Goal: Transaction & Acquisition: Download file/media

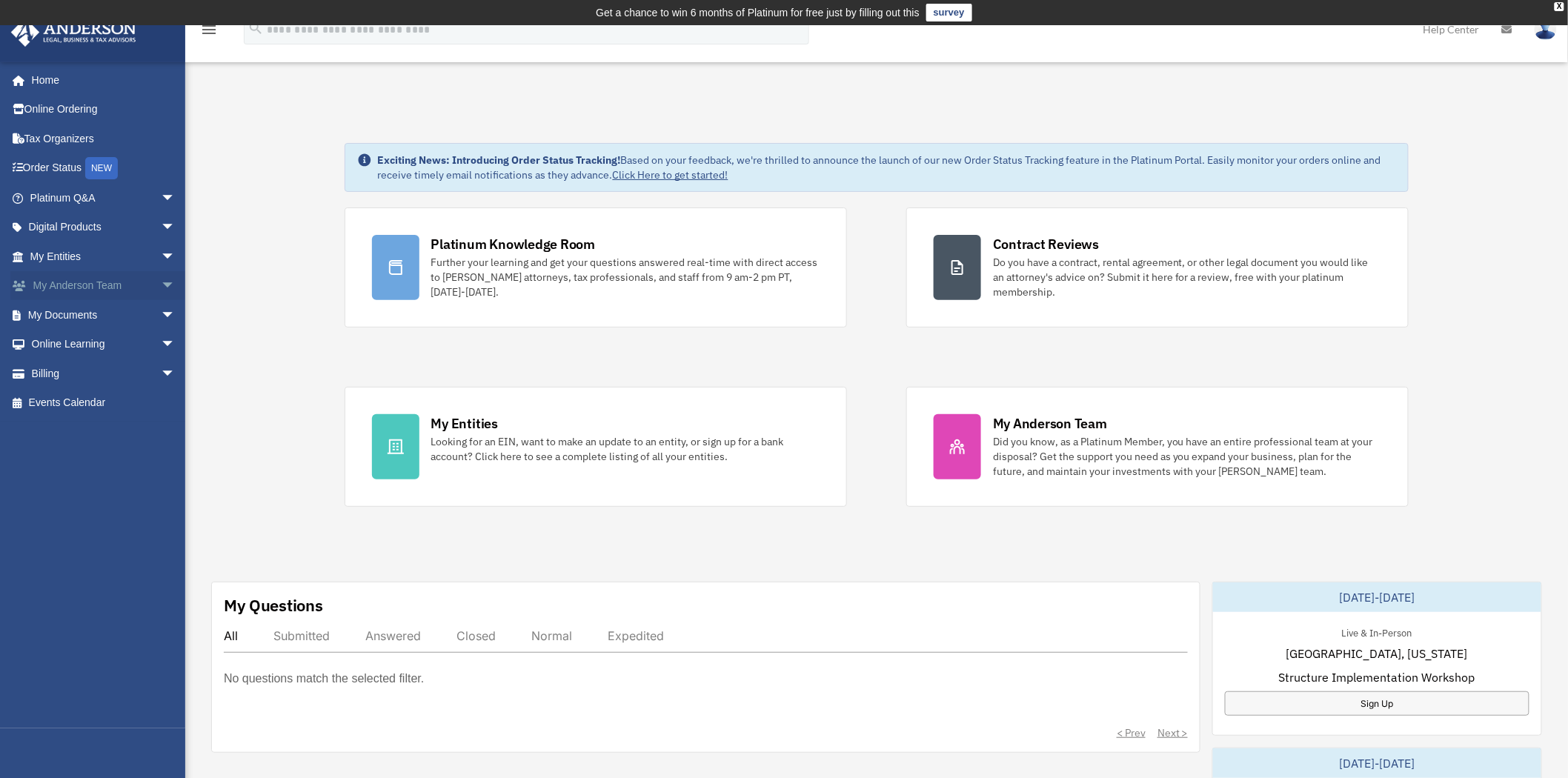
click at [71, 297] on link "My [PERSON_NAME] Team arrow_drop_down" at bounding box center [103, 286] width 187 height 29
click at [64, 313] on link "My Documents arrow_drop_down" at bounding box center [103, 315] width 187 height 29
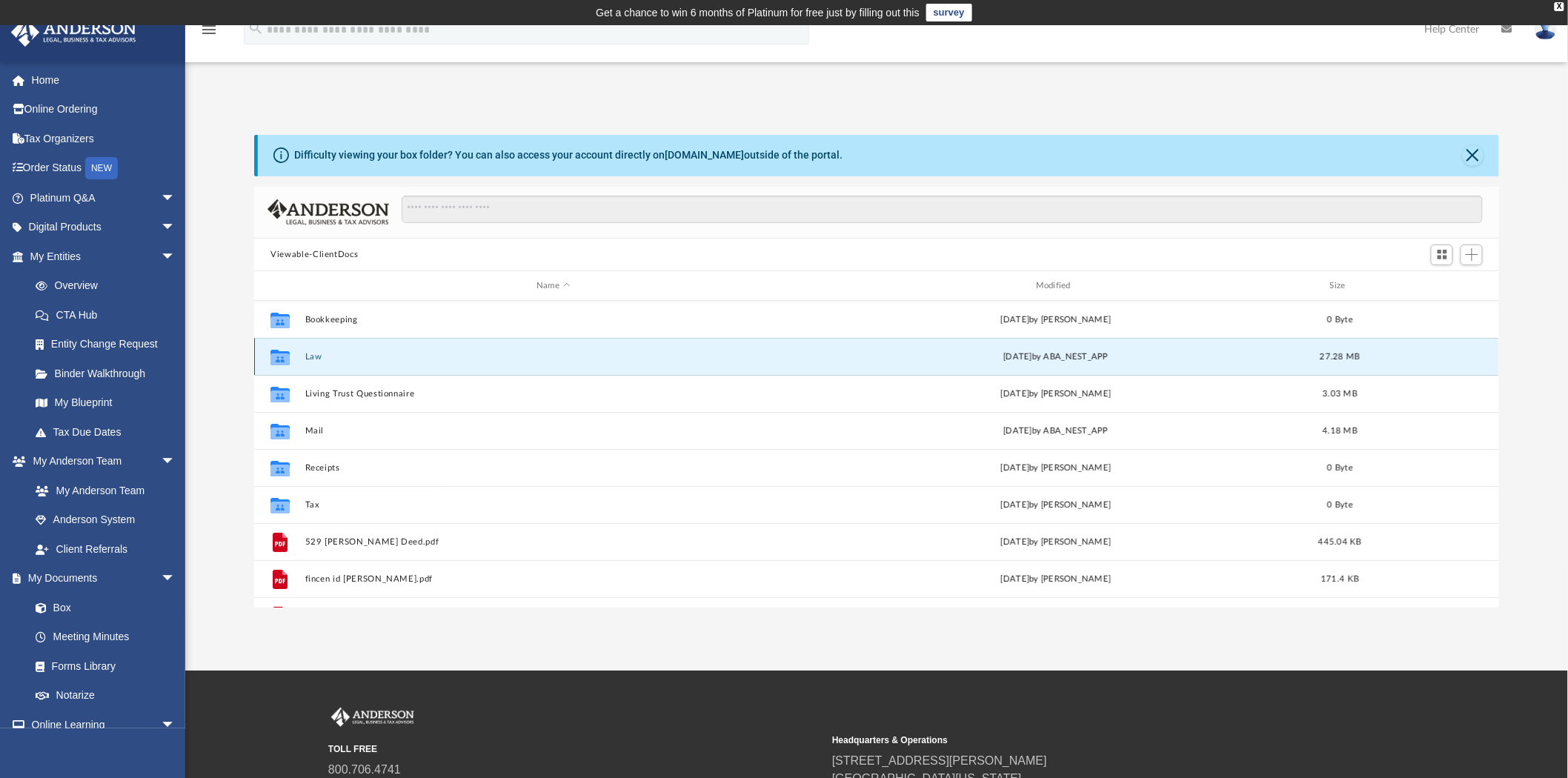
click at [307, 358] on button "Law" at bounding box center [553, 357] width 497 height 10
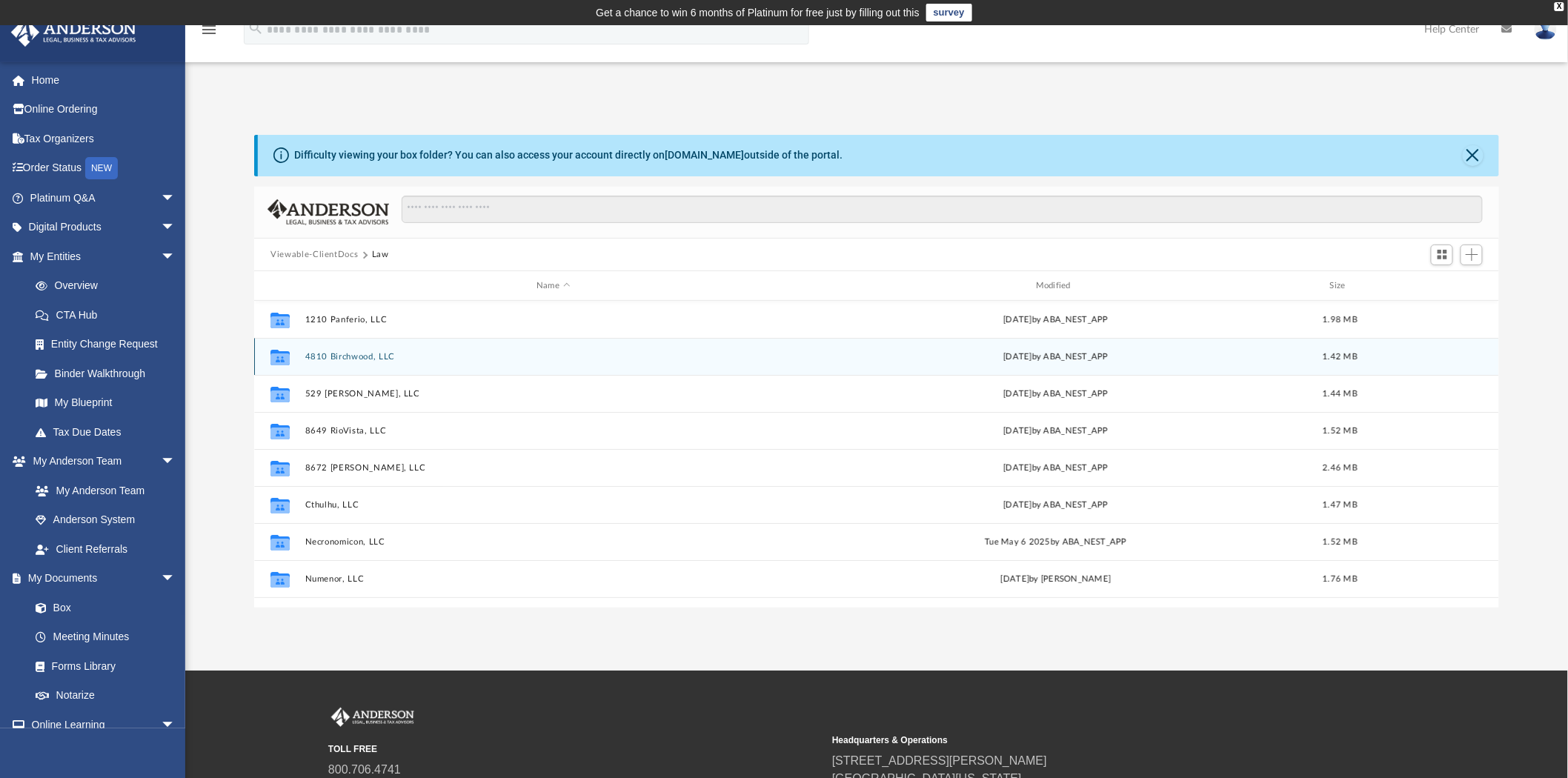
click at [321, 357] on button "4810 Birchwood, LLC" at bounding box center [553, 357] width 497 height 10
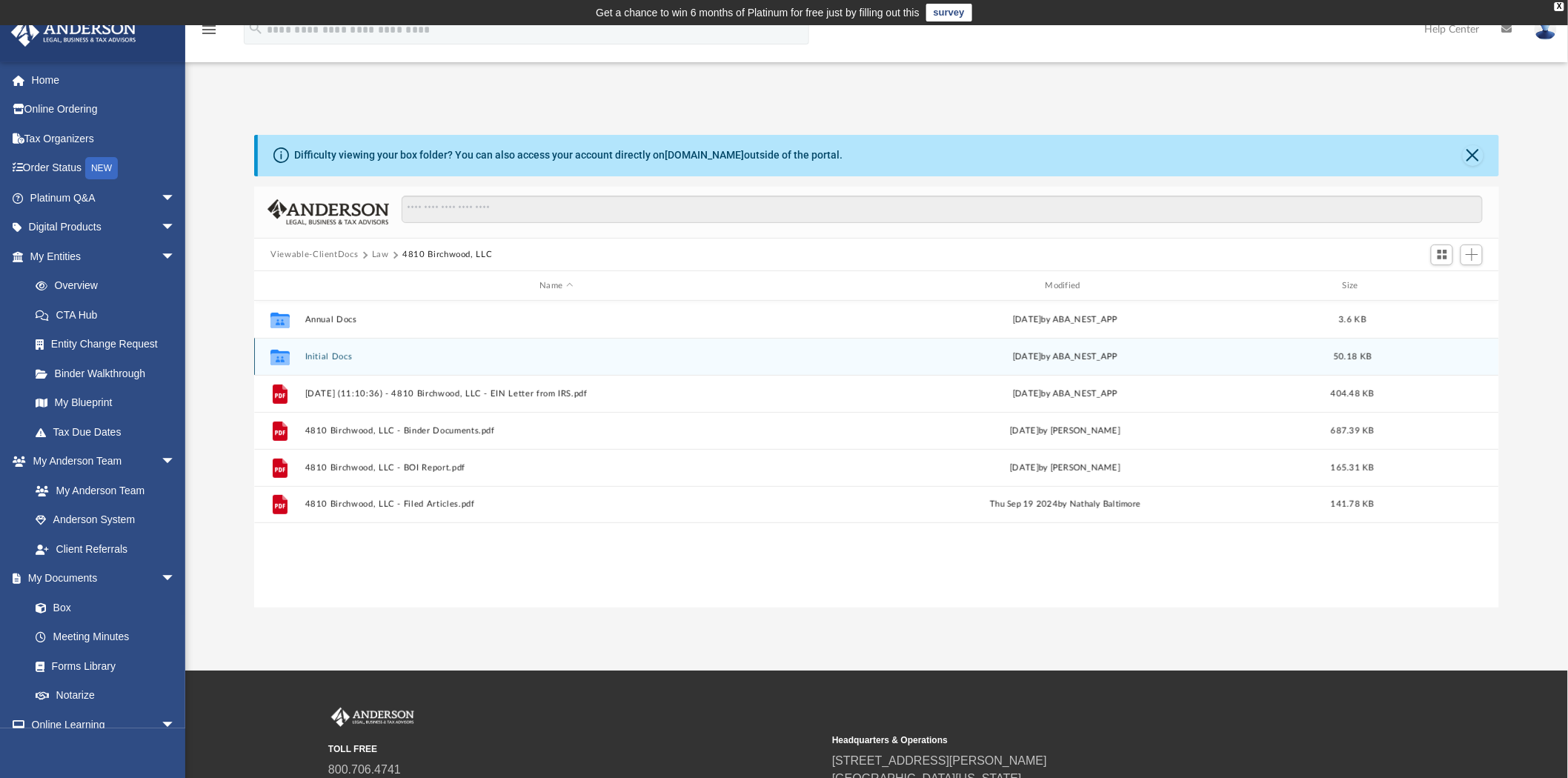
click at [319, 352] on button "Initial Docs" at bounding box center [556, 357] width 502 height 10
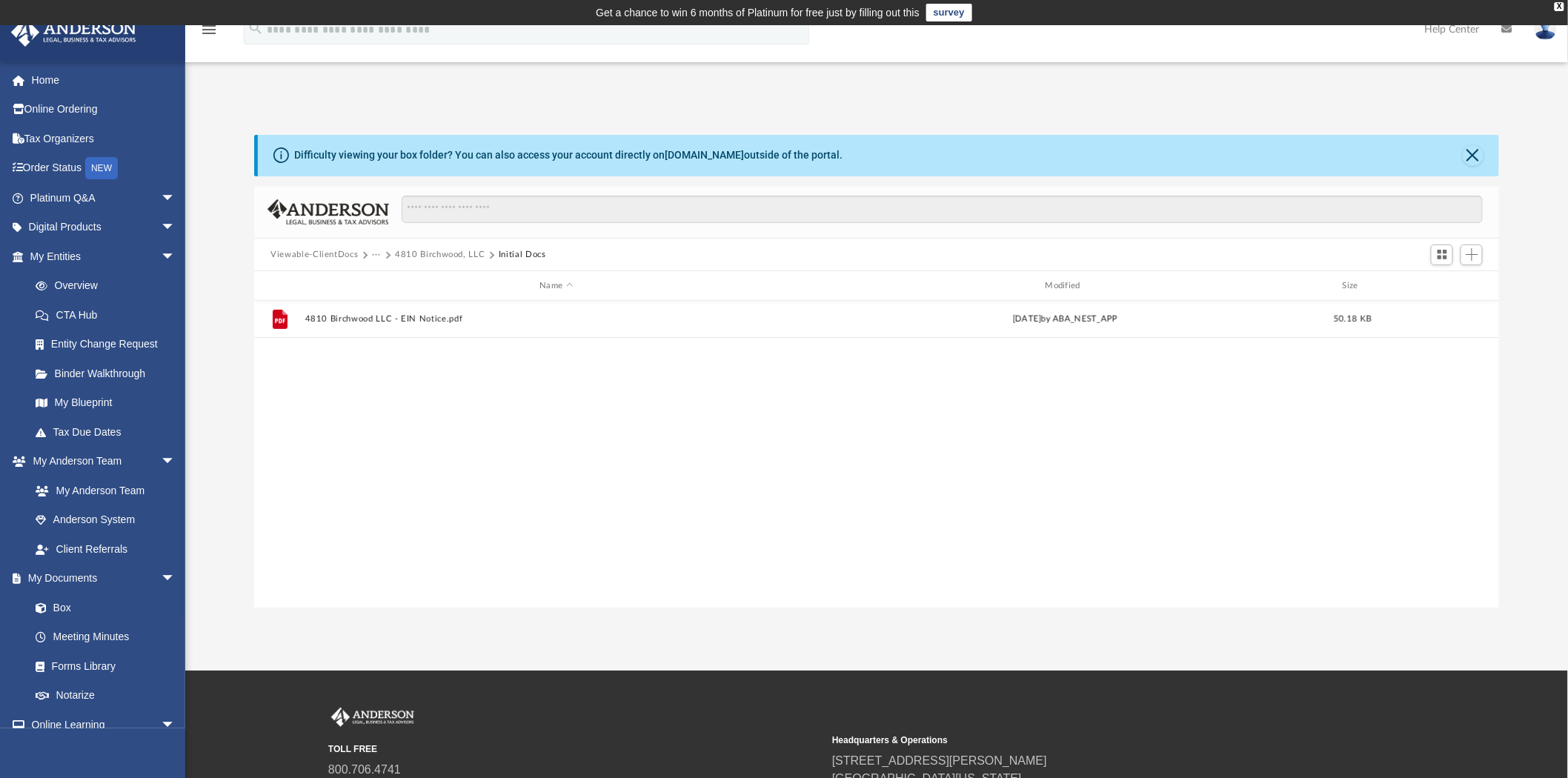
click at [452, 253] on button "4810 Birchwood, LLC" at bounding box center [440, 254] width 89 height 13
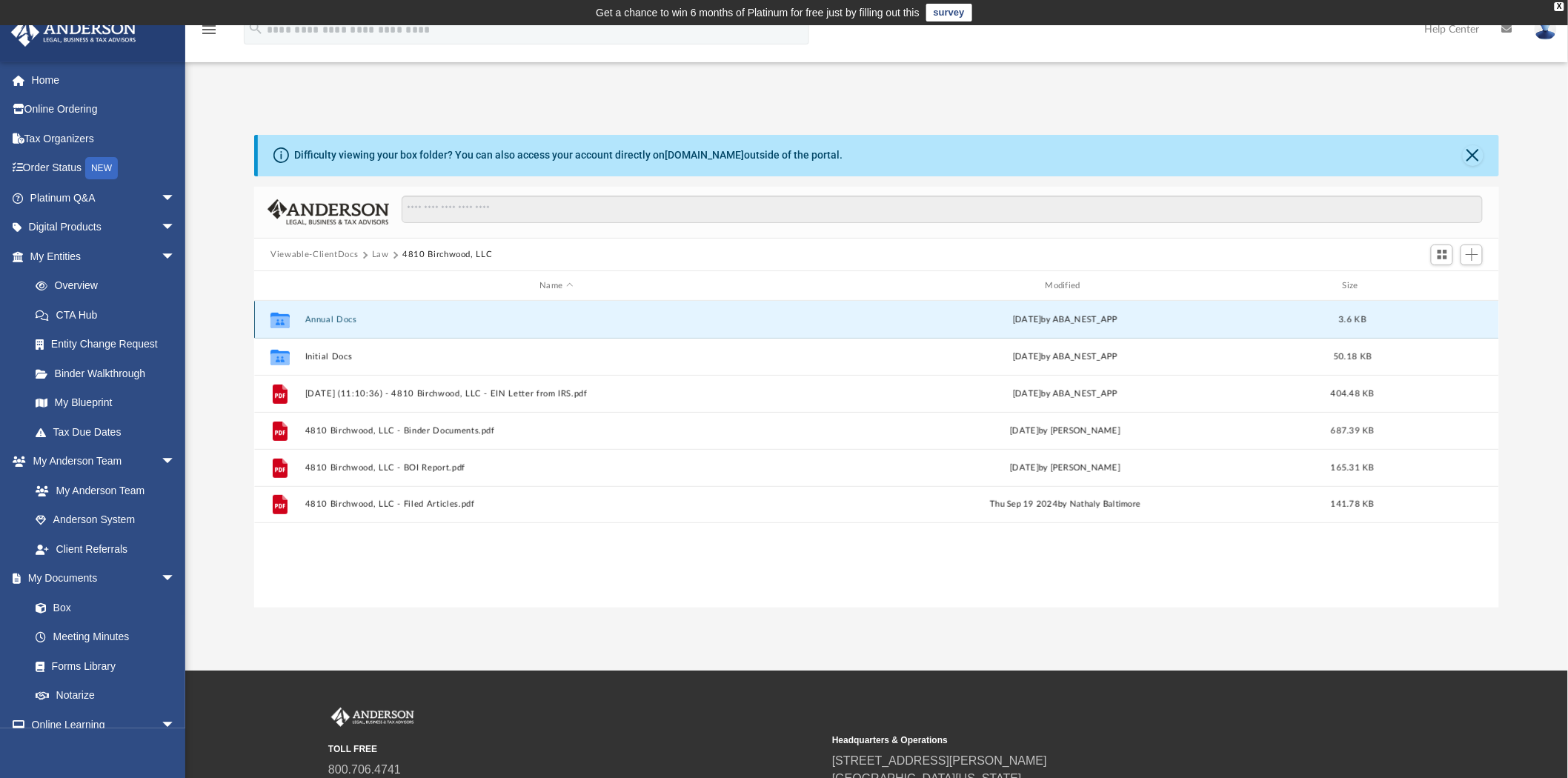
click at [341, 320] on button "Annual Docs" at bounding box center [556, 320] width 502 height 10
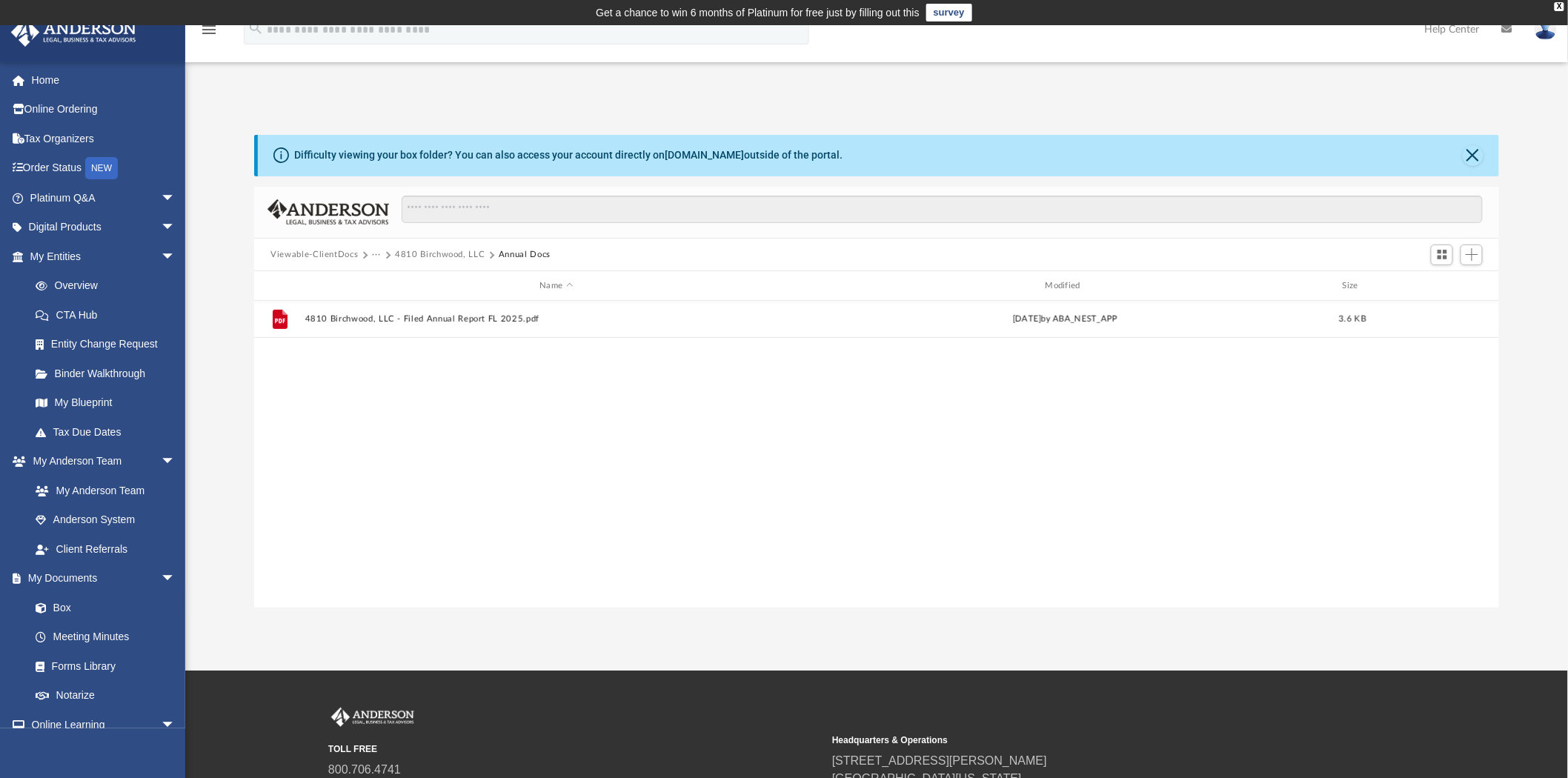
click at [446, 257] on button "4810 Birchwood, LLC" at bounding box center [440, 254] width 89 height 13
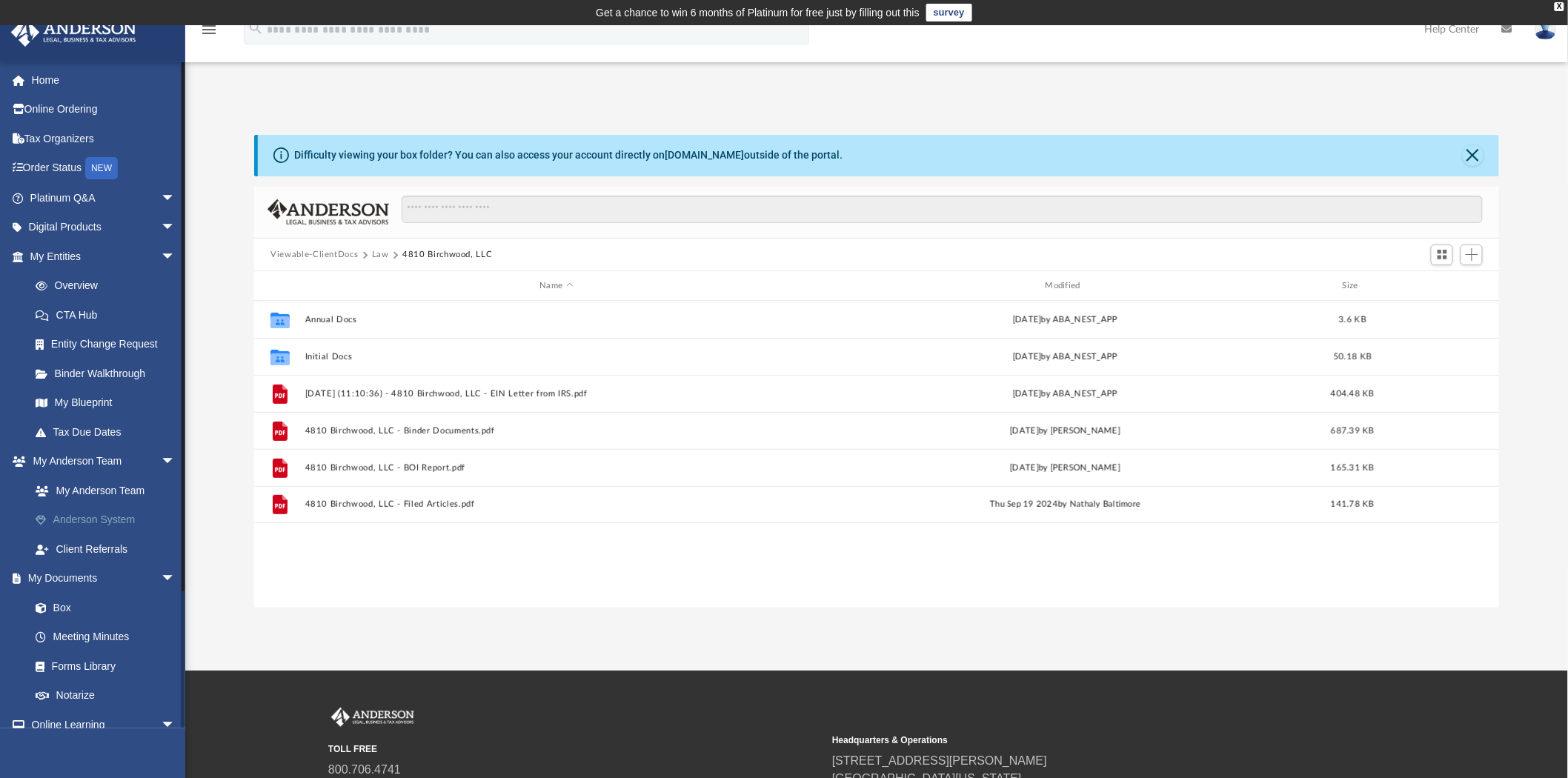
click at [101, 521] on link "Anderson System" at bounding box center [109, 520] width 177 height 29
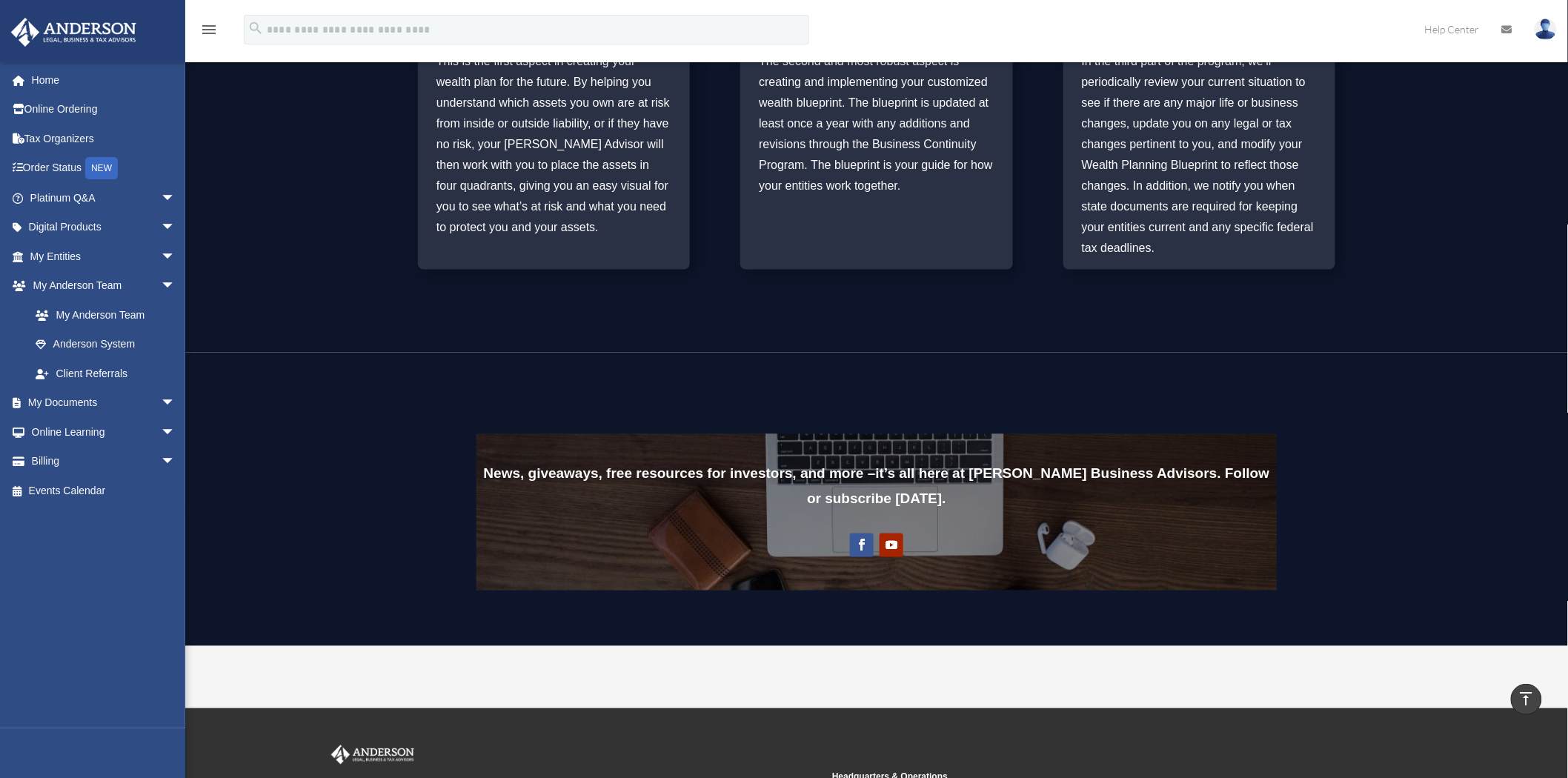
scroll to position [576, 0]
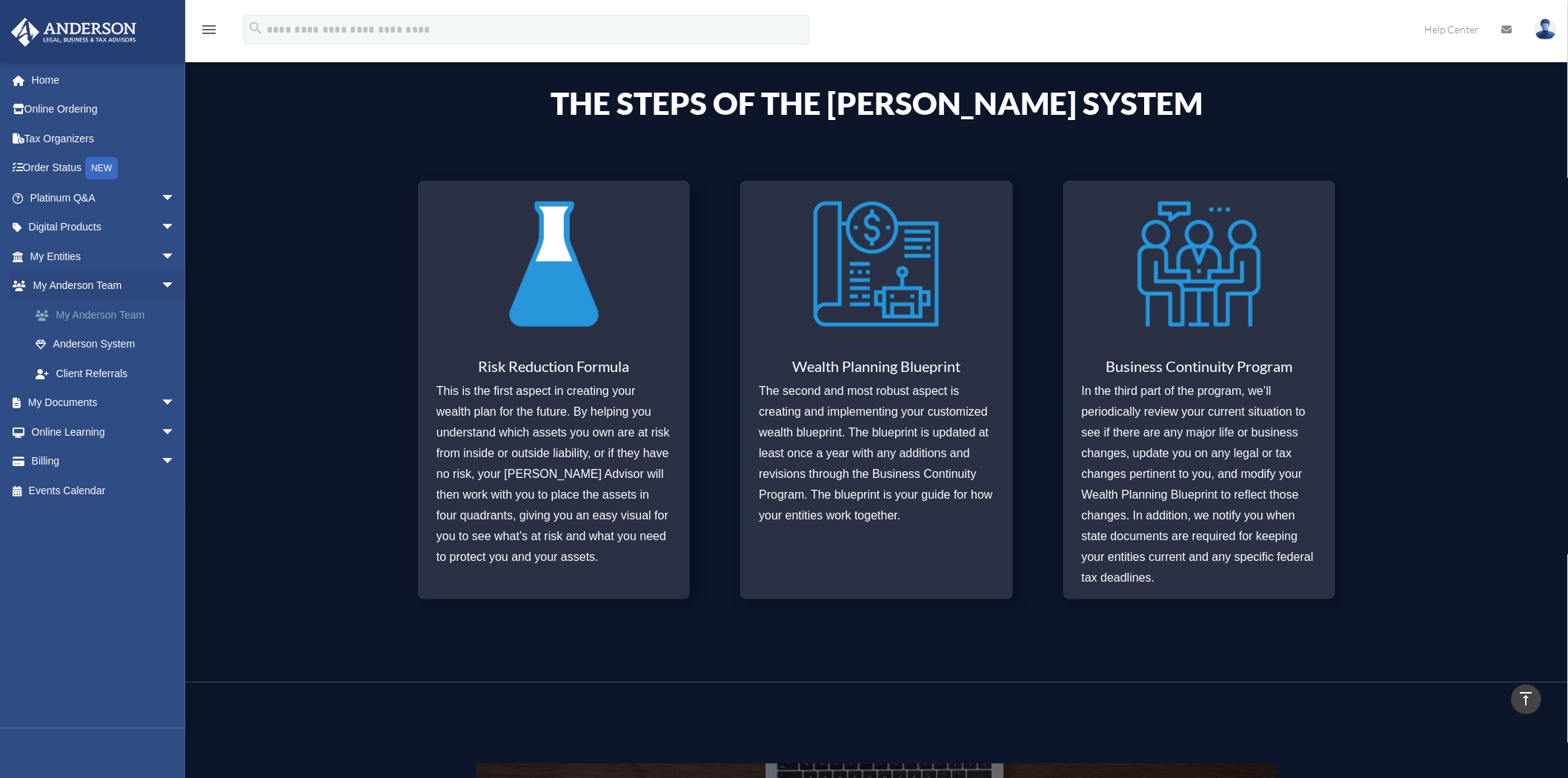
click at [72, 319] on link "My Anderson Team" at bounding box center [109, 315] width 177 height 29
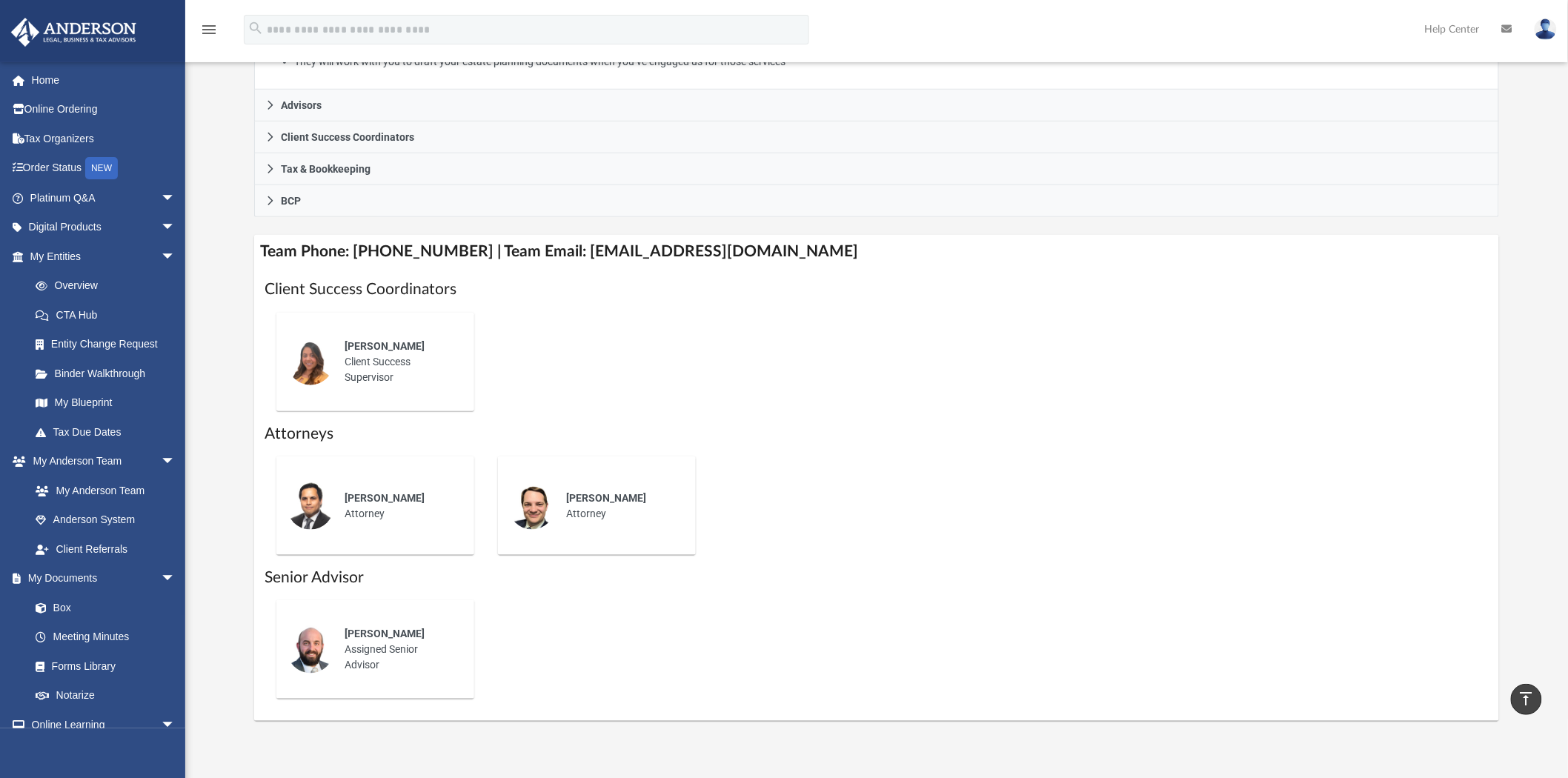
scroll to position [165, 0]
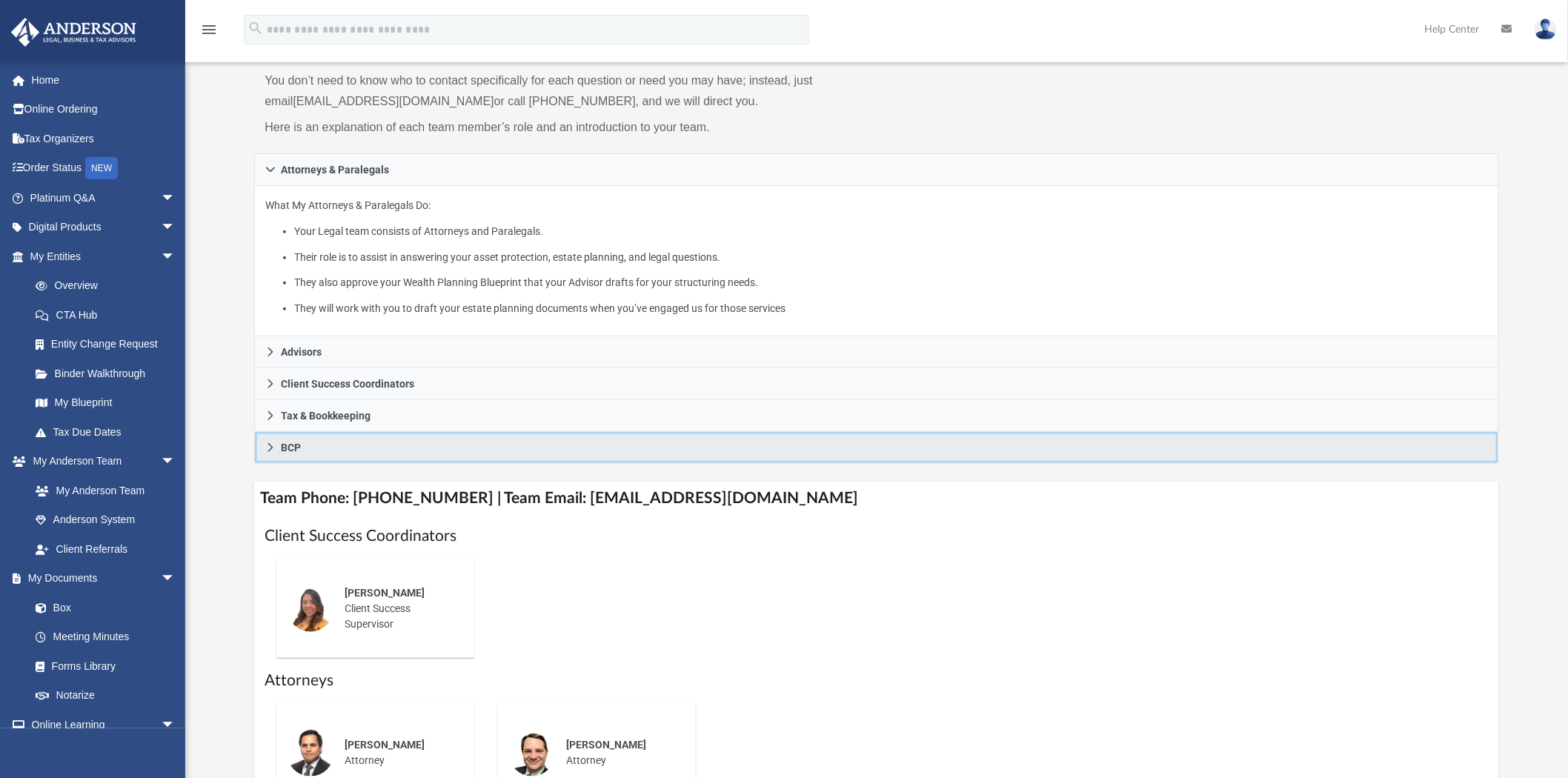
click at [297, 451] on span "BCP" at bounding box center [291, 447] width 20 height 10
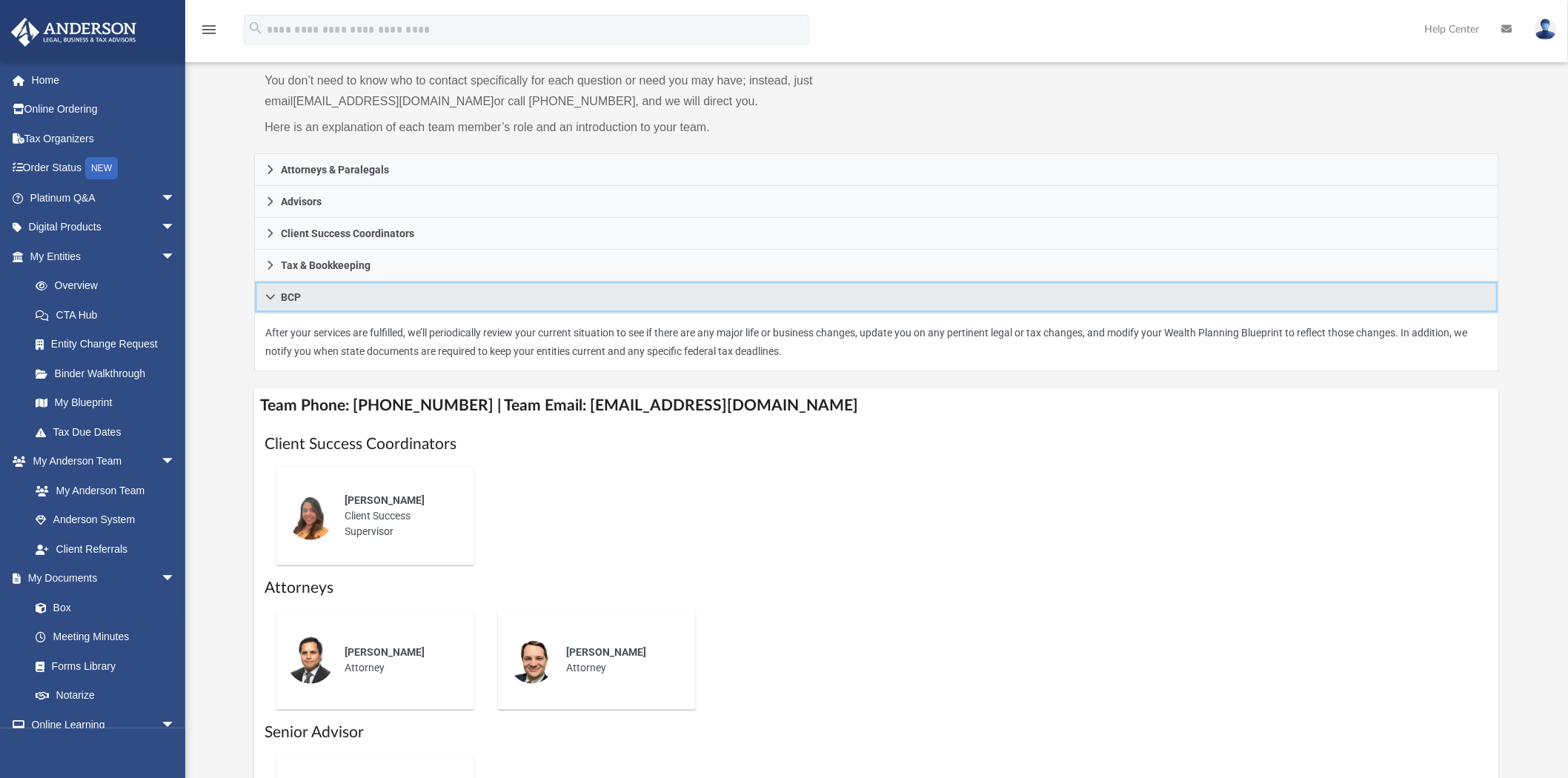
click at [317, 298] on link "BCP" at bounding box center [876, 297] width 1245 height 32
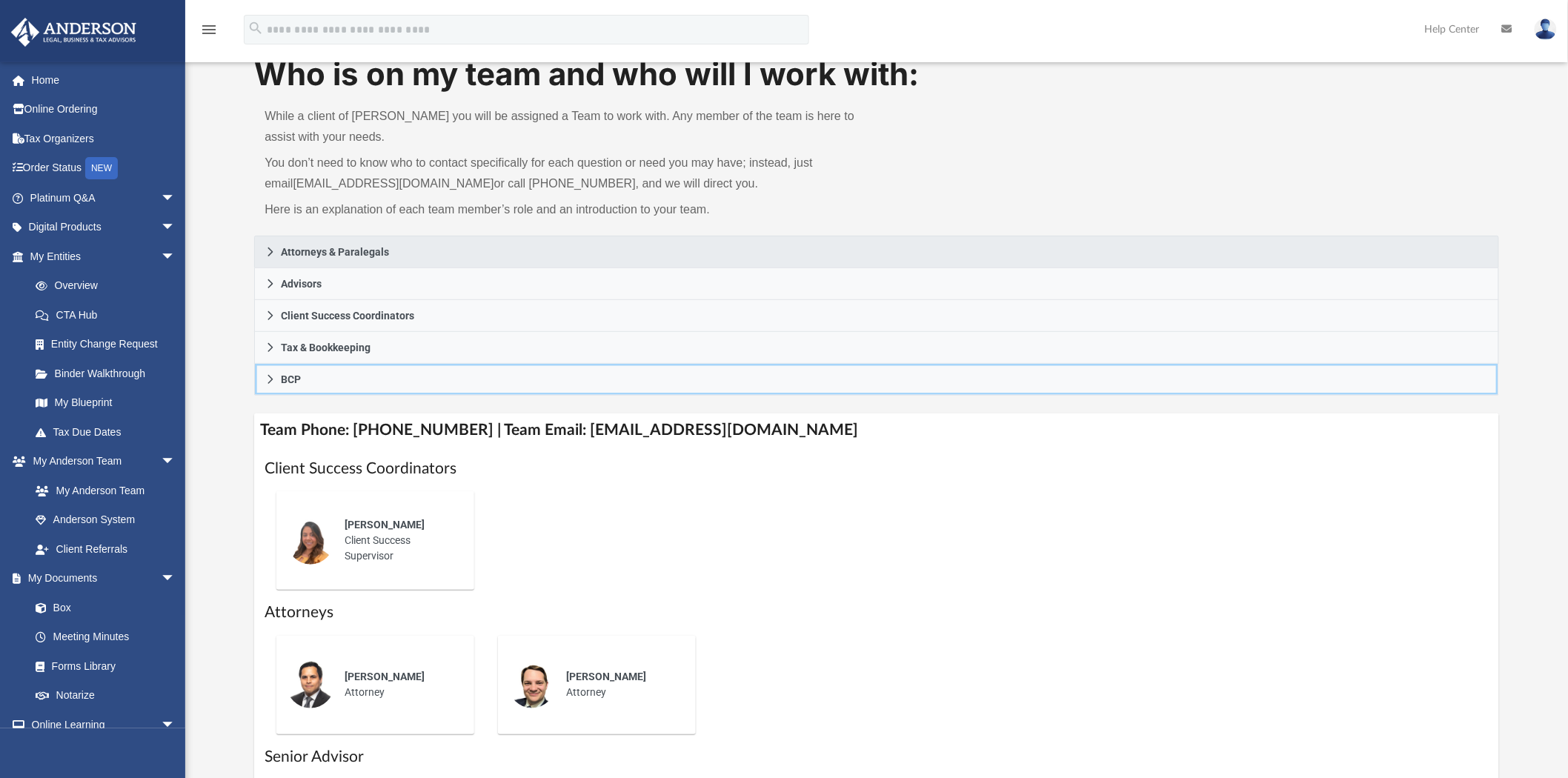
scroll to position [0, 0]
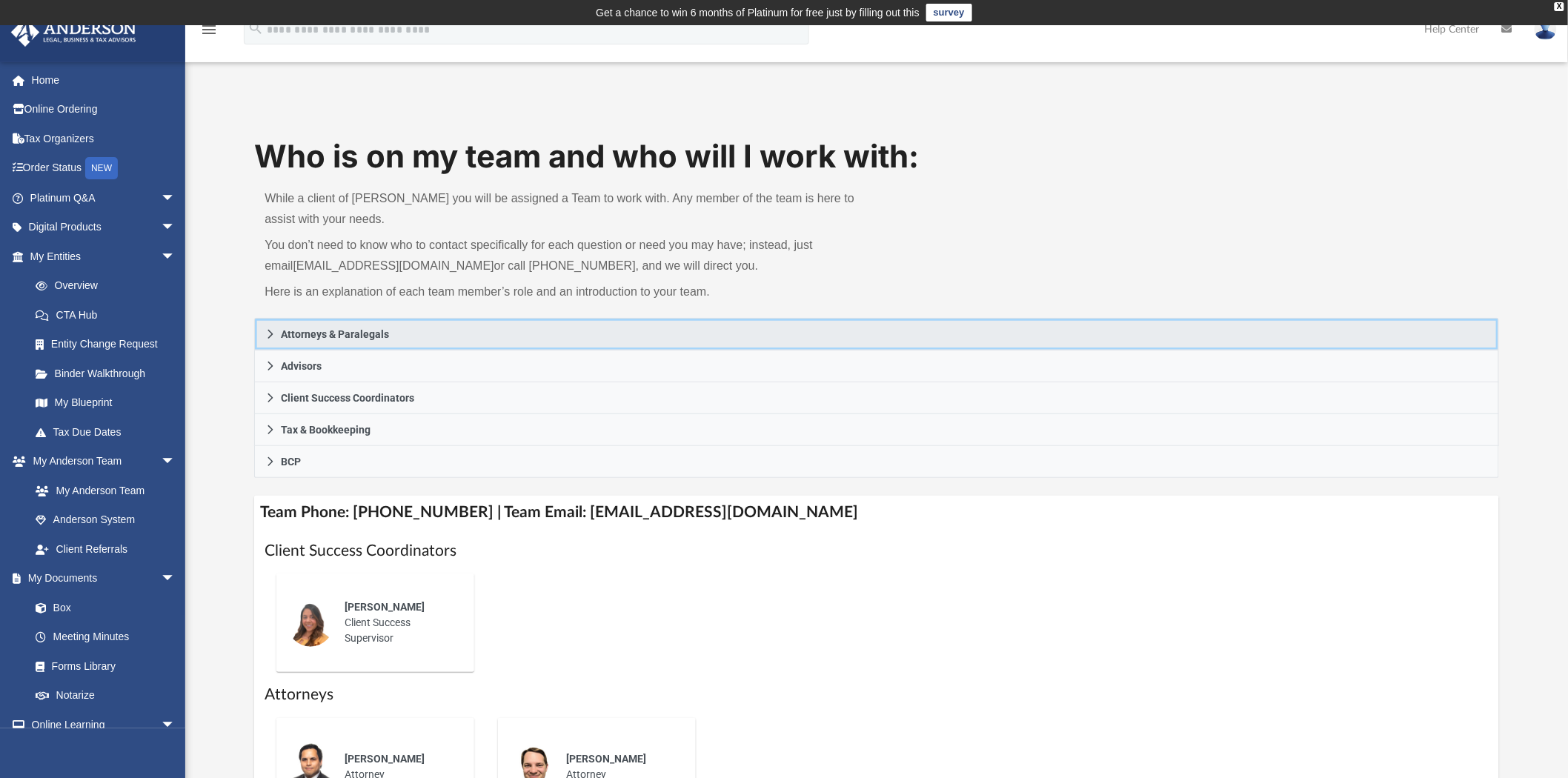
click at [329, 322] on link "Attorneys & Paralegals" at bounding box center [876, 334] width 1245 height 32
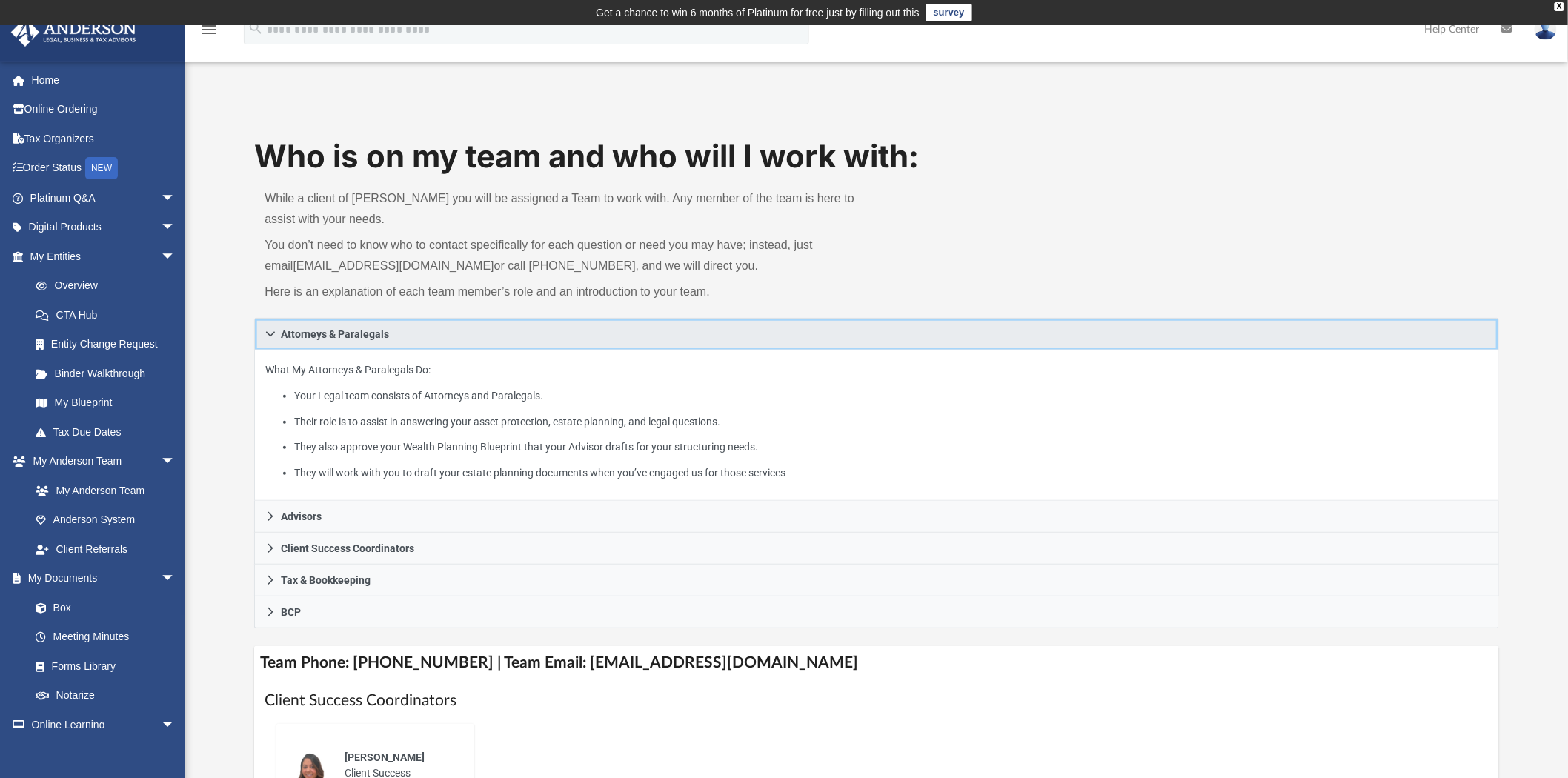
click at [322, 330] on span "Attorneys & Paralegals" at bounding box center [335, 334] width 108 height 10
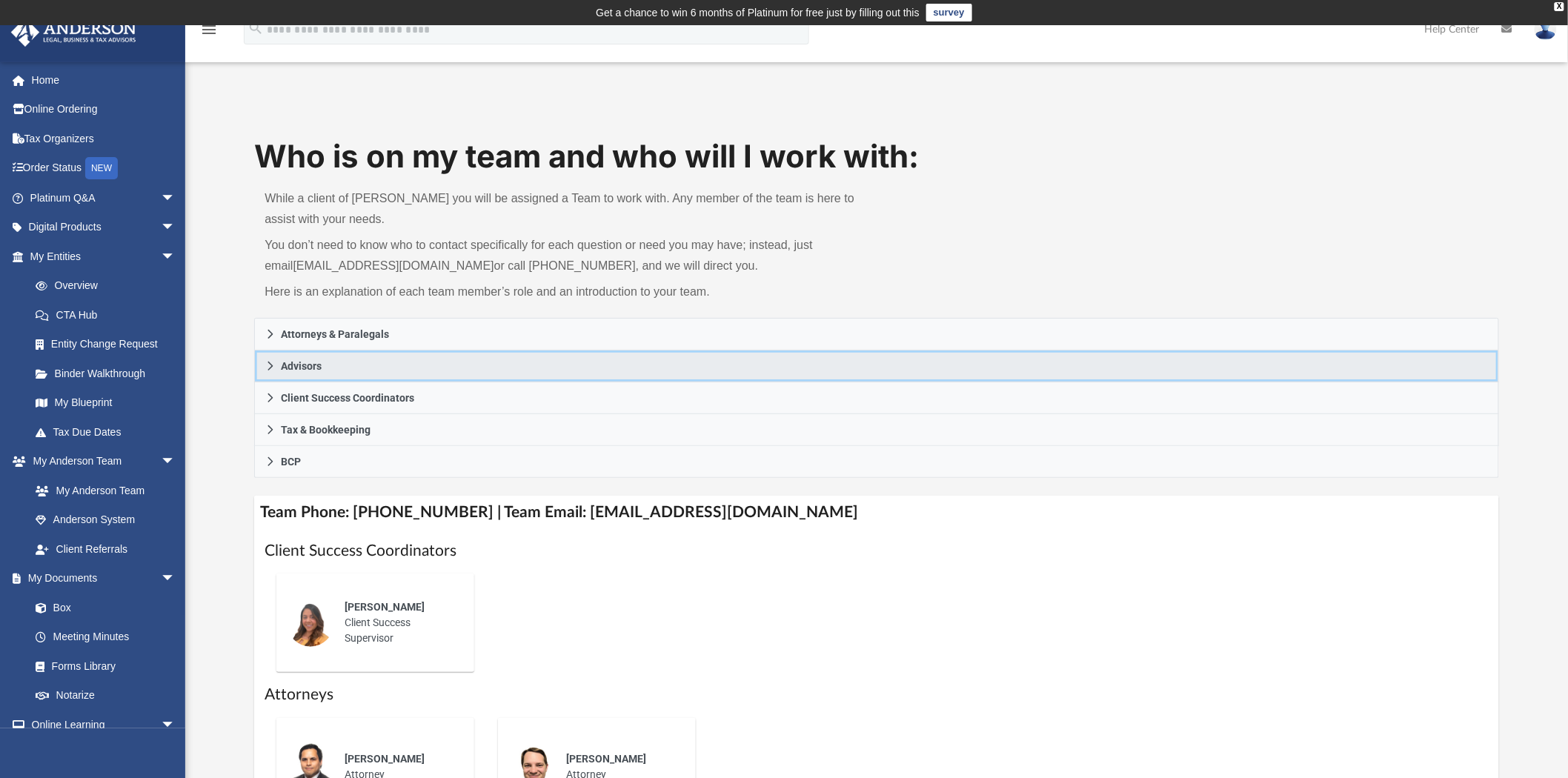
click at [319, 368] on span "Advisors" at bounding box center [301, 366] width 41 height 10
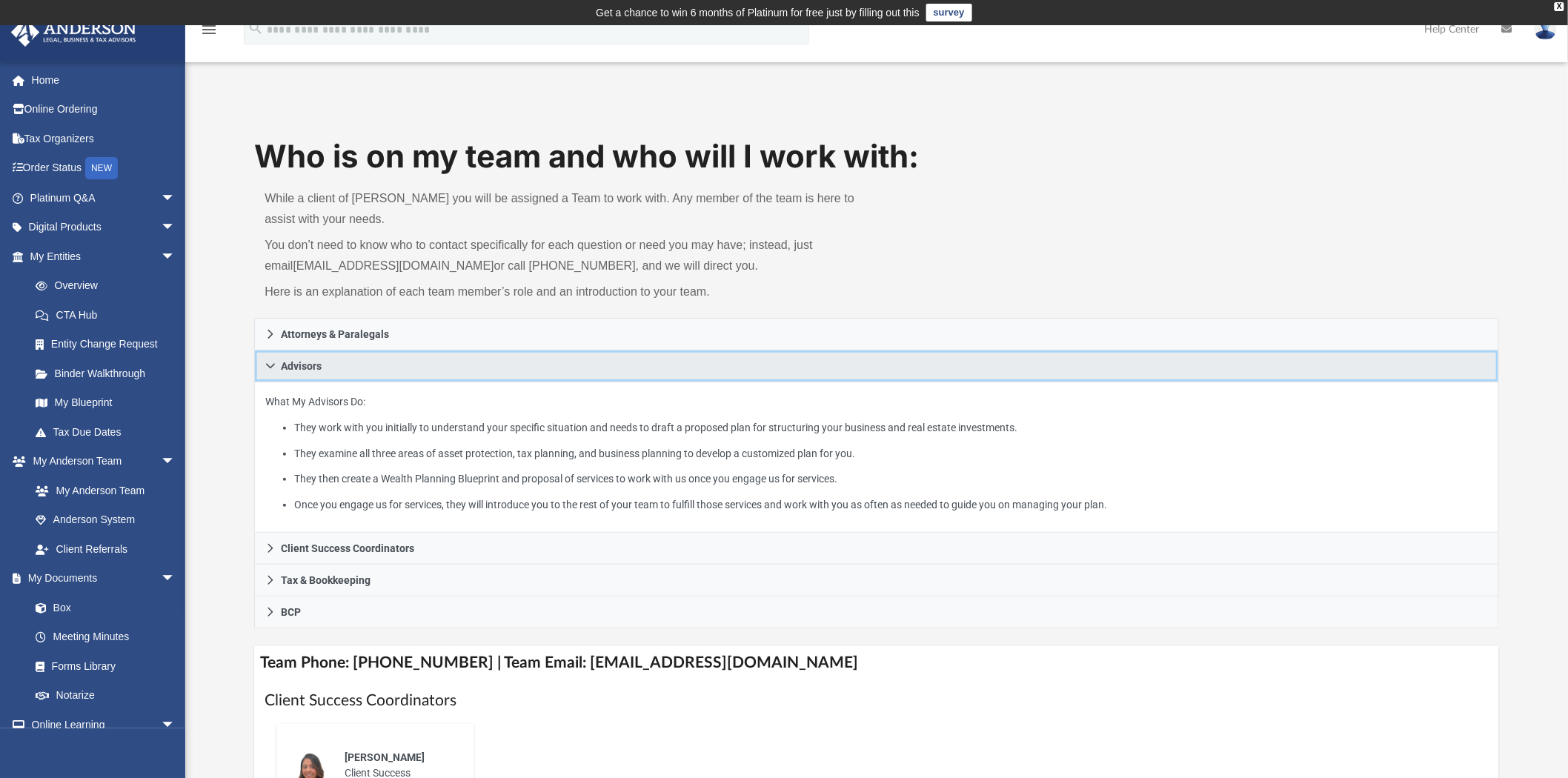
click at [319, 368] on span "Advisors" at bounding box center [301, 366] width 41 height 10
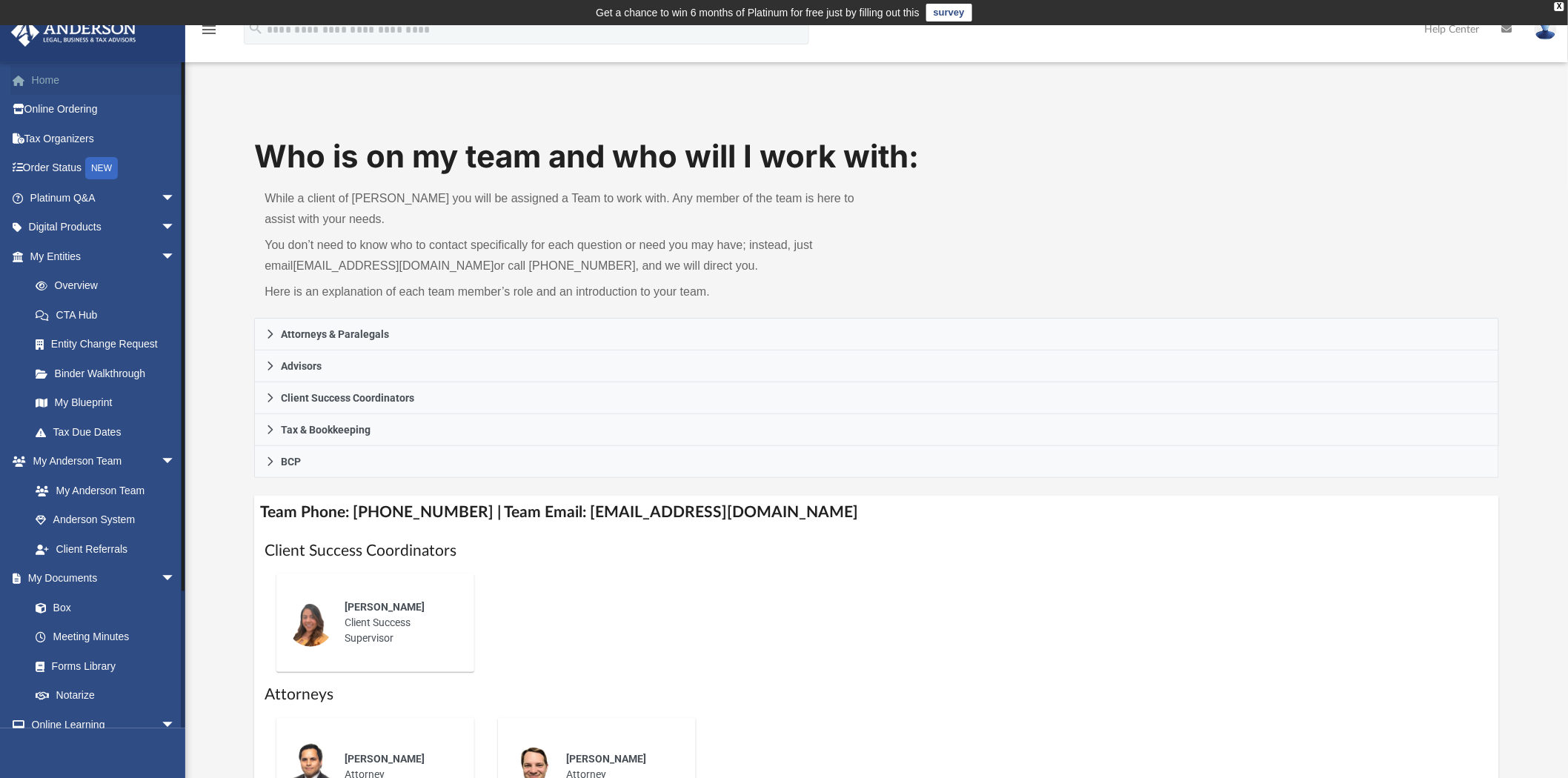
click at [39, 75] on link "Home" at bounding box center [103, 80] width 187 height 29
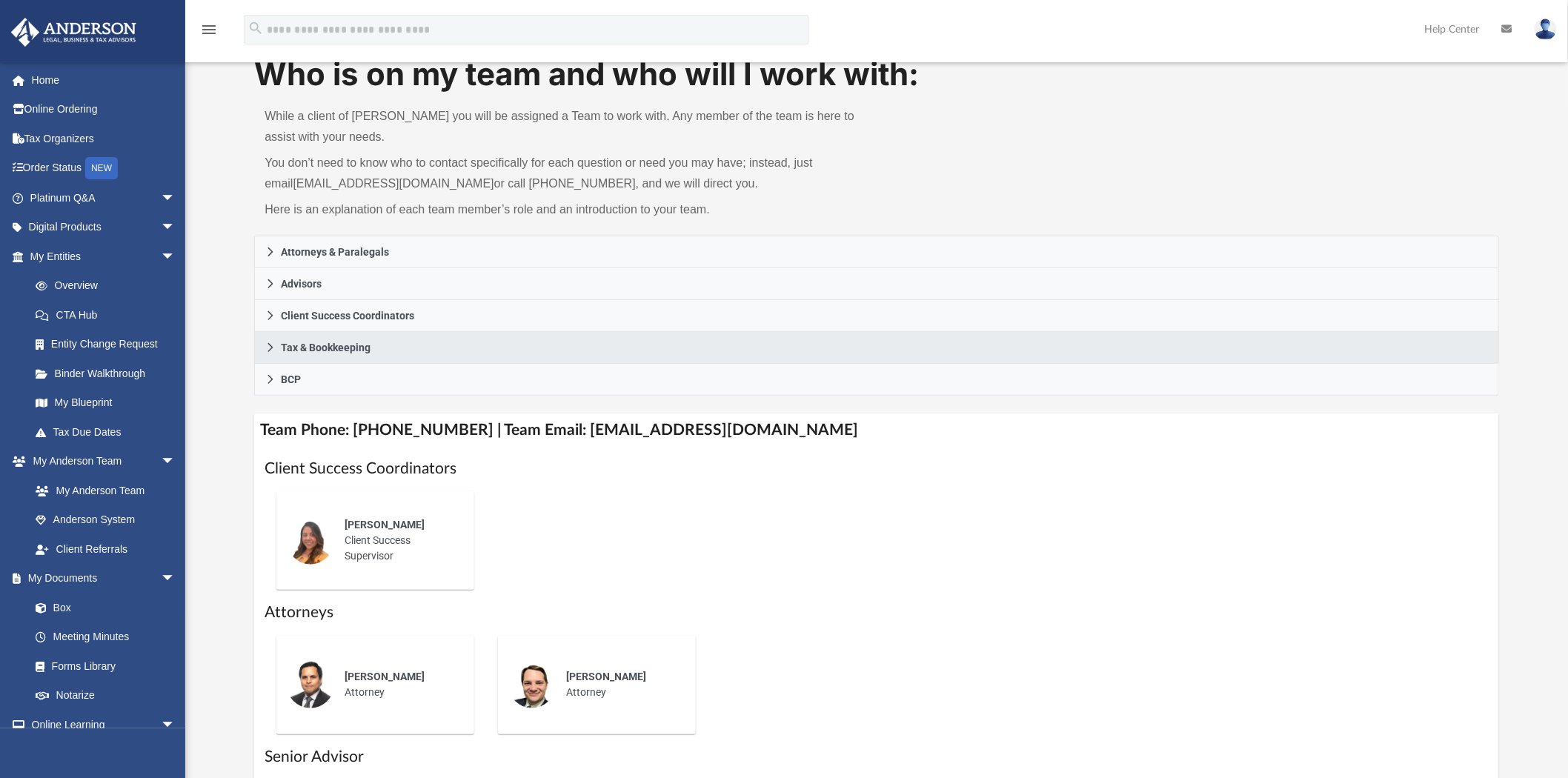
scroll to position [329, 0]
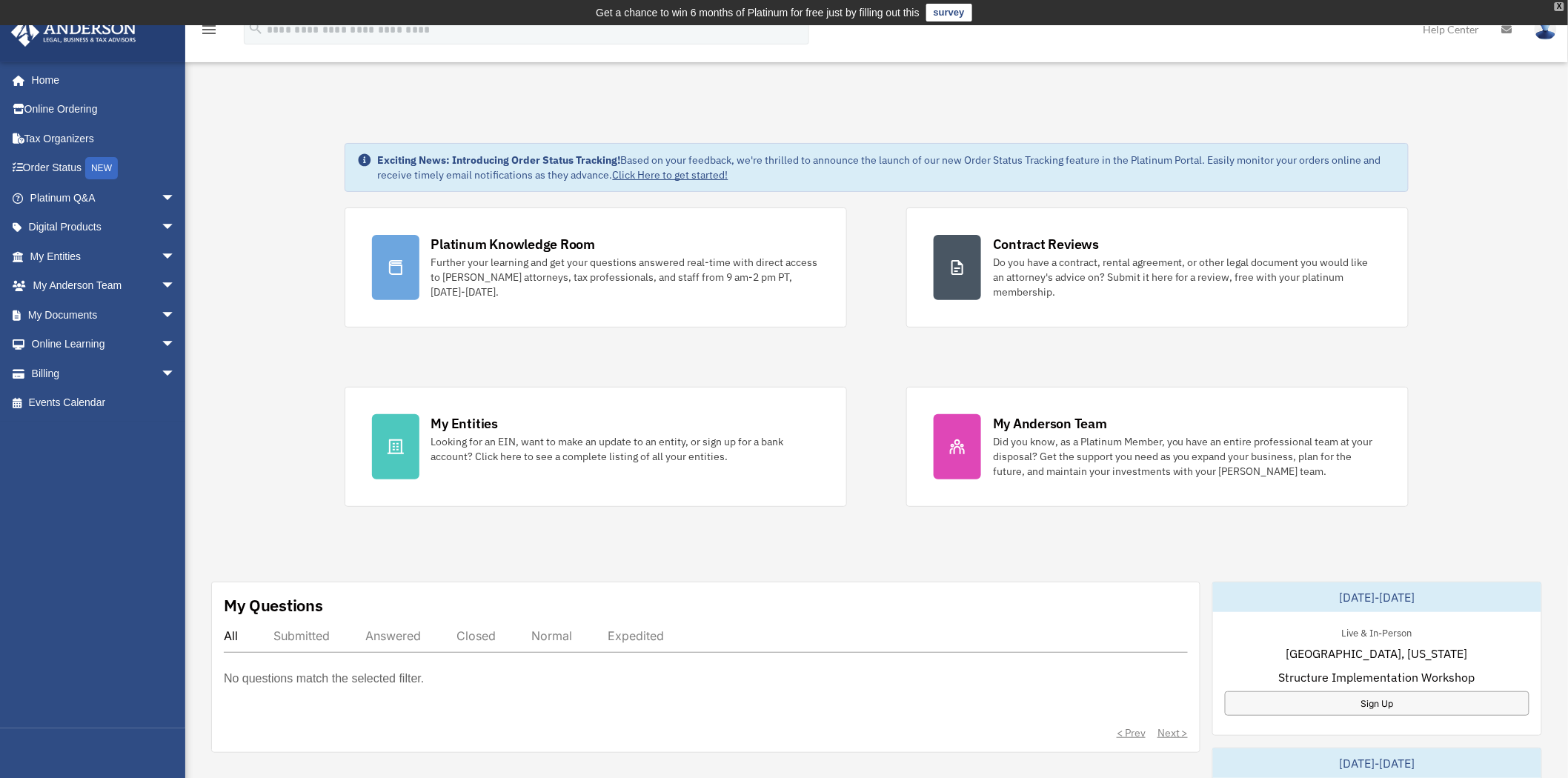
click at [1563, 8] on div "X" at bounding box center [1560, 7] width 10 height 9
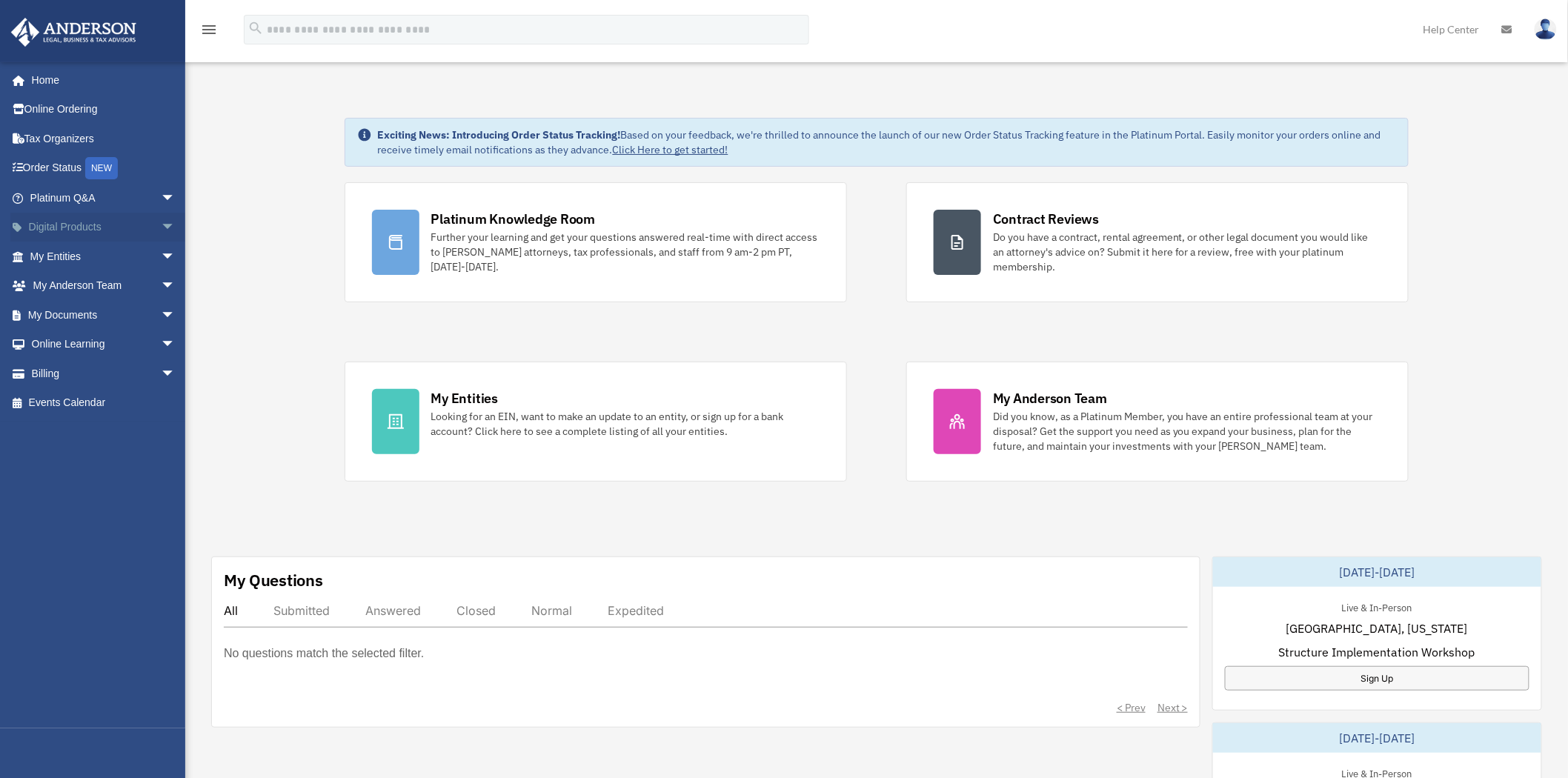
scroll to position [246, 0]
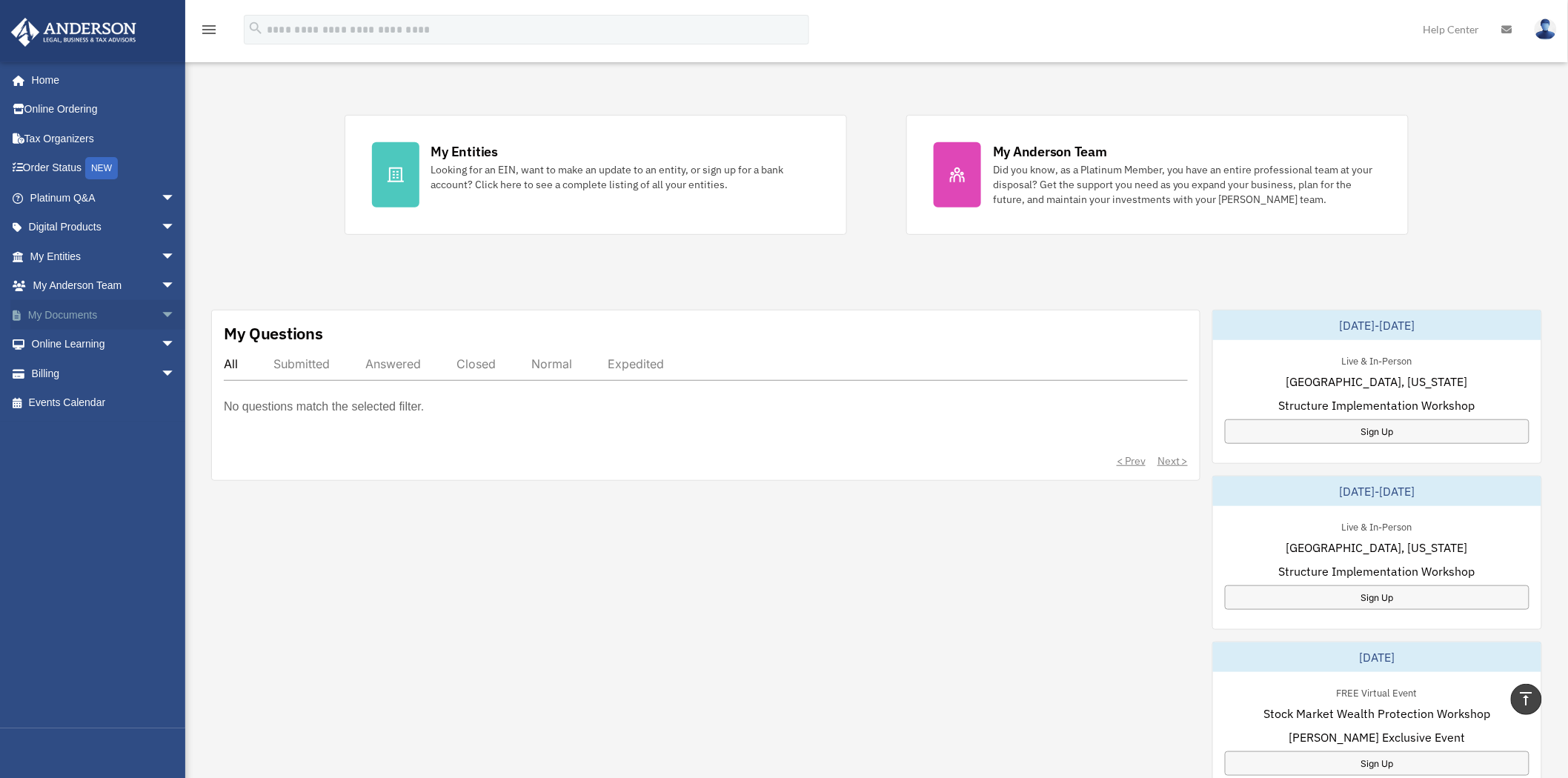
click at [26, 306] on link "My Documents arrow_drop_down" at bounding box center [103, 315] width 187 height 29
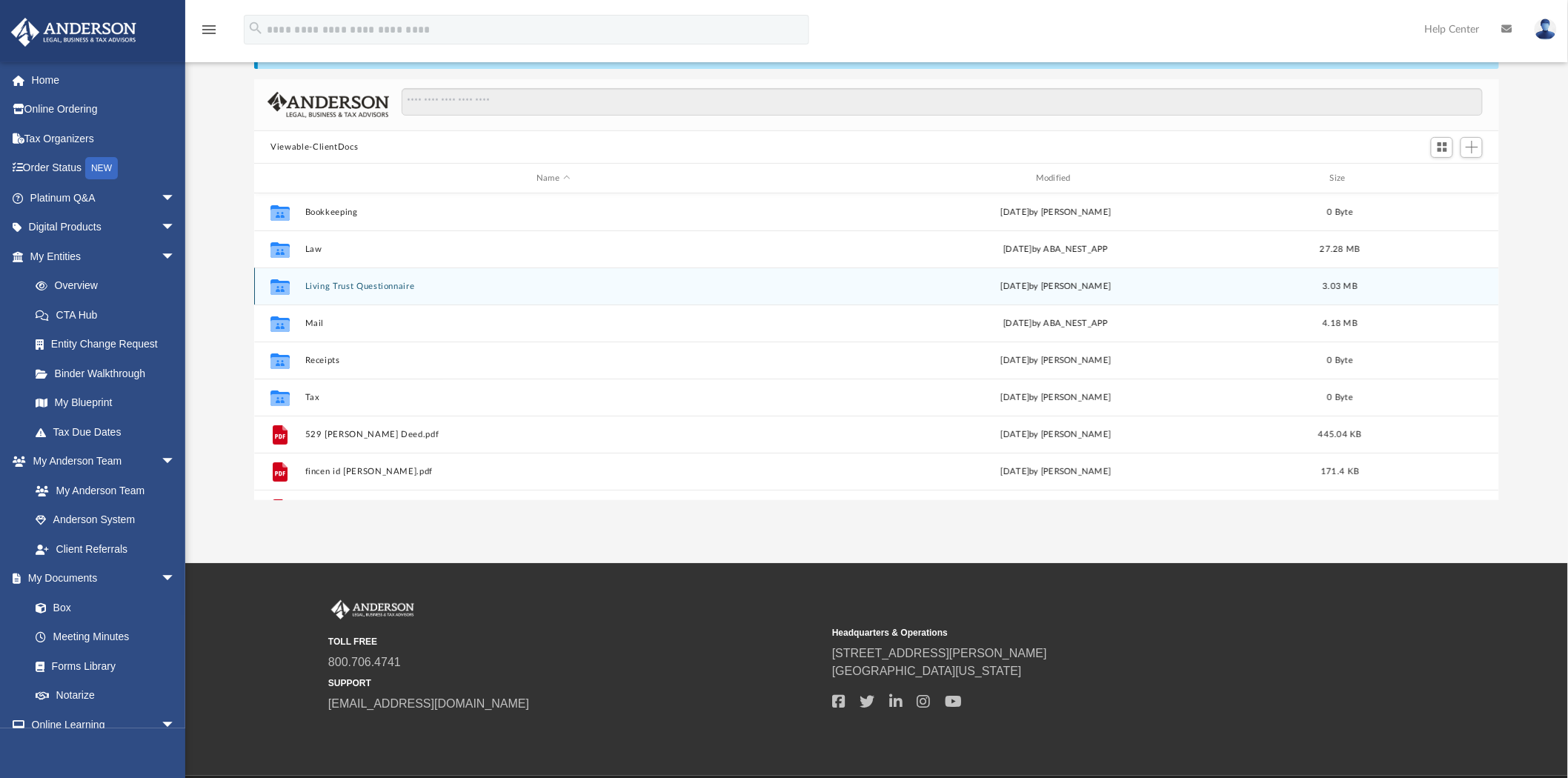
scroll to position [82, 0]
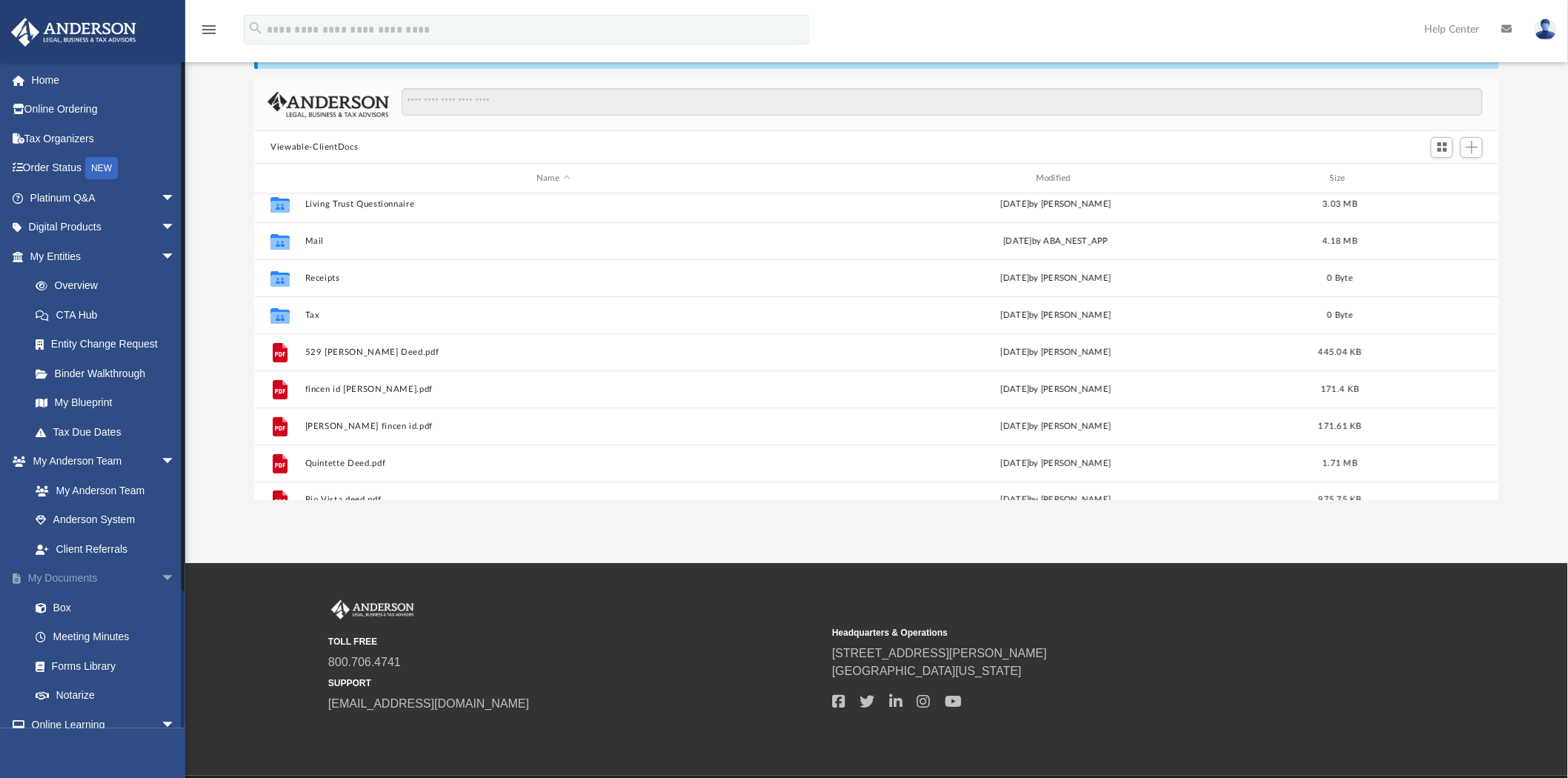
click at [161, 575] on span "arrow_drop_down" at bounding box center [176, 578] width 29 height 30
click at [161, 575] on span "arrow_drop_up" at bounding box center [176, 578] width 29 height 30
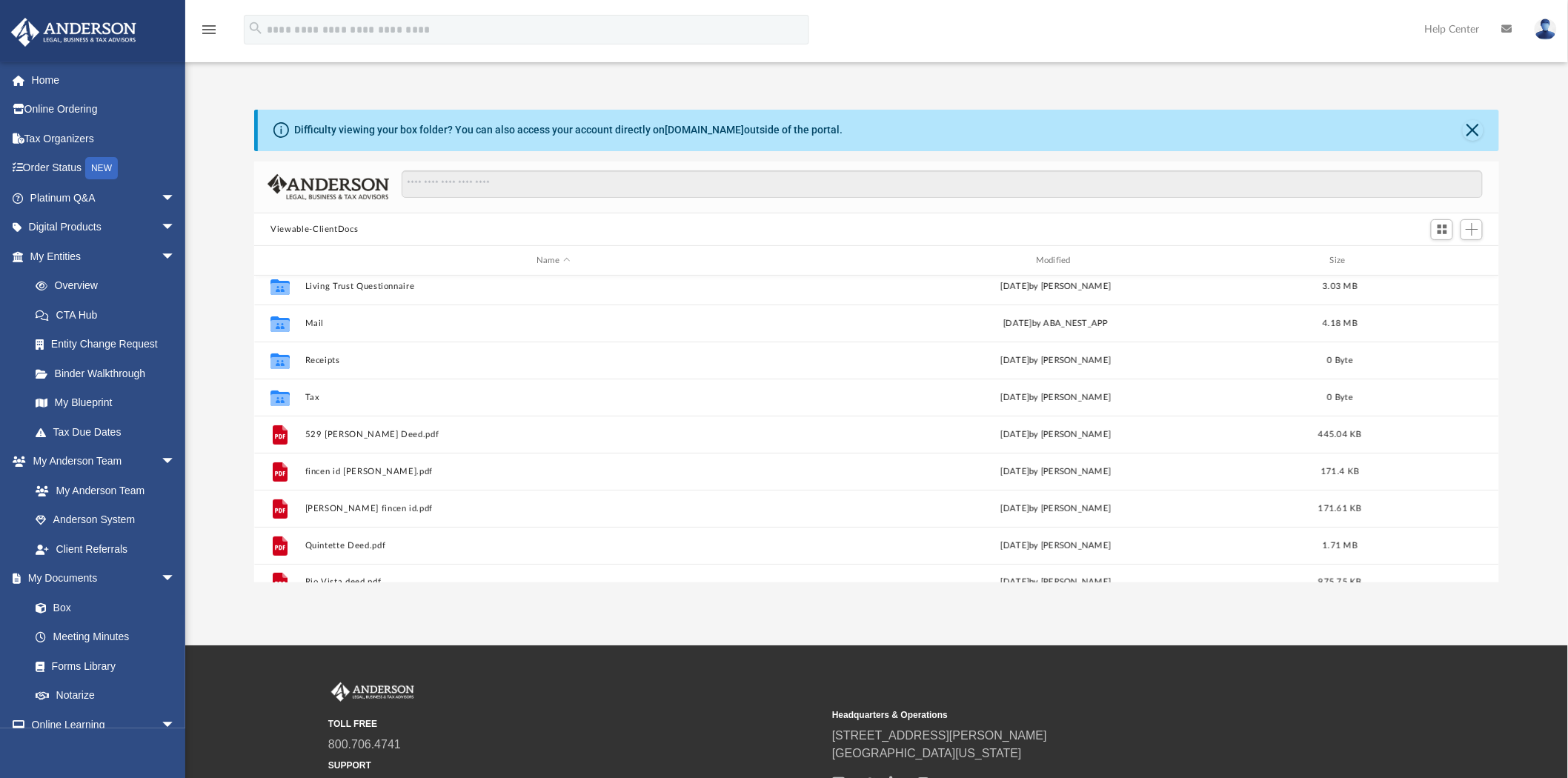
scroll to position [0, 0]
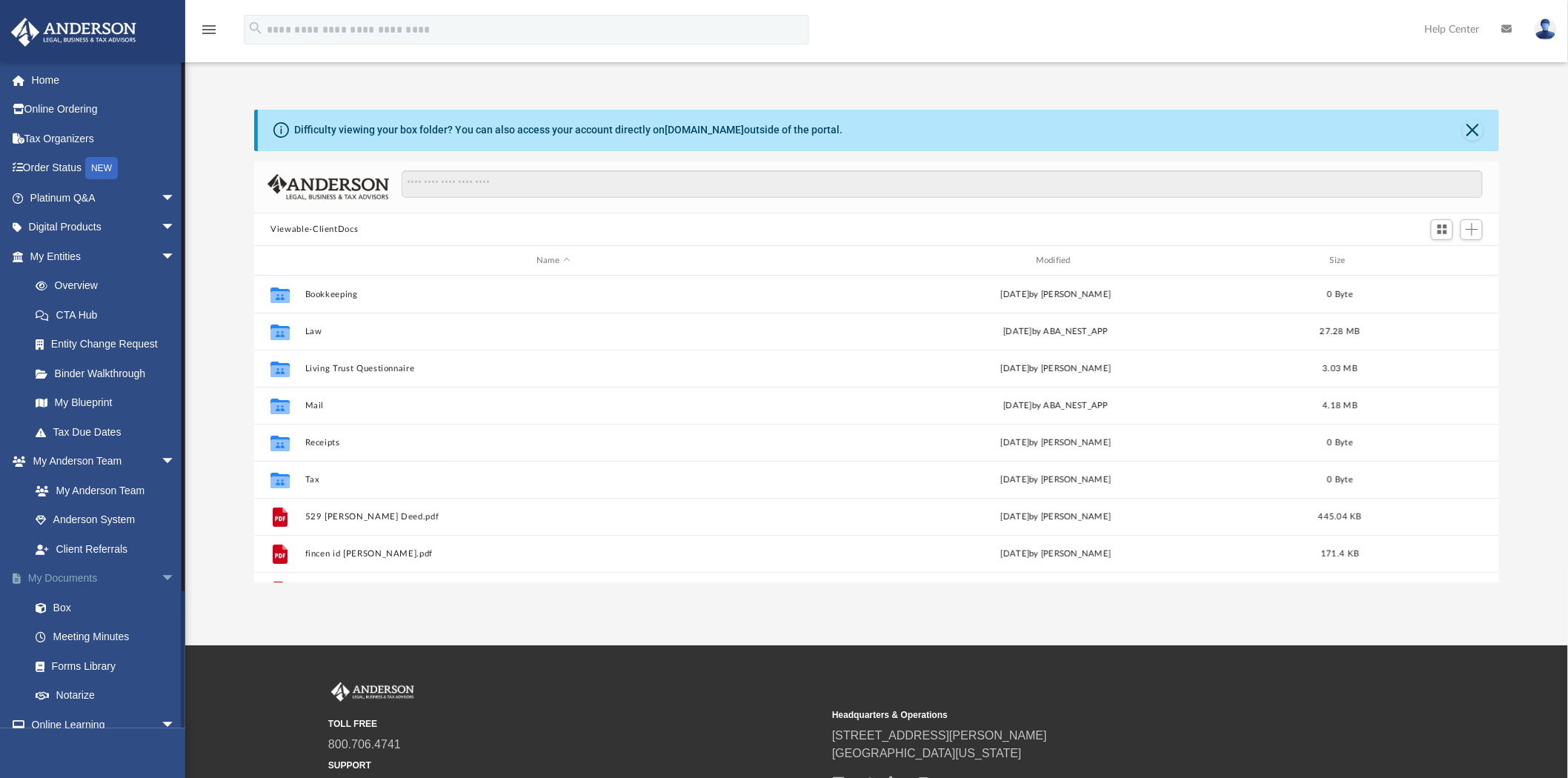
click at [79, 574] on link "My Documents arrow_drop_down" at bounding box center [103, 578] width 187 height 29
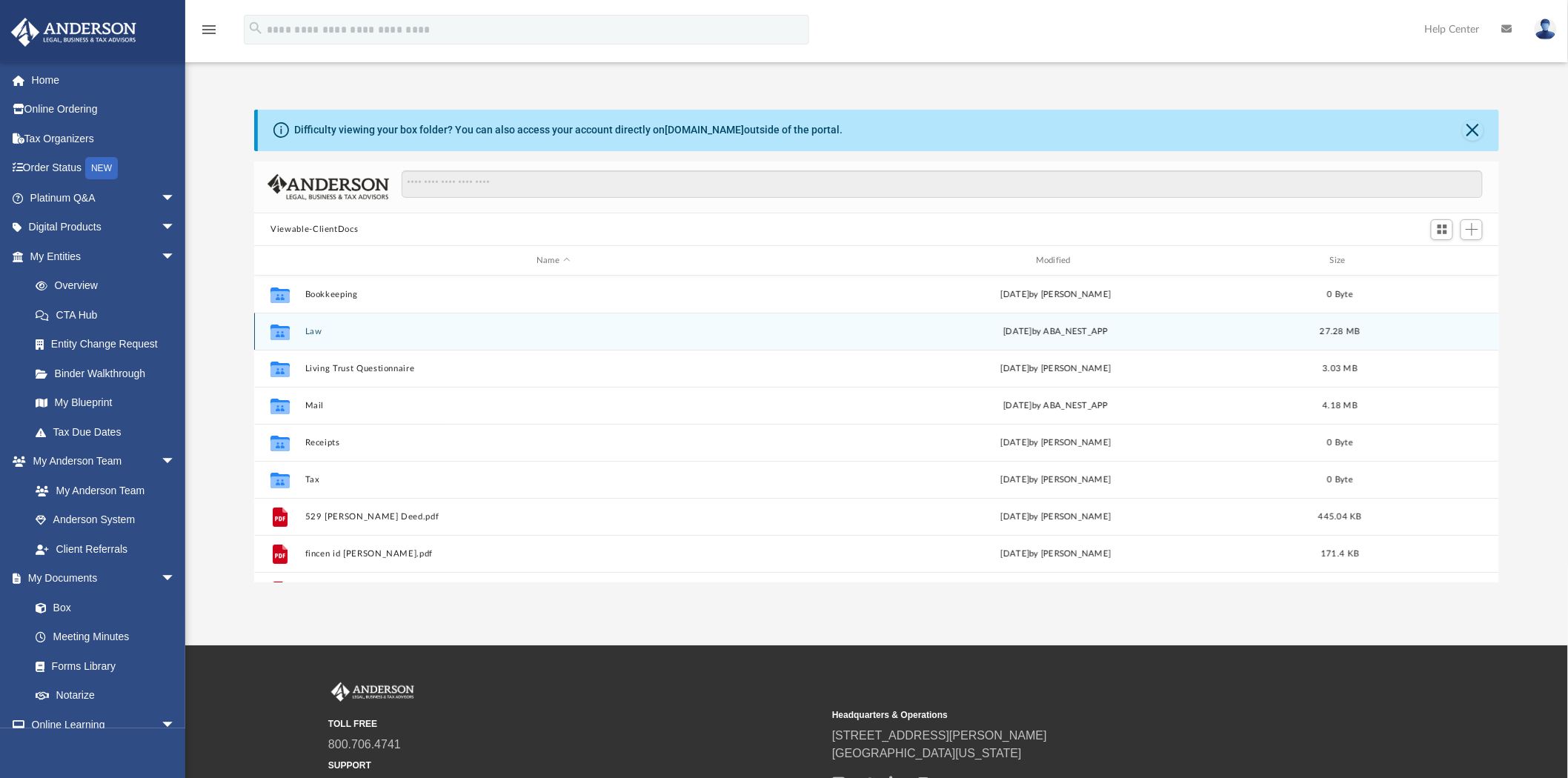
click at [305, 330] on button "Law" at bounding box center [553, 331] width 497 height 10
click at [339, 334] on button "4810 Birchwood, LLC" at bounding box center [553, 331] width 497 height 10
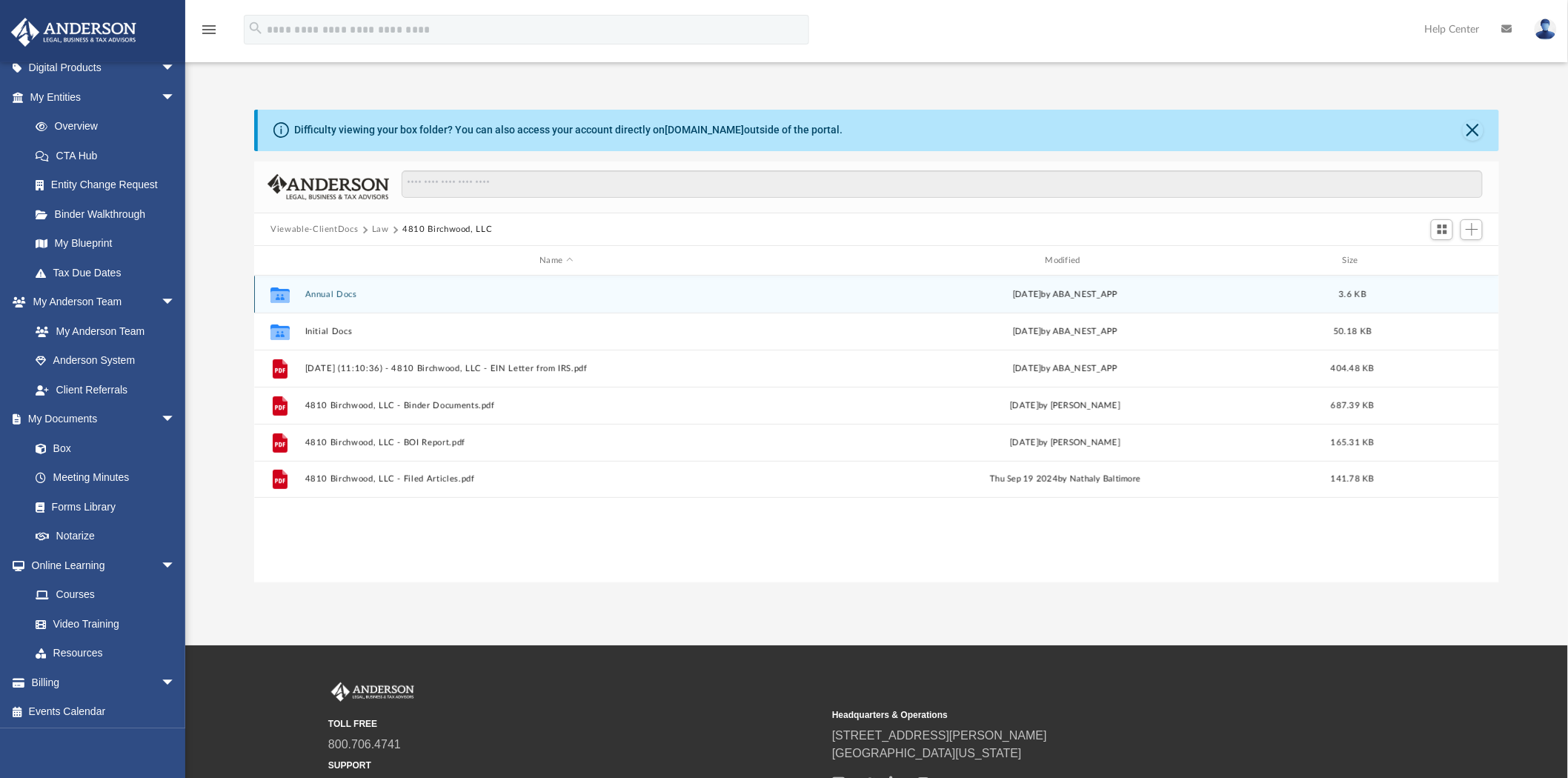
scroll to position [132, 0]
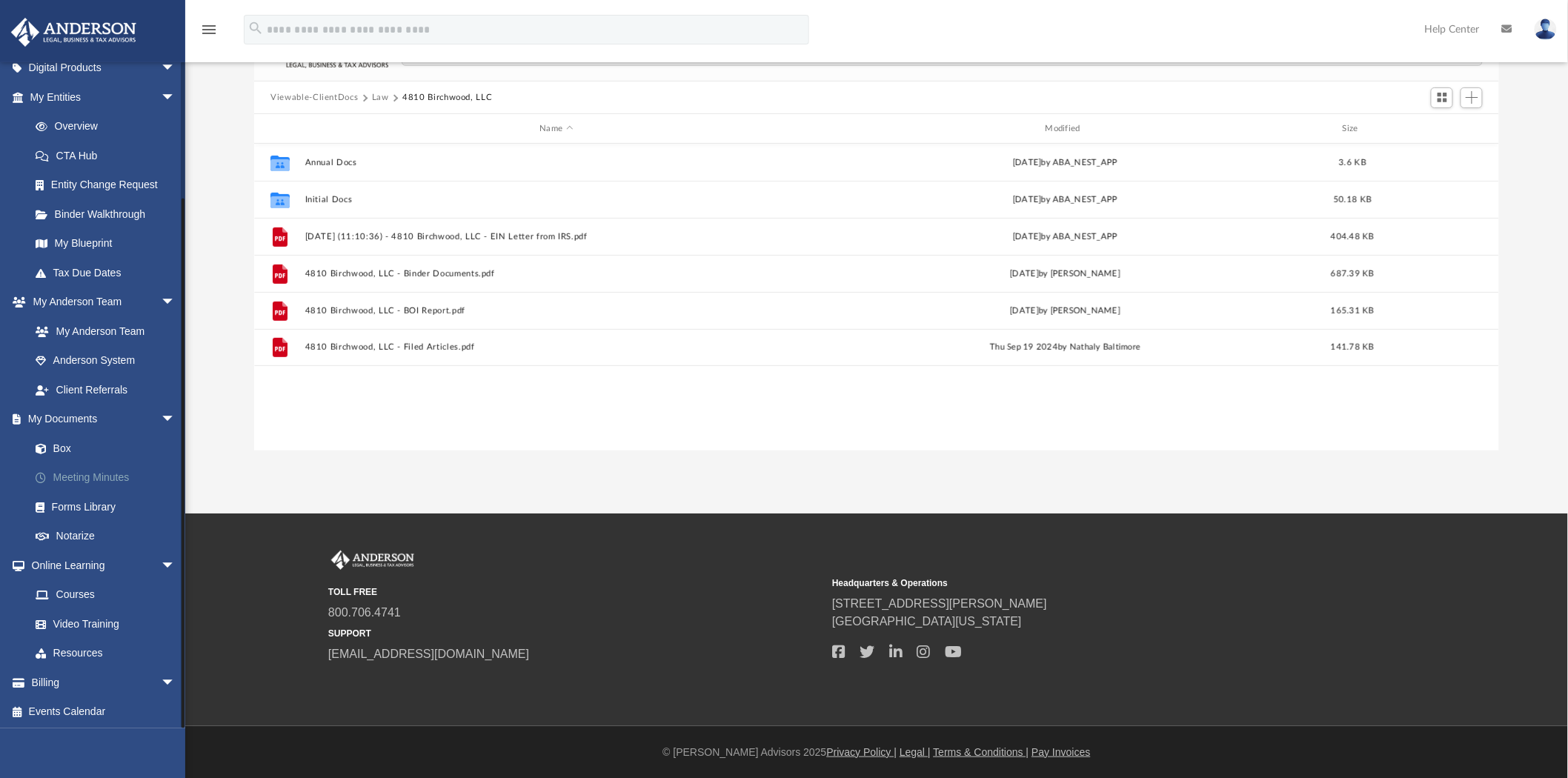
click at [161, 560] on span "arrow_drop_down" at bounding box center [176, 565] width 29 height 30
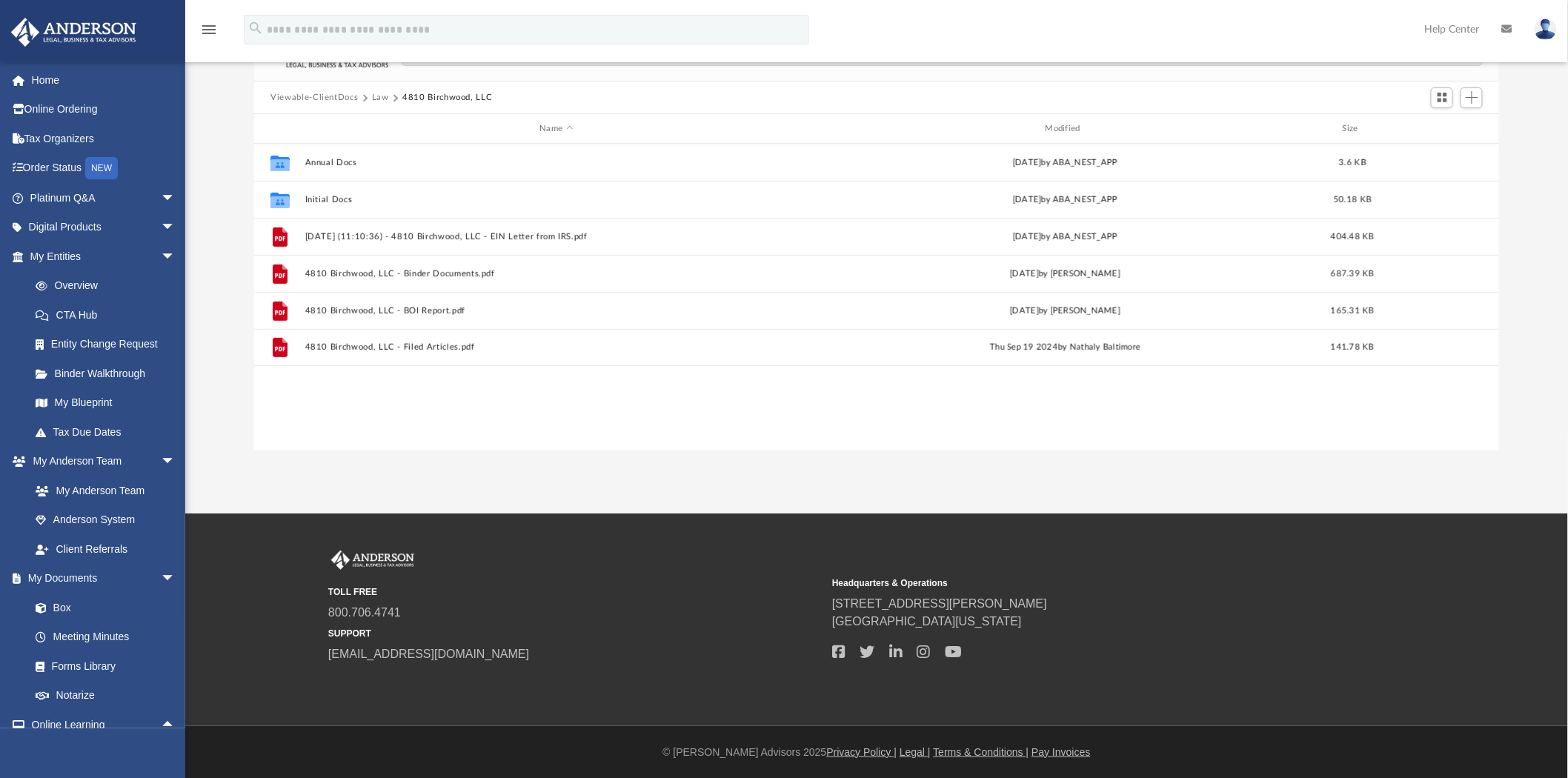
scroll to position [0, 0]
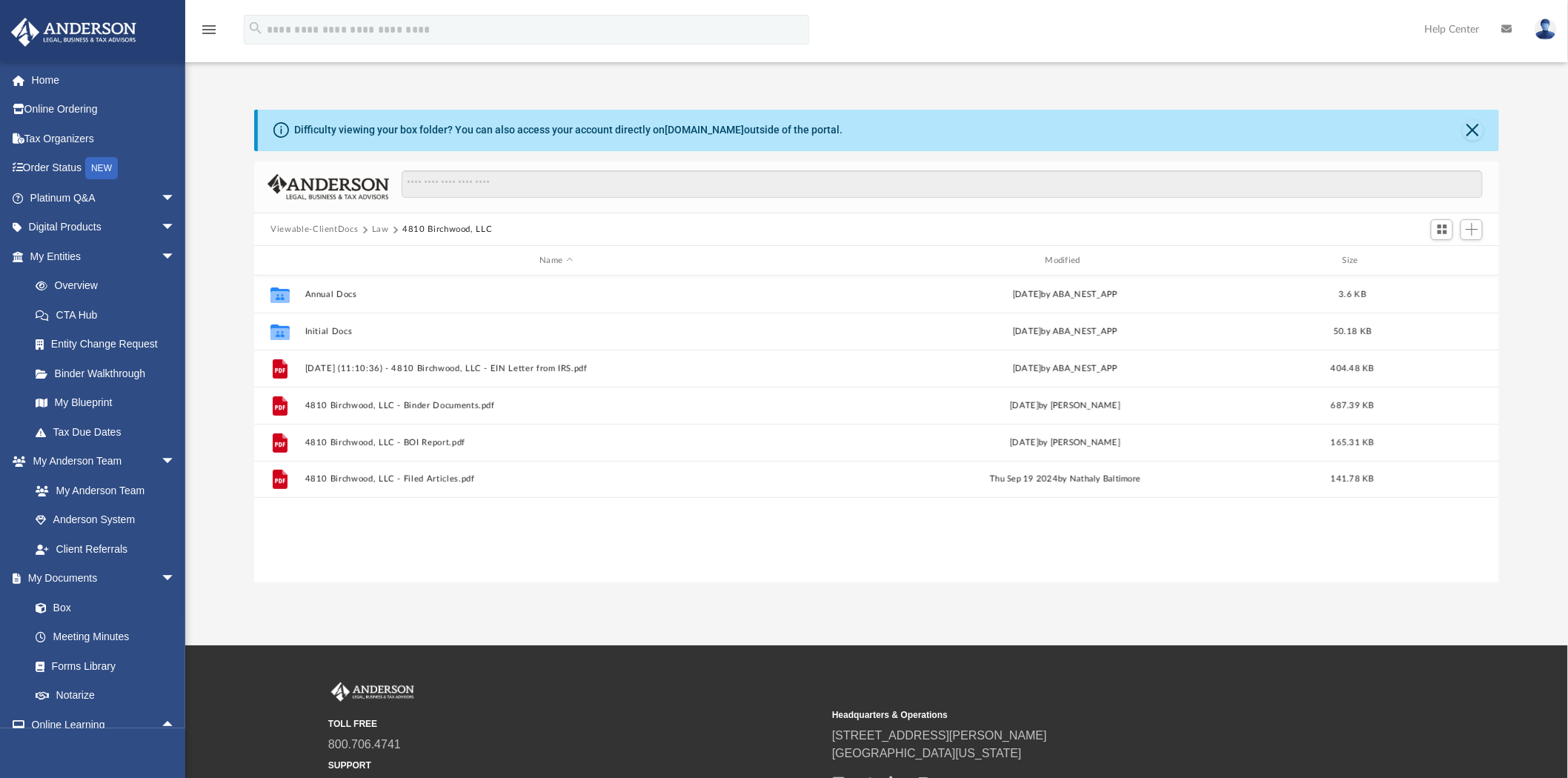
click at [377, 226] on button "Law" at bounding box center [380, 230] width 17 height 13
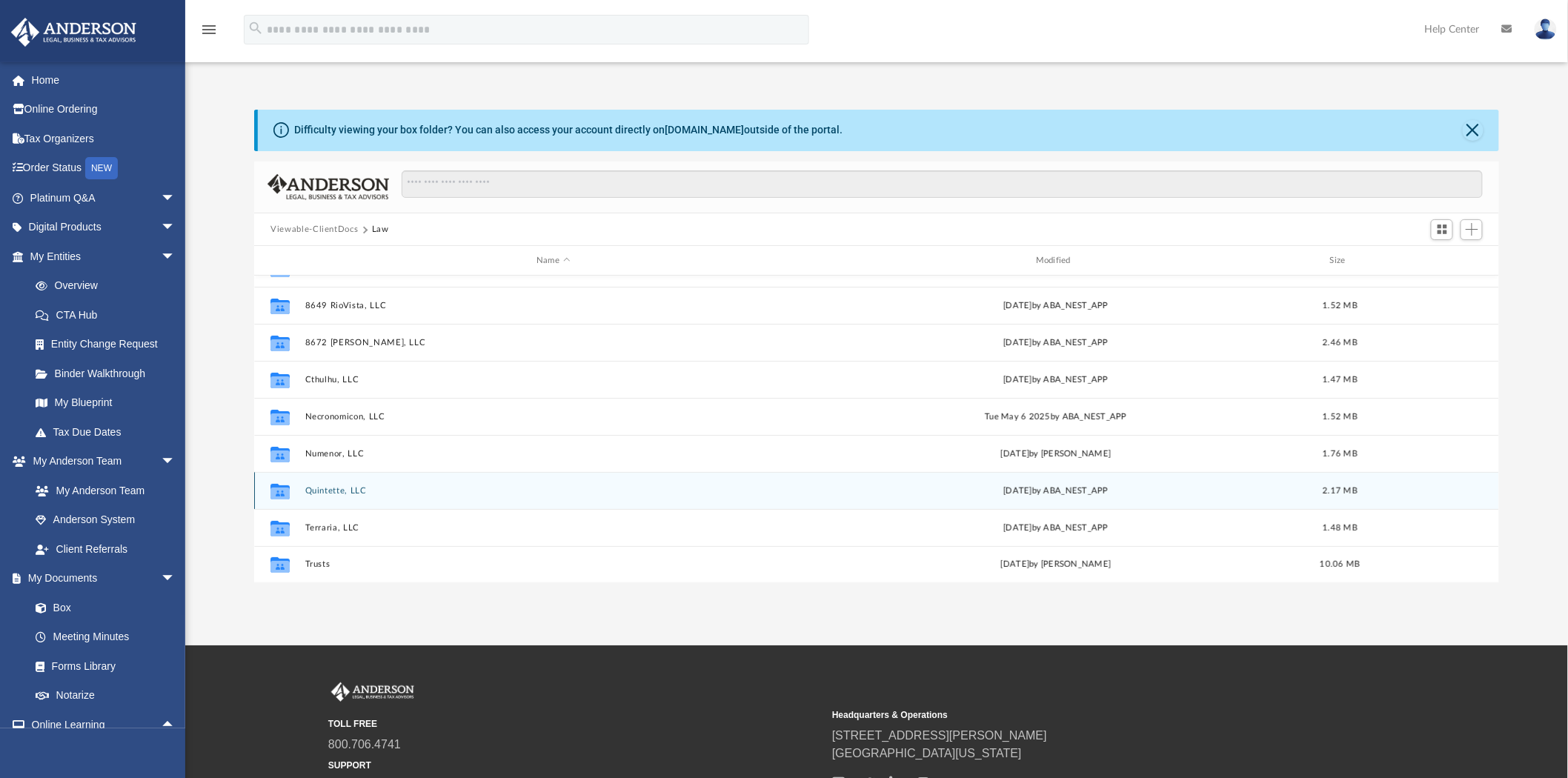
scroll to position [132, 0]
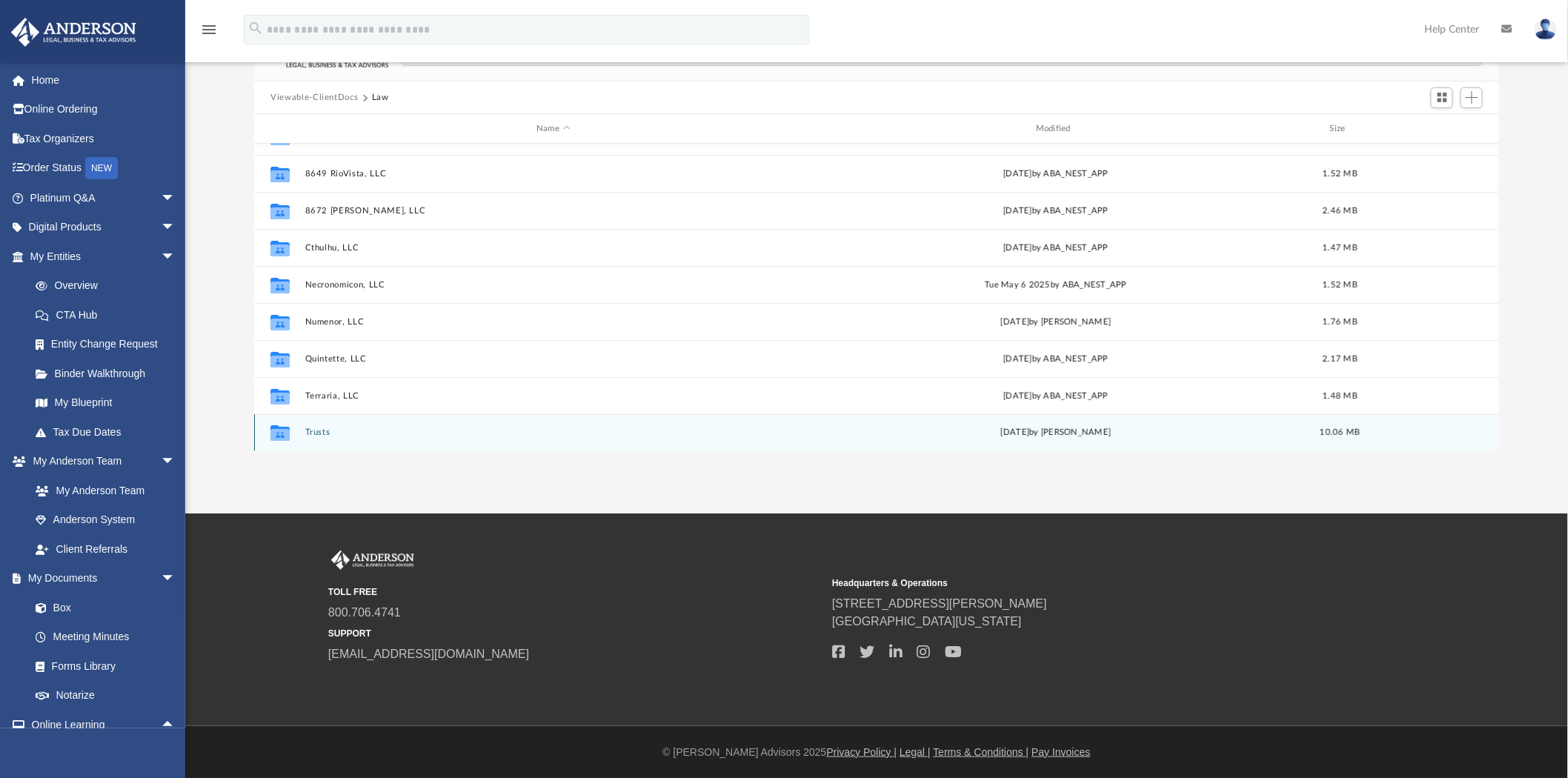
click at [311, 431] on button "Trusts" at bounding box center [553, 433] width 497 height 10
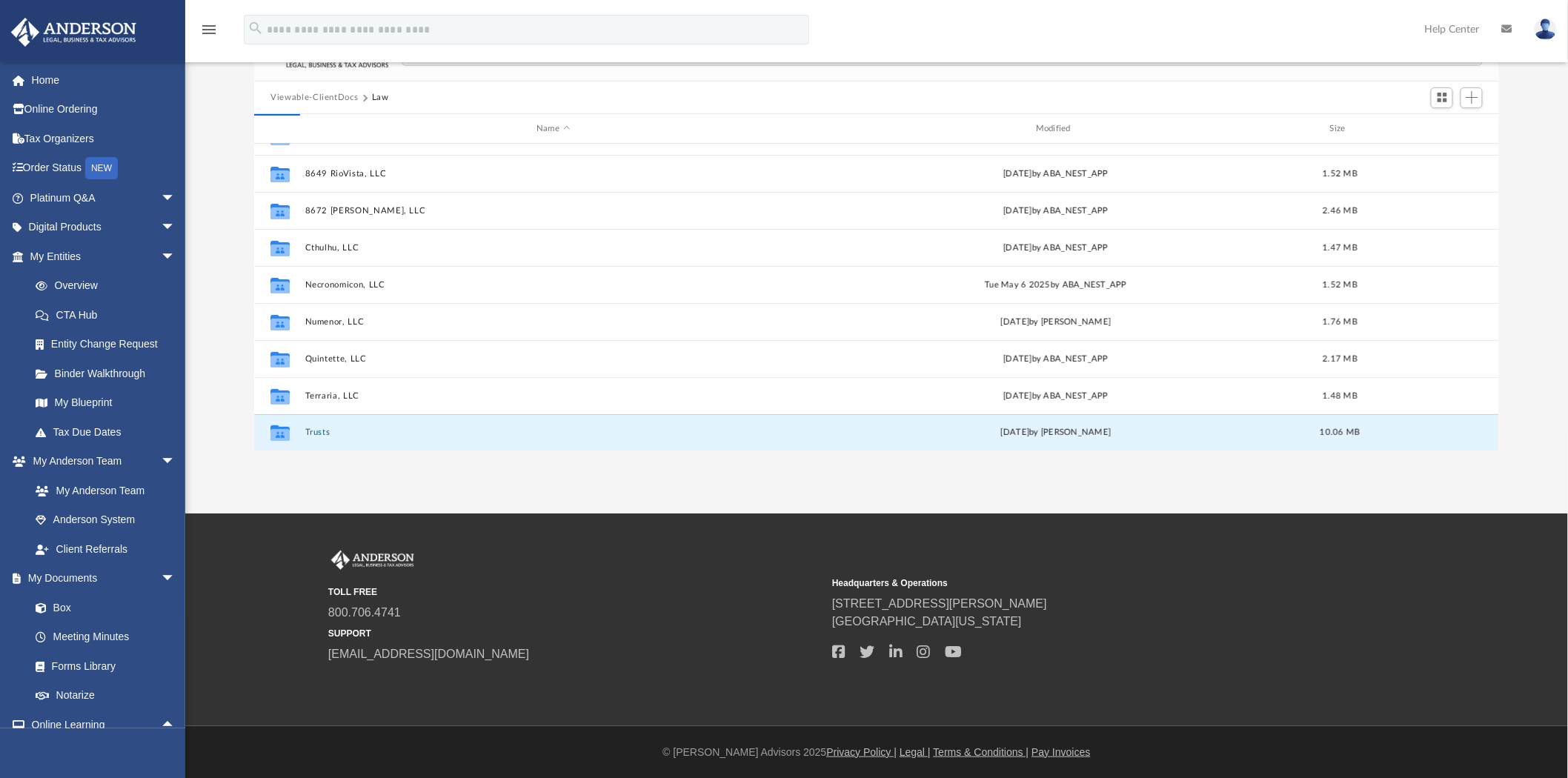
scroll to position [0, 0]
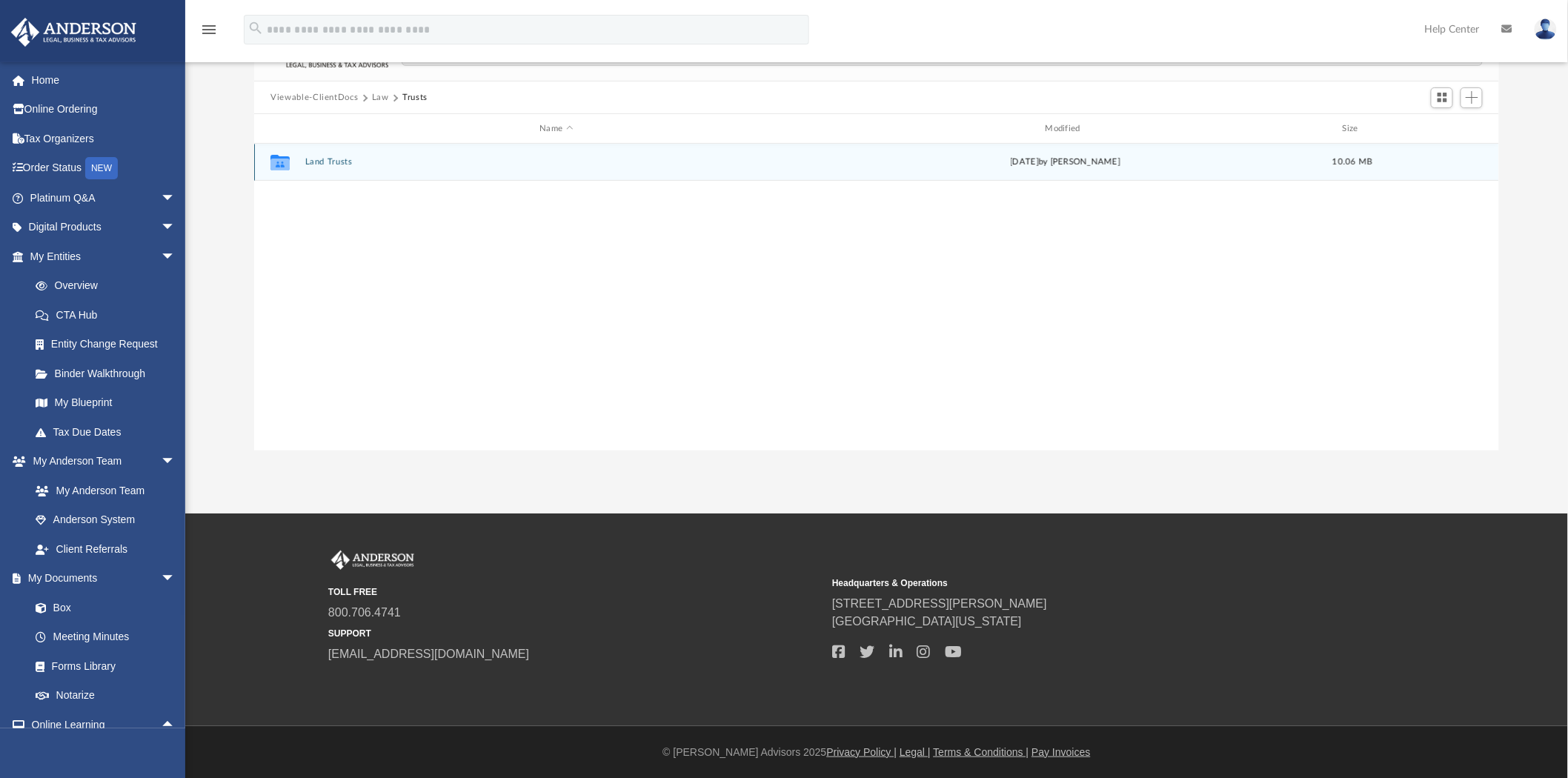
click at [323, 158] on button "Land Trusts" at bounding box center [556, 163] width 502 height 10
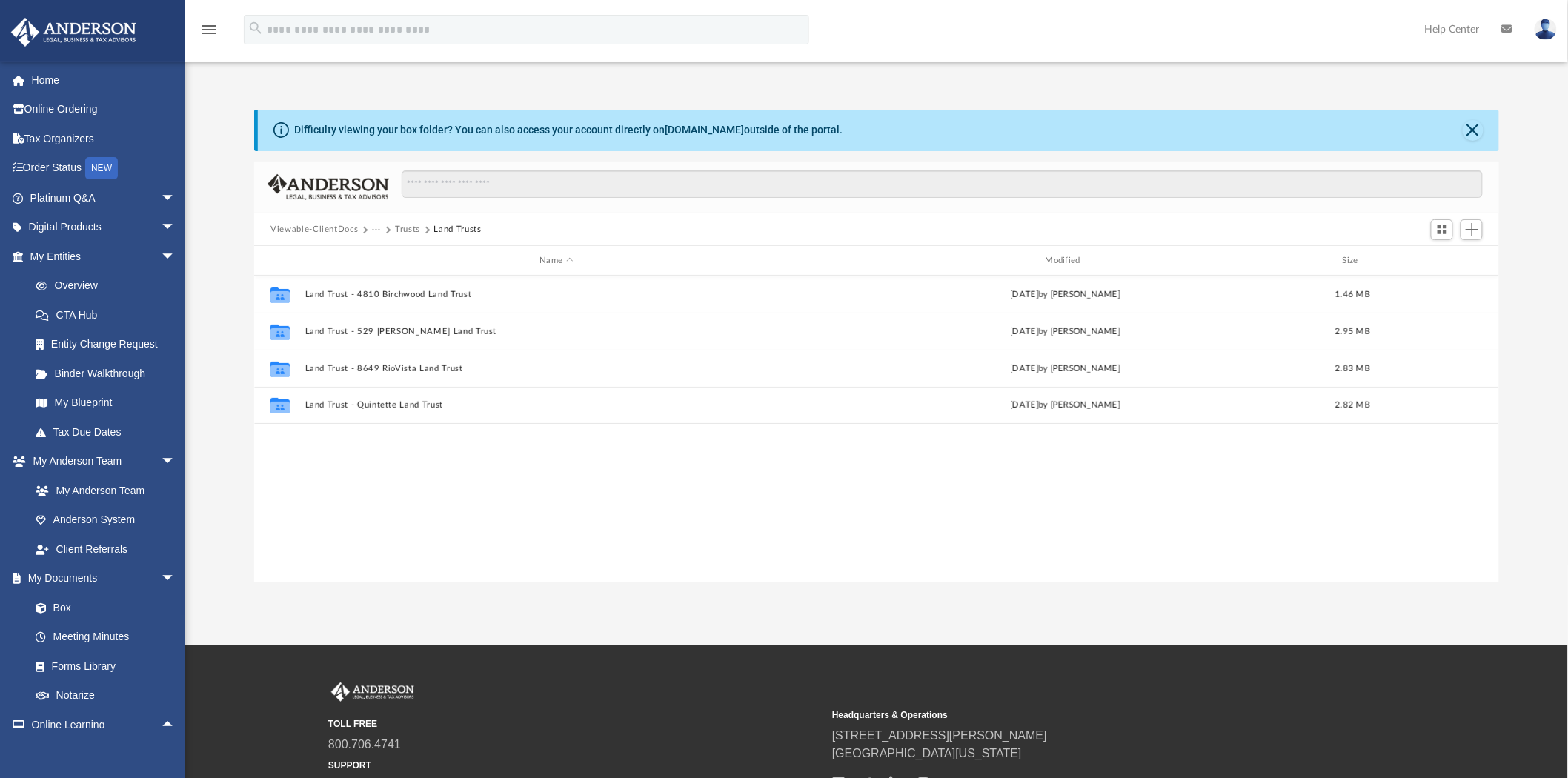
click at [410, 226] on button "Trusts" at bounding box center [407, 230] width 25 height 13
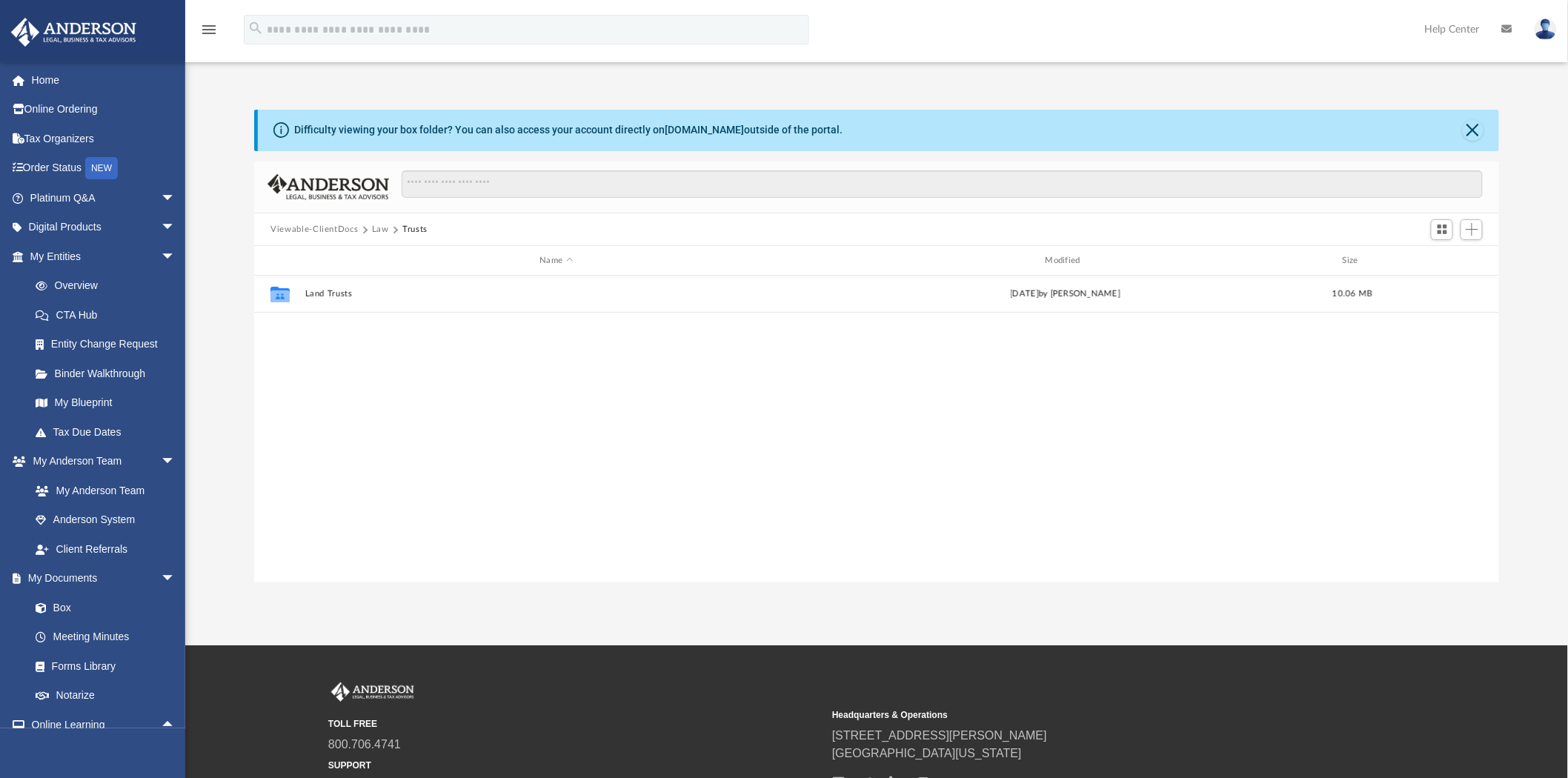
click at [332, 226] on button "Viewable-ClientDocs" at bounding box center [314, 230] width 88 height 13
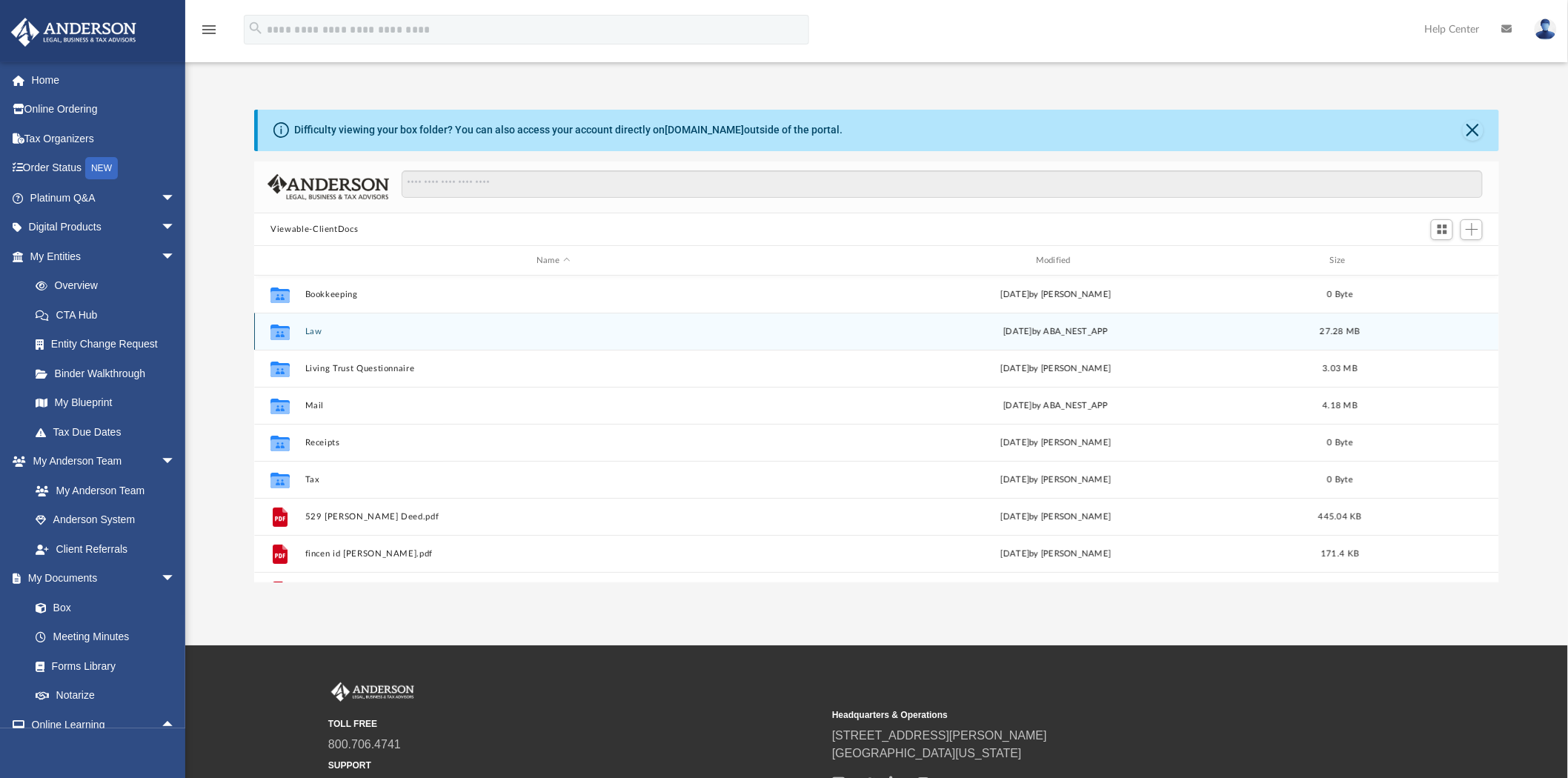
click at [351, 323] on div "Collaborated Folder Law [DATE] by ABA_NEST_APP 27.28 MB" at bounding box center [876, 331] width 1245 height 37
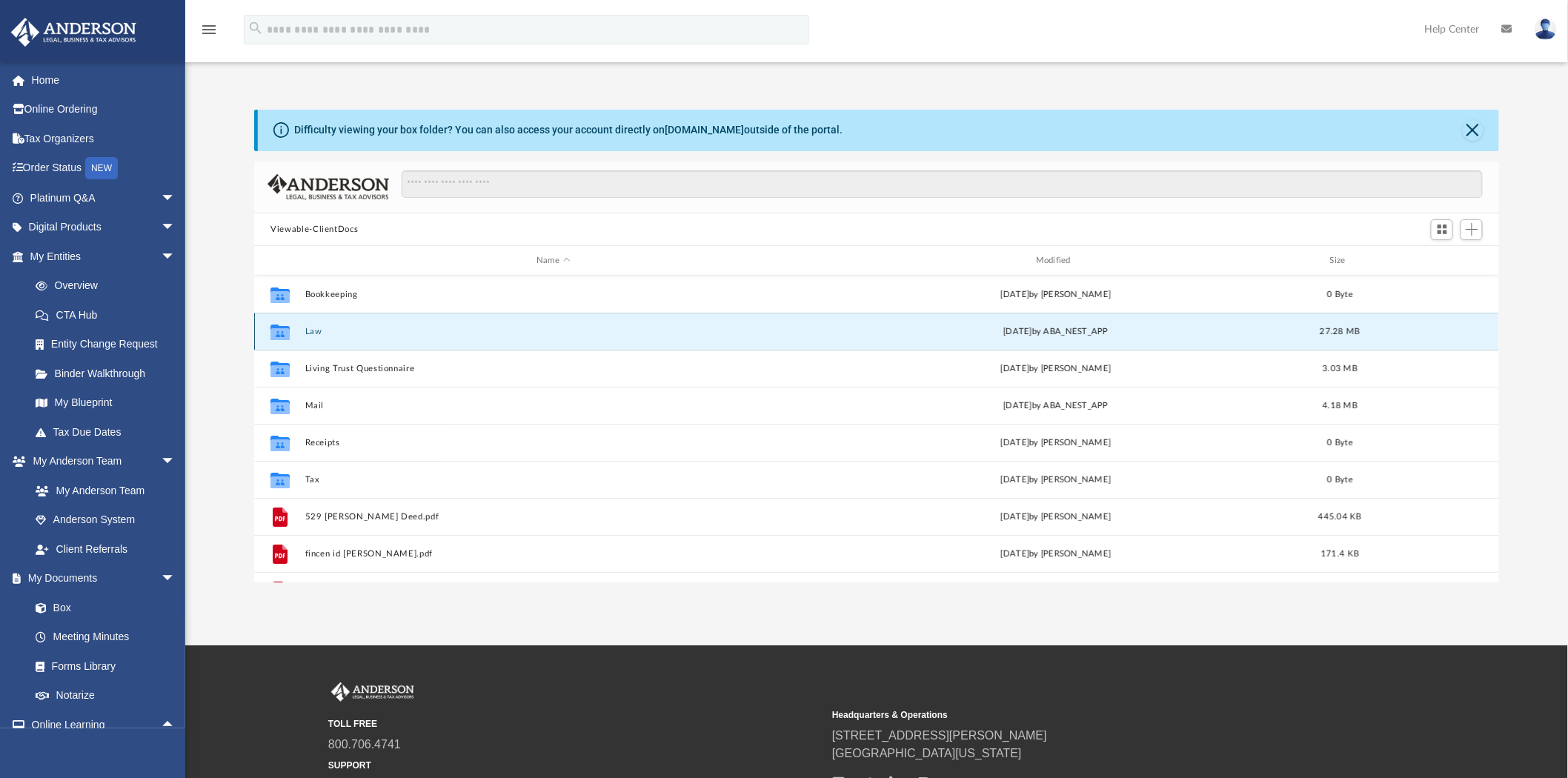
click at [313, 330] on button "Law" at bounding box center [553, 331] width 497 height 10
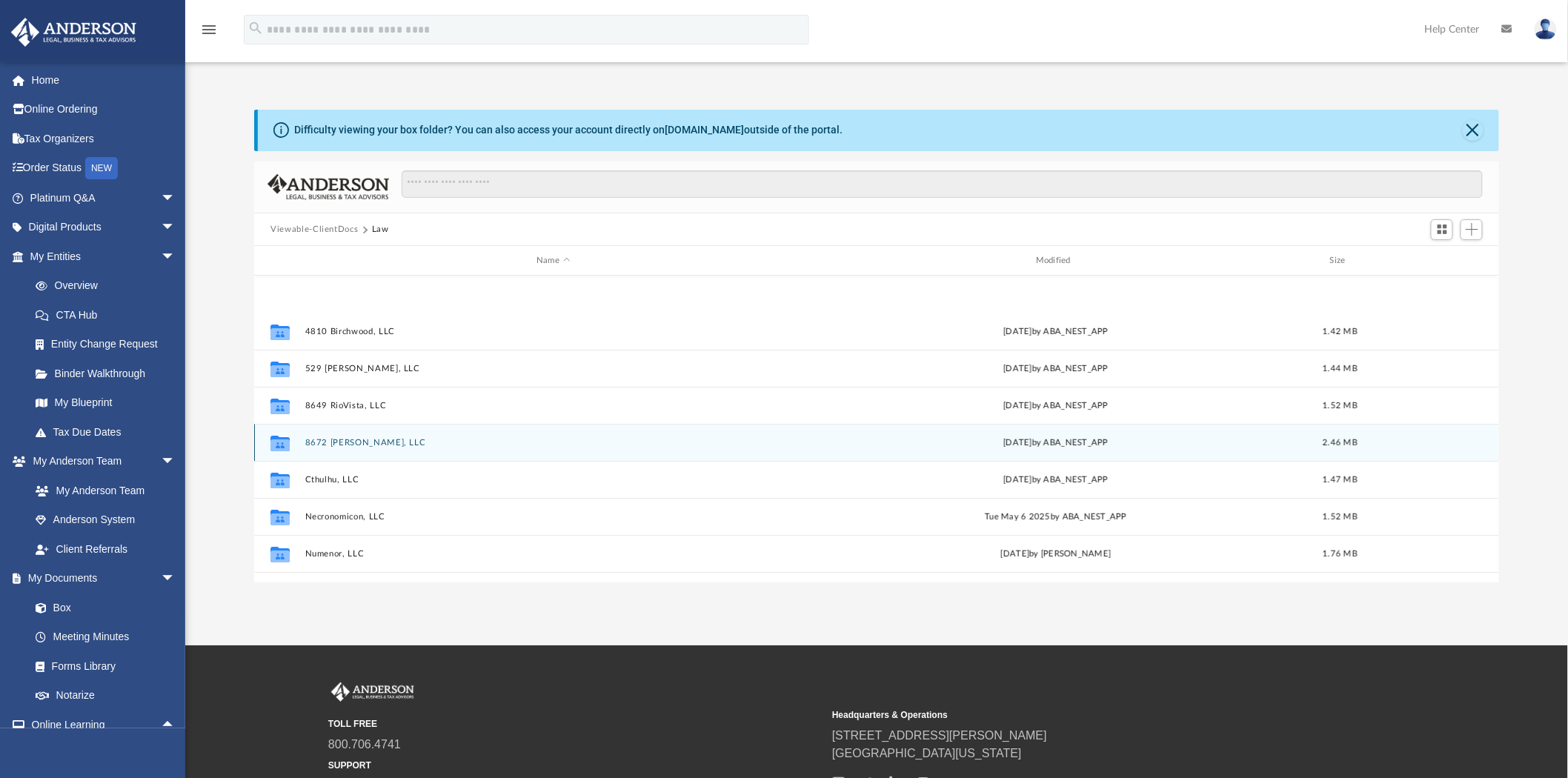
scroll to position [100, 0]
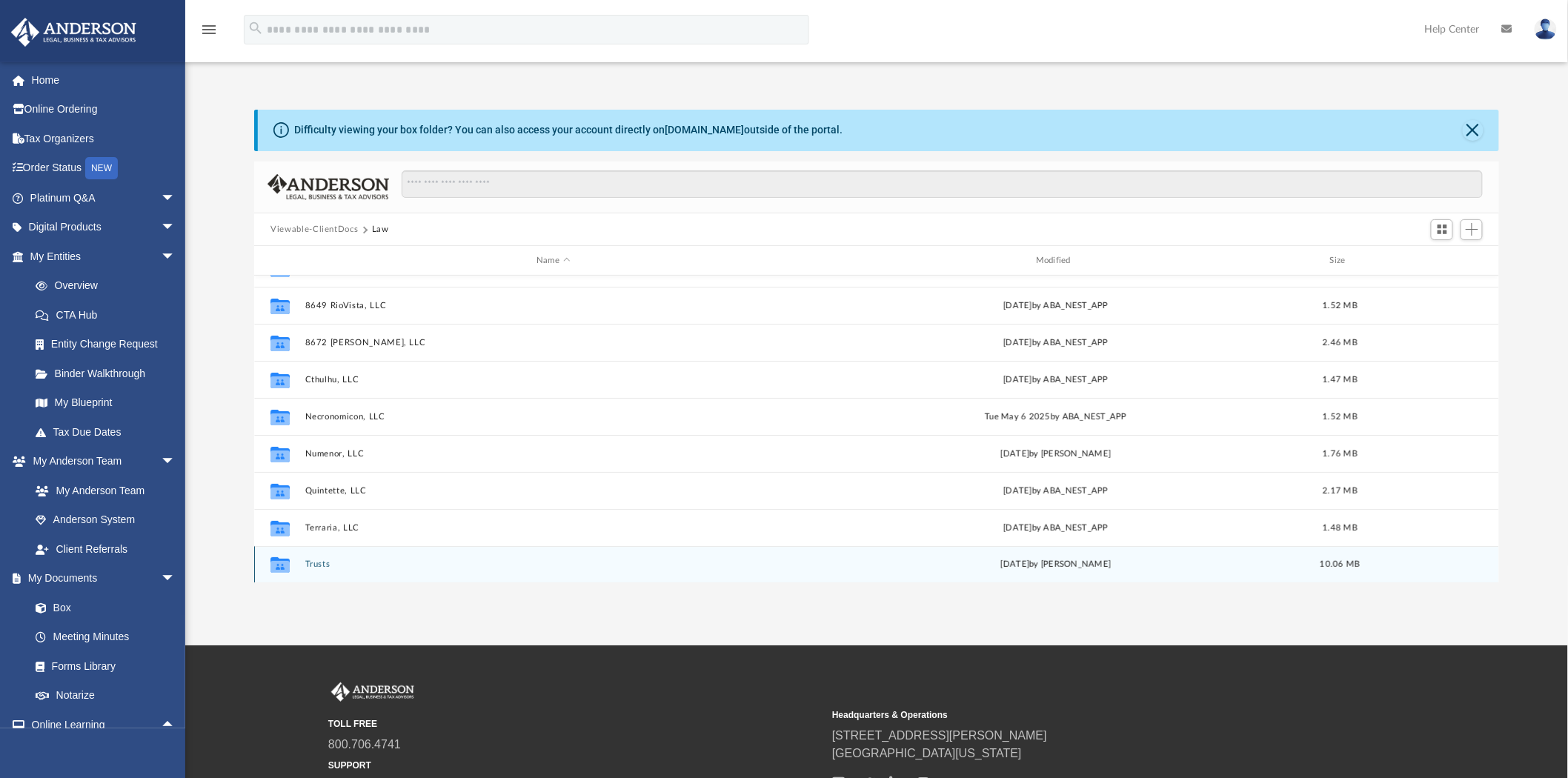
click at [321, 562] on button "Trusts" at bounding box center [553, 565] width 497 height 10
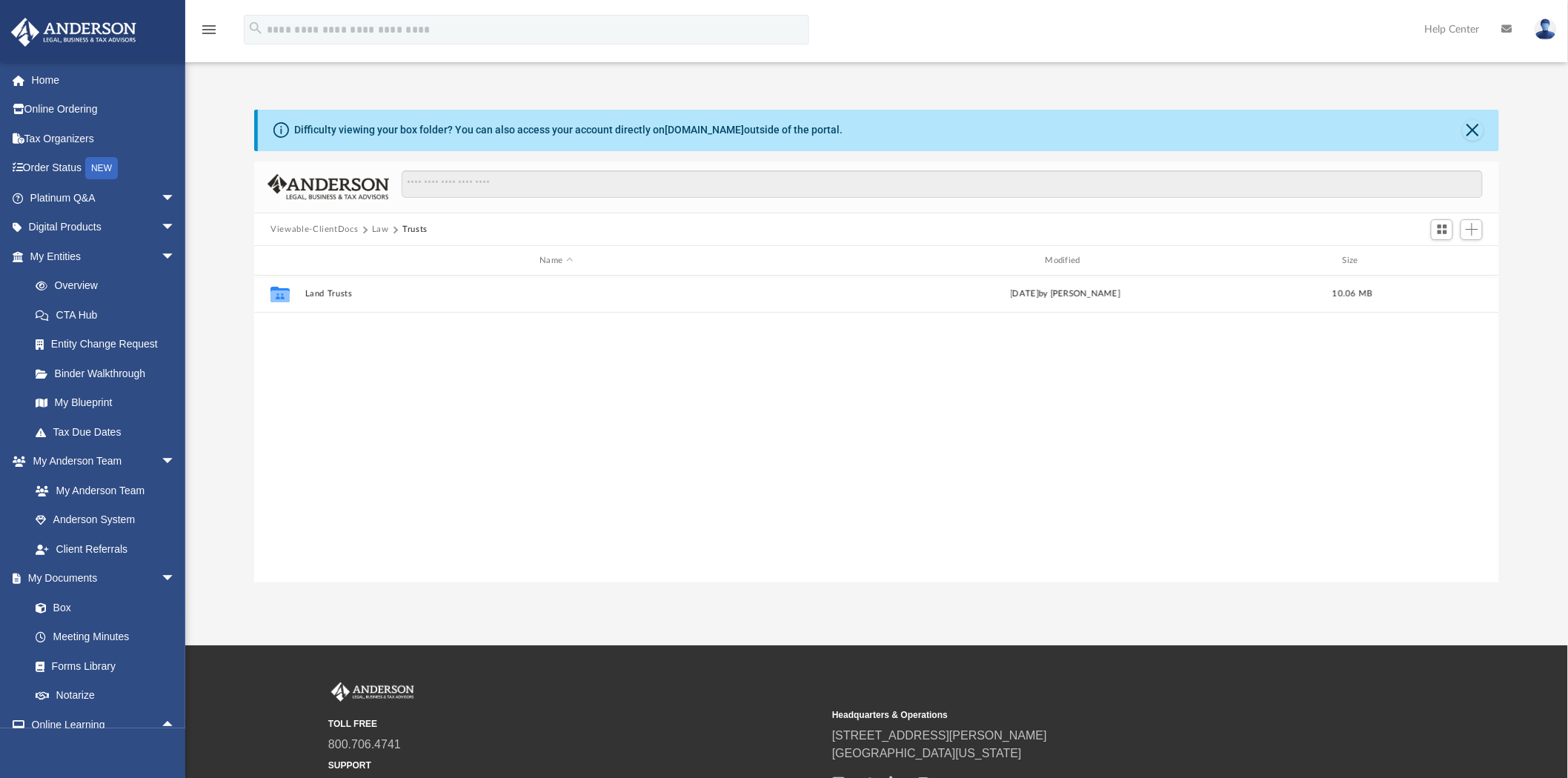
scroll to position [0, 0]
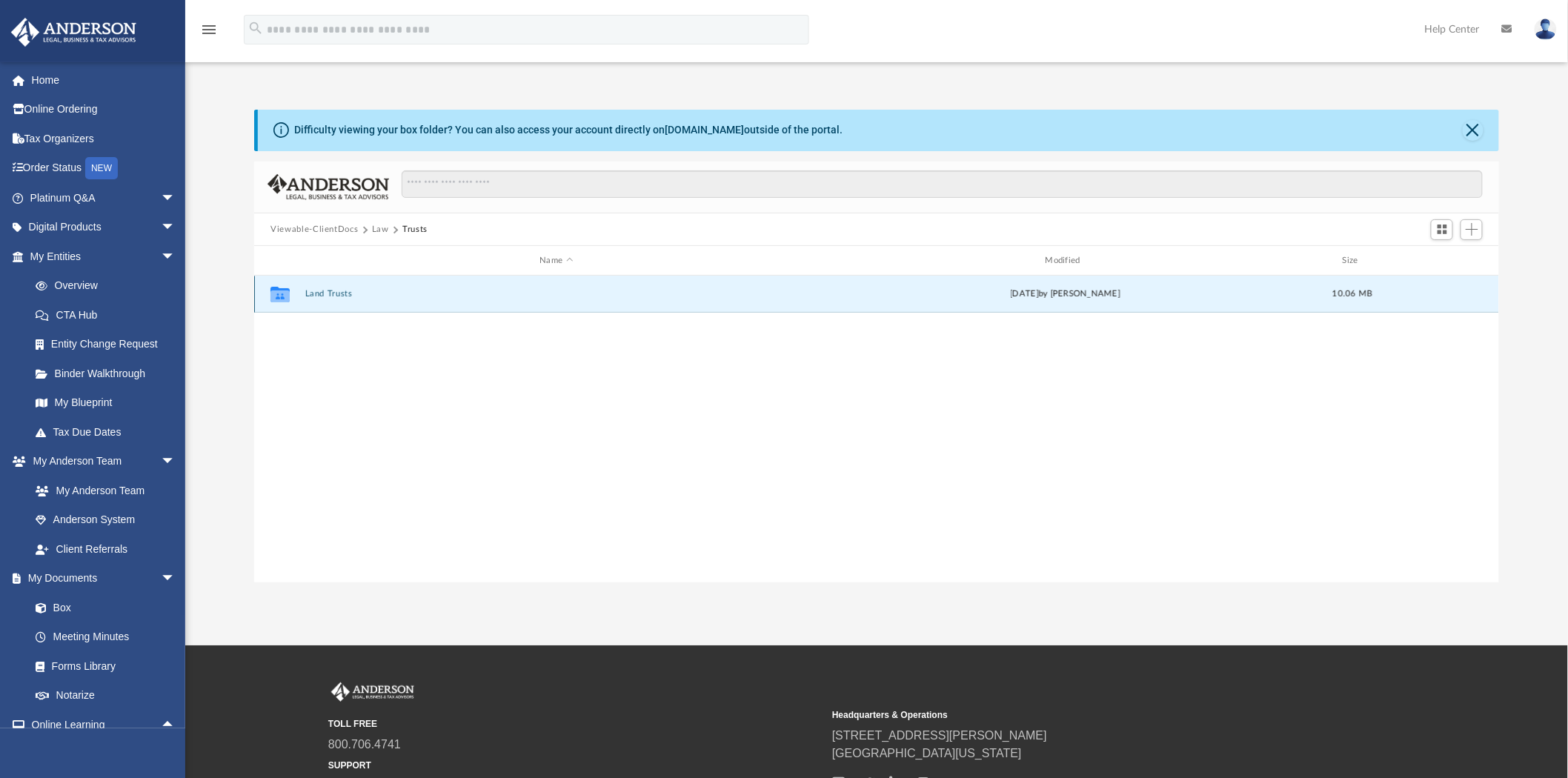
click at [336, 297] on button "Land Trusts" at bounding box center [556, 294] width 502 height 10
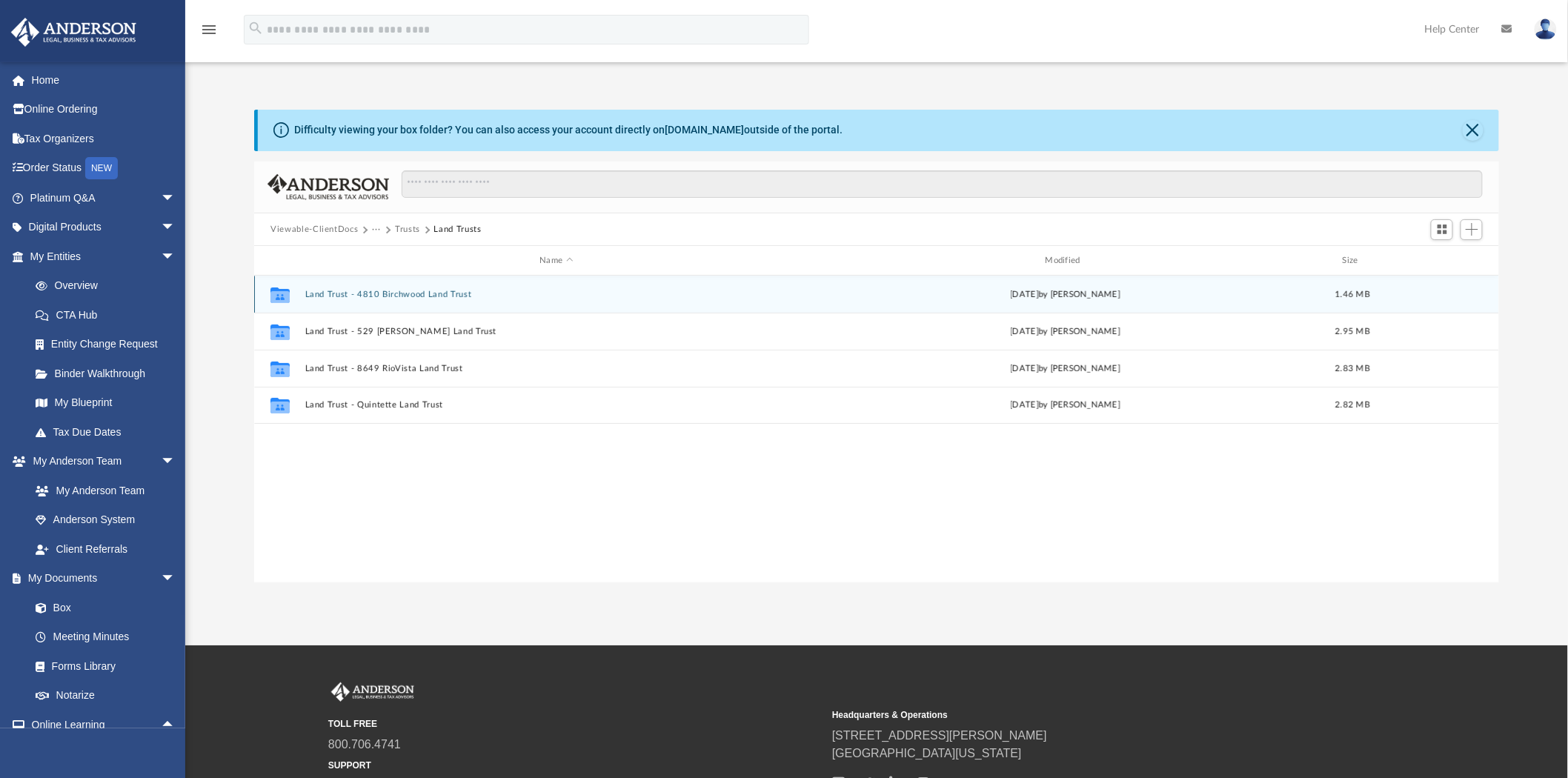
click at [386, 297] on button "Land Trust - 4810 Birchwood Land Trust" at bounding box center [556, 294] width 502 height 10
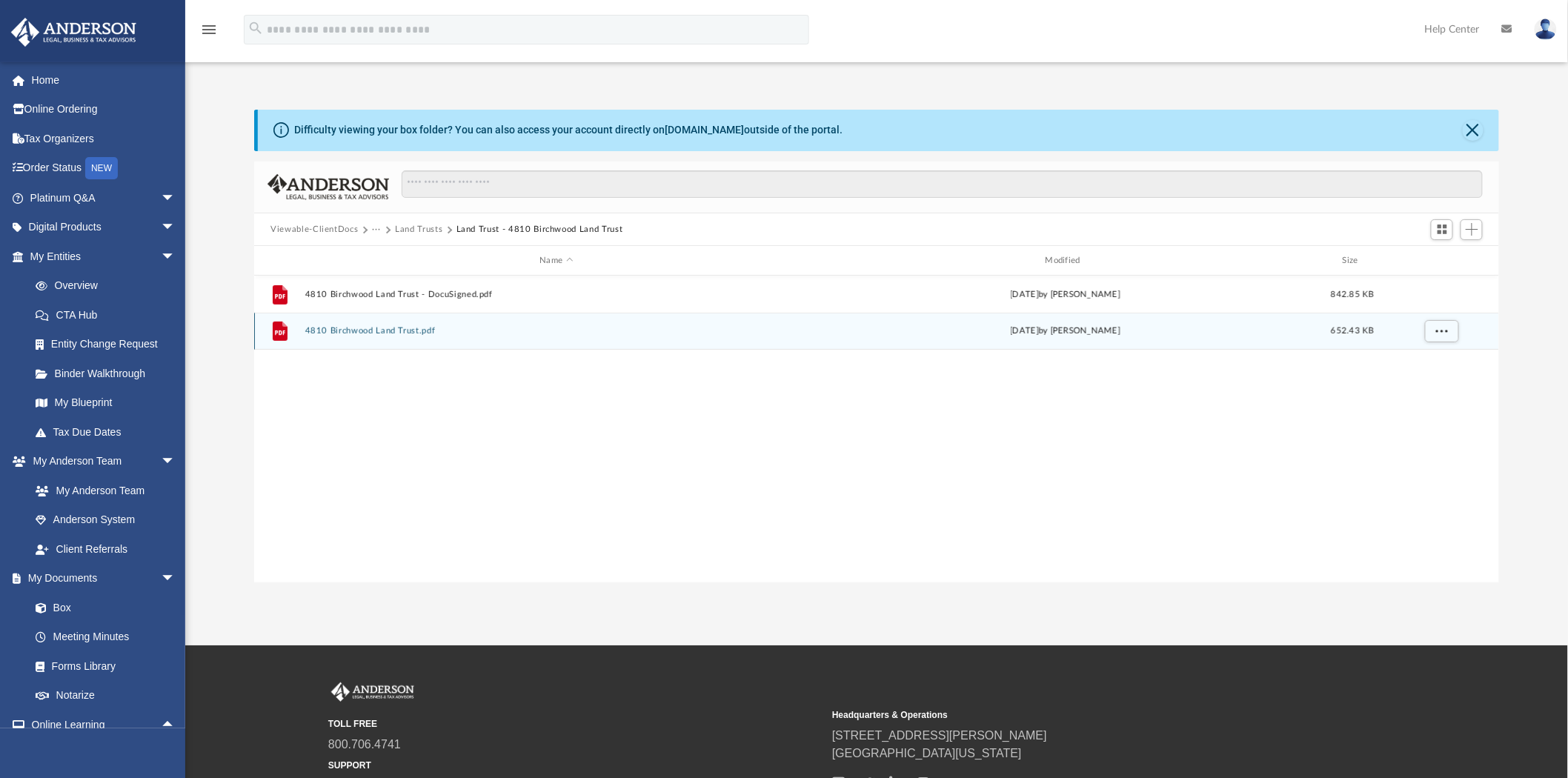
click at [383, 330] on button "4810 Birchwood Land Trust.pdf" at bounding box center [556, 331] width 502 height 10
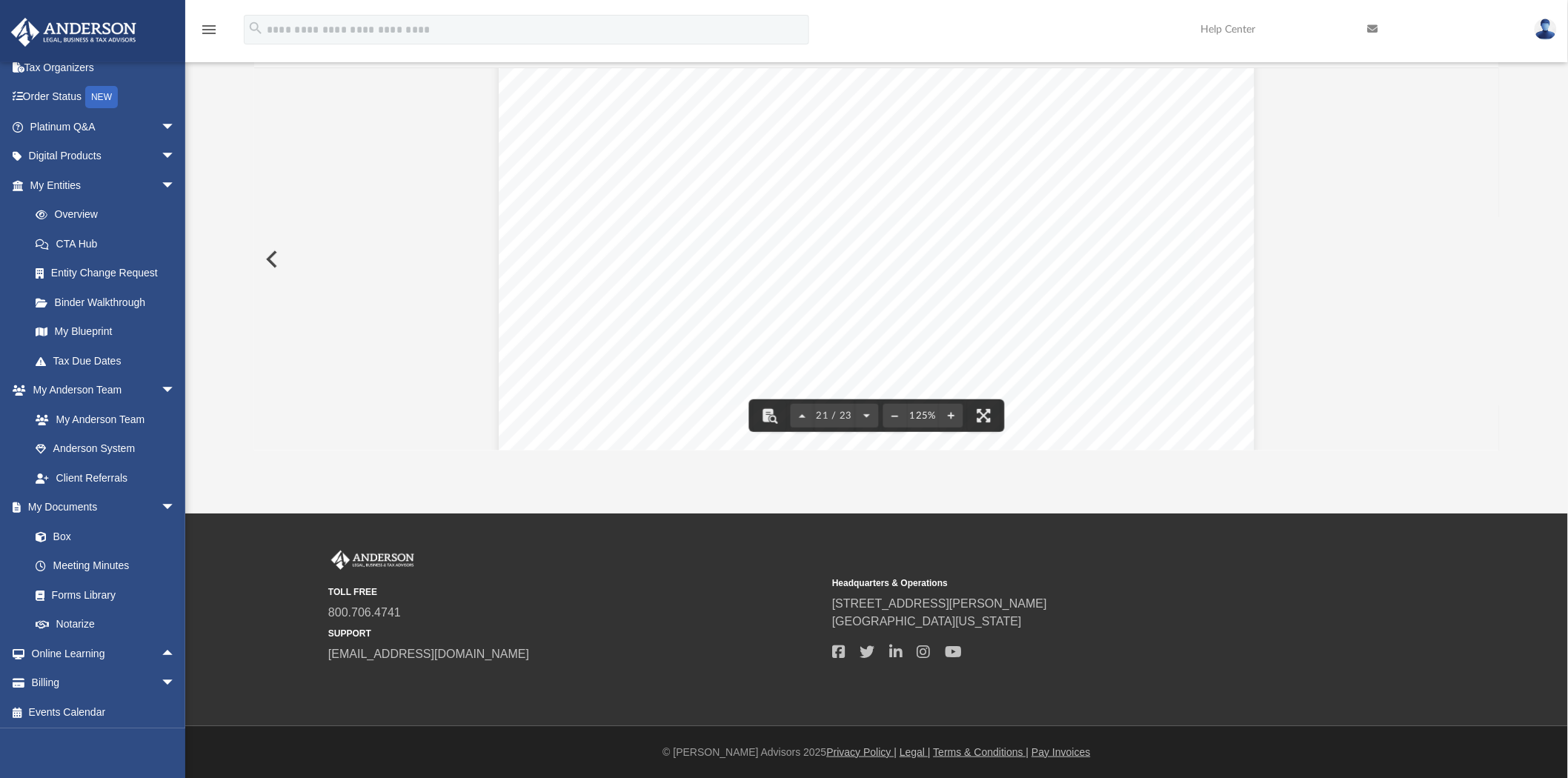
scroll to position [19993, 0]
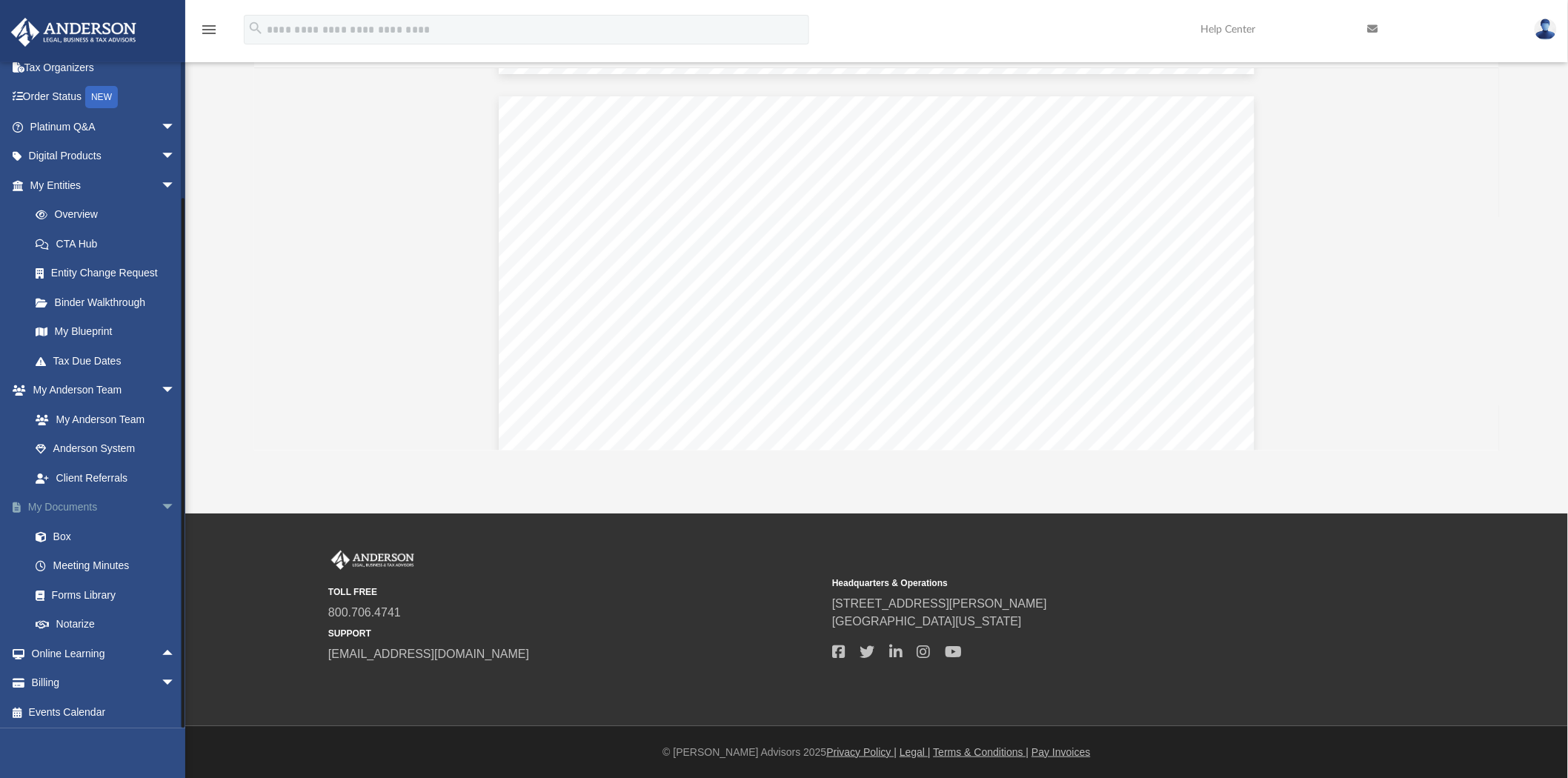
click at [72, 505] on link "My Documents arrow_drop_down" at bounding box center [103, 508] width 187 height 29
click at [53, 507] on link "My Documents arrow_drop_down" at bounding box center [103, 508] width 187 height 29
click at [75, 501] on link "My Documents arrow_drop_down" at bounding box center [103, 508] width 187 height 29
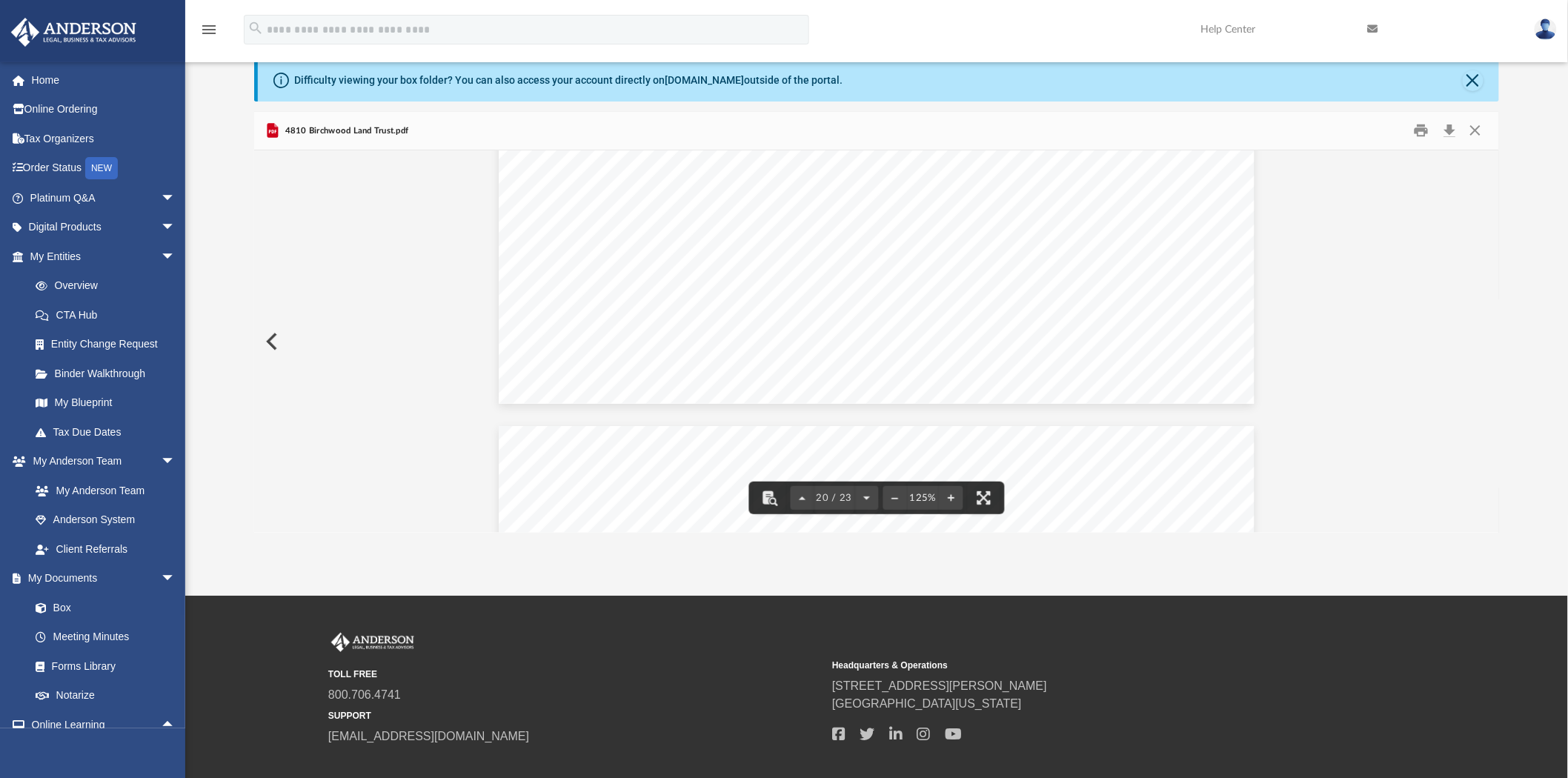
scroll to position [19499, 0]
click at [272, 344] on button "Preview" at bounding box center [270, 342] width 32 height 42
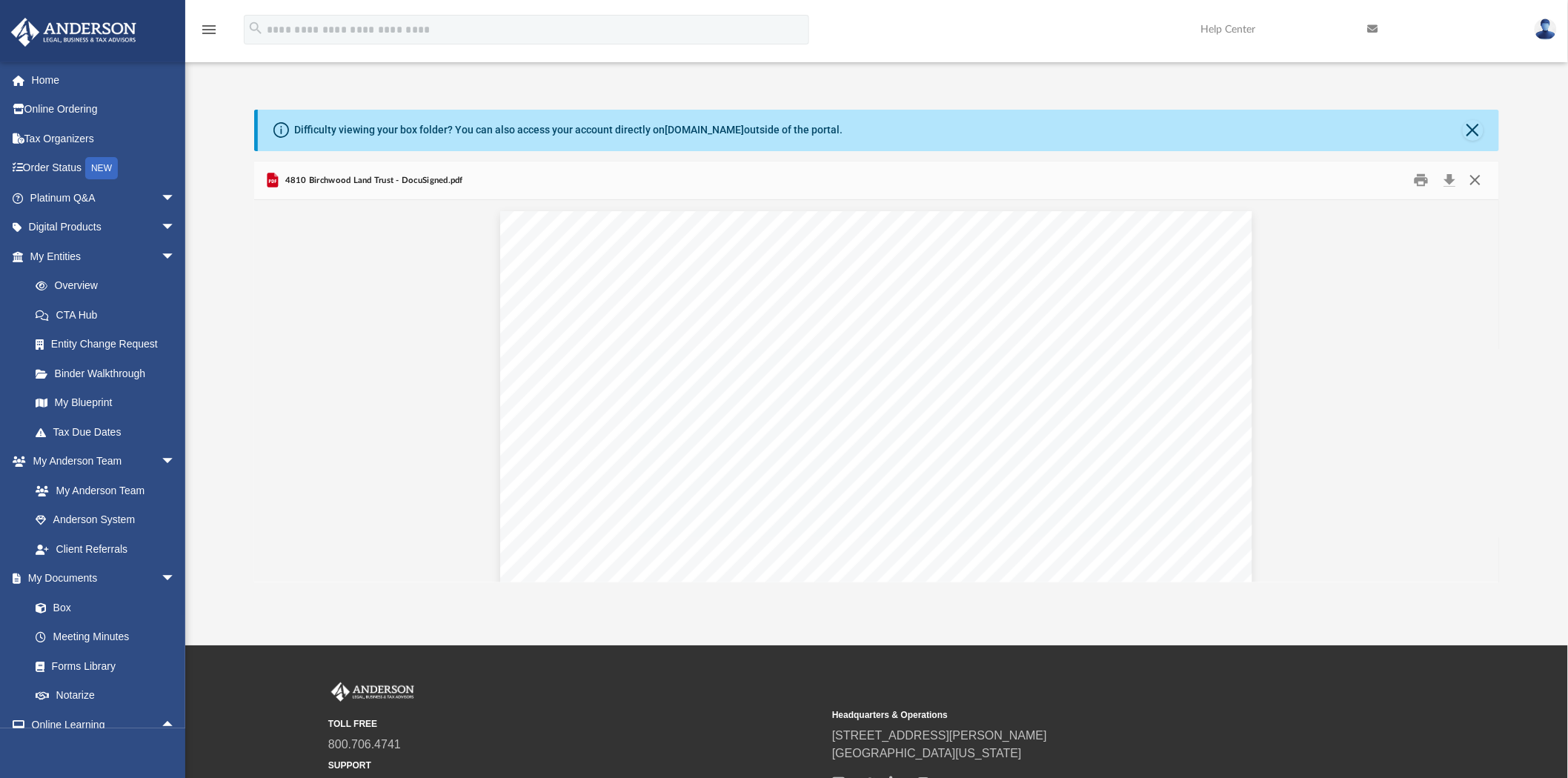
click at [1478, 174] on button "Close" at bounding box center [1476, 180] width 27 height 23
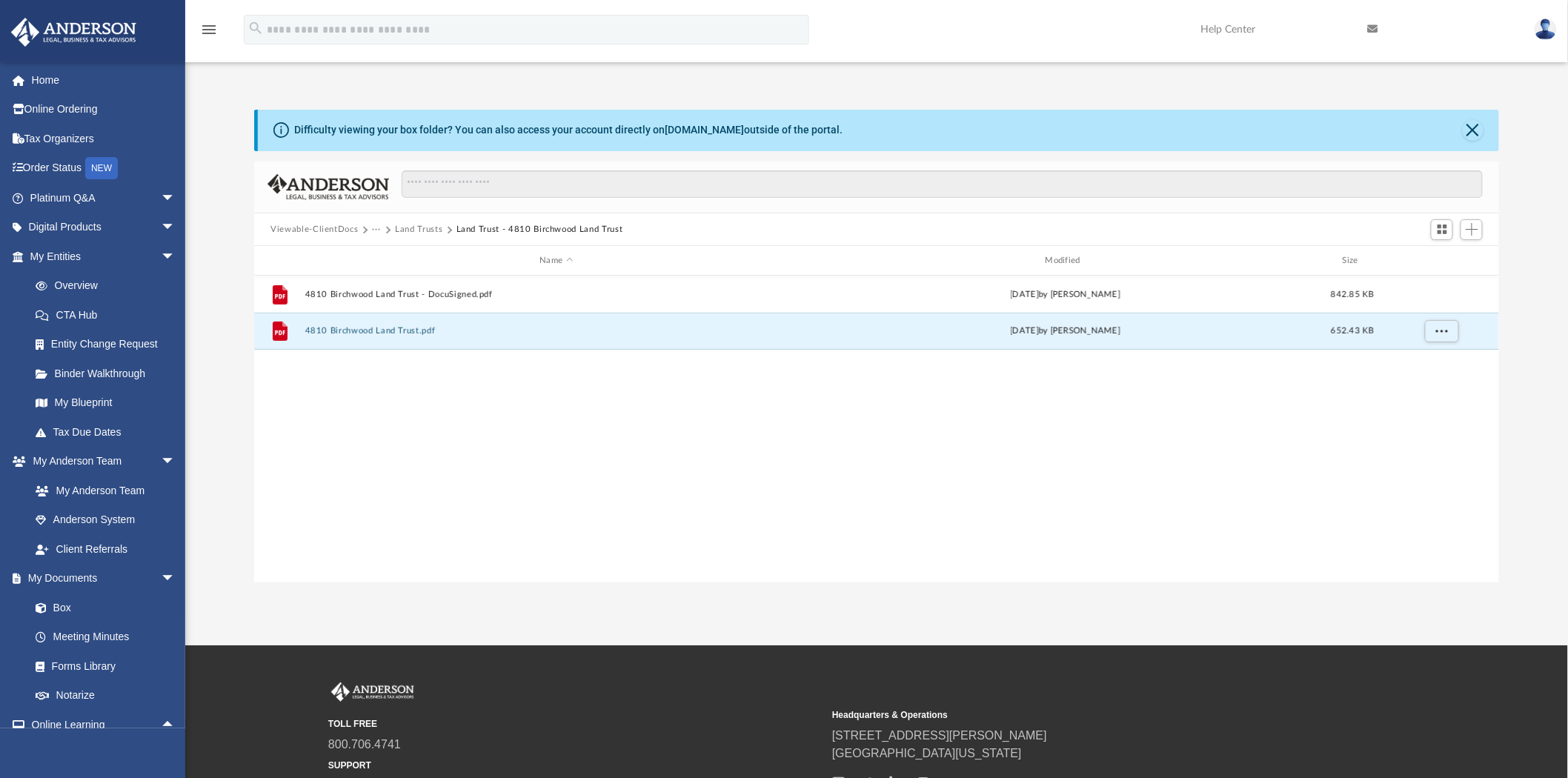
click at [487, 226] on button "Land Trust - 4810 Birchwood Land Trust" at bounding box center [540, 230] width 167 height 13
click at [472, 225] on button "Land Trust - 4810 Birchwood Land Trust" at bounding box center [540, 230] width 167 height 13
click at [410, 227] on button "Land Trusts" at bounding box center [419, 230] width 48 height 13
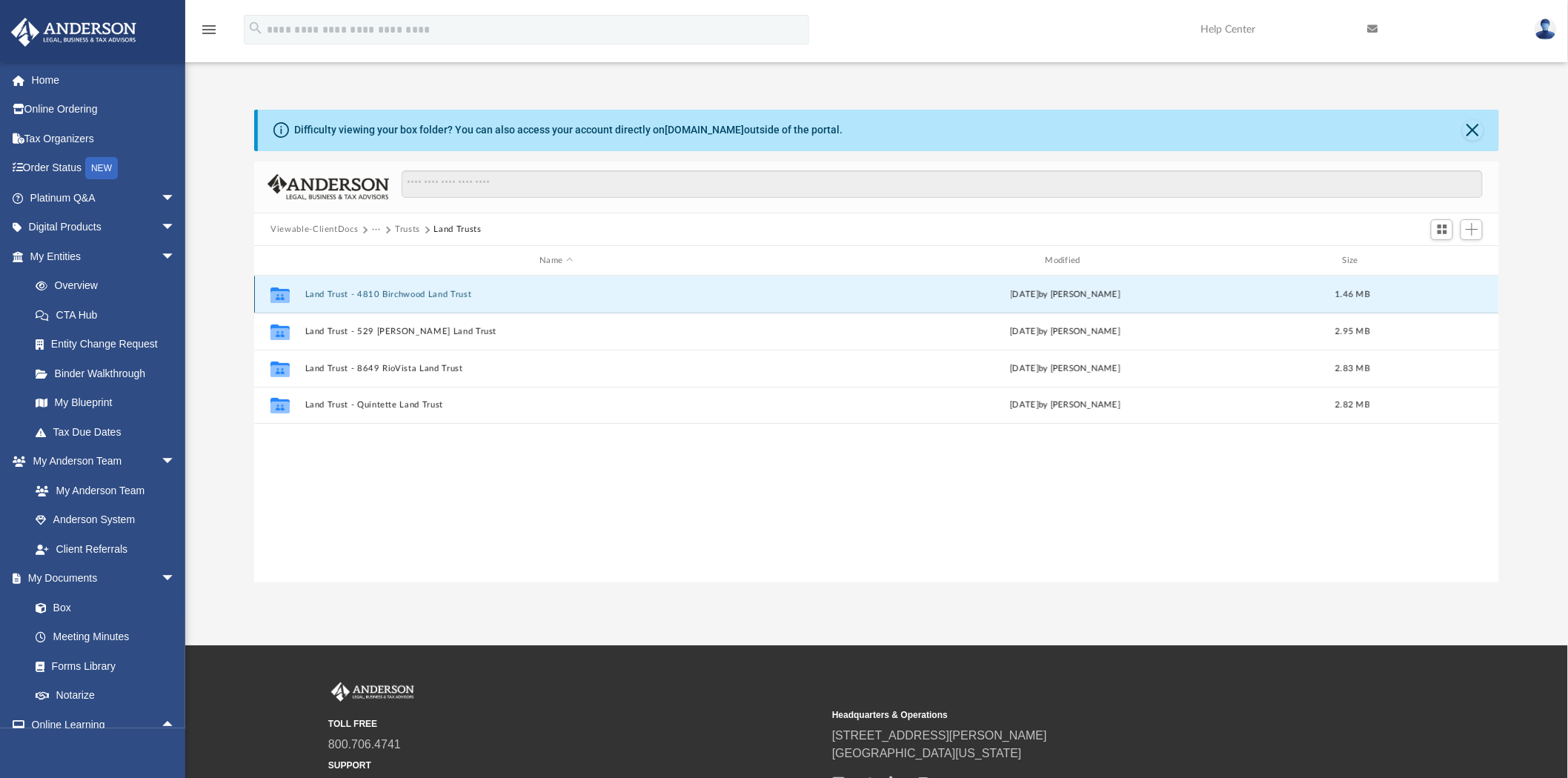
click at [434, 294] on button "Land Trust - 4810 Birchwood Land Trust" at bounding box center [556, 294] width 502 height 10
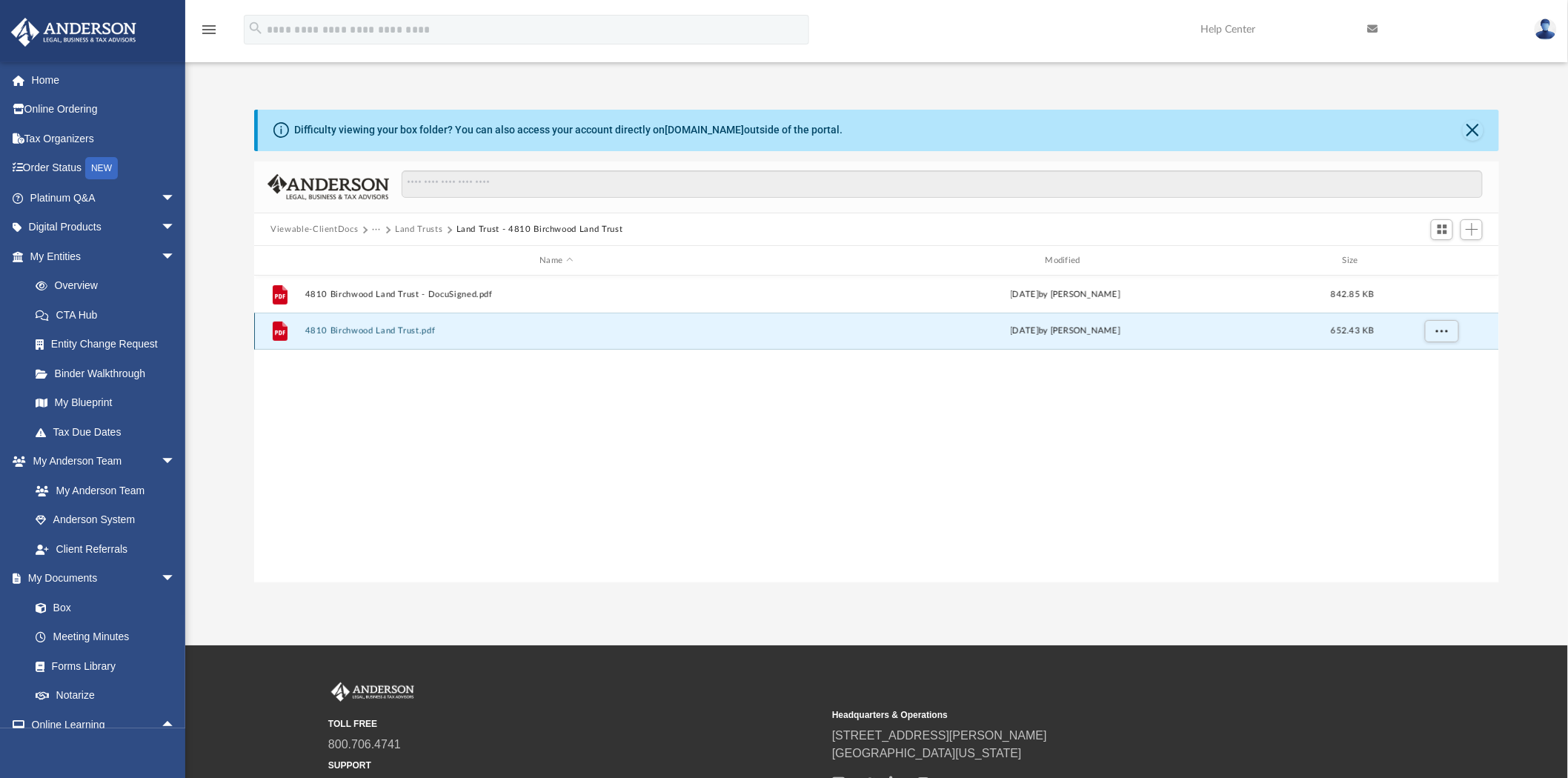
click at [380, 330] on button "4810 Birchwood Land Trust.pdf" at bounding box center [556, 331] width 502 height 10
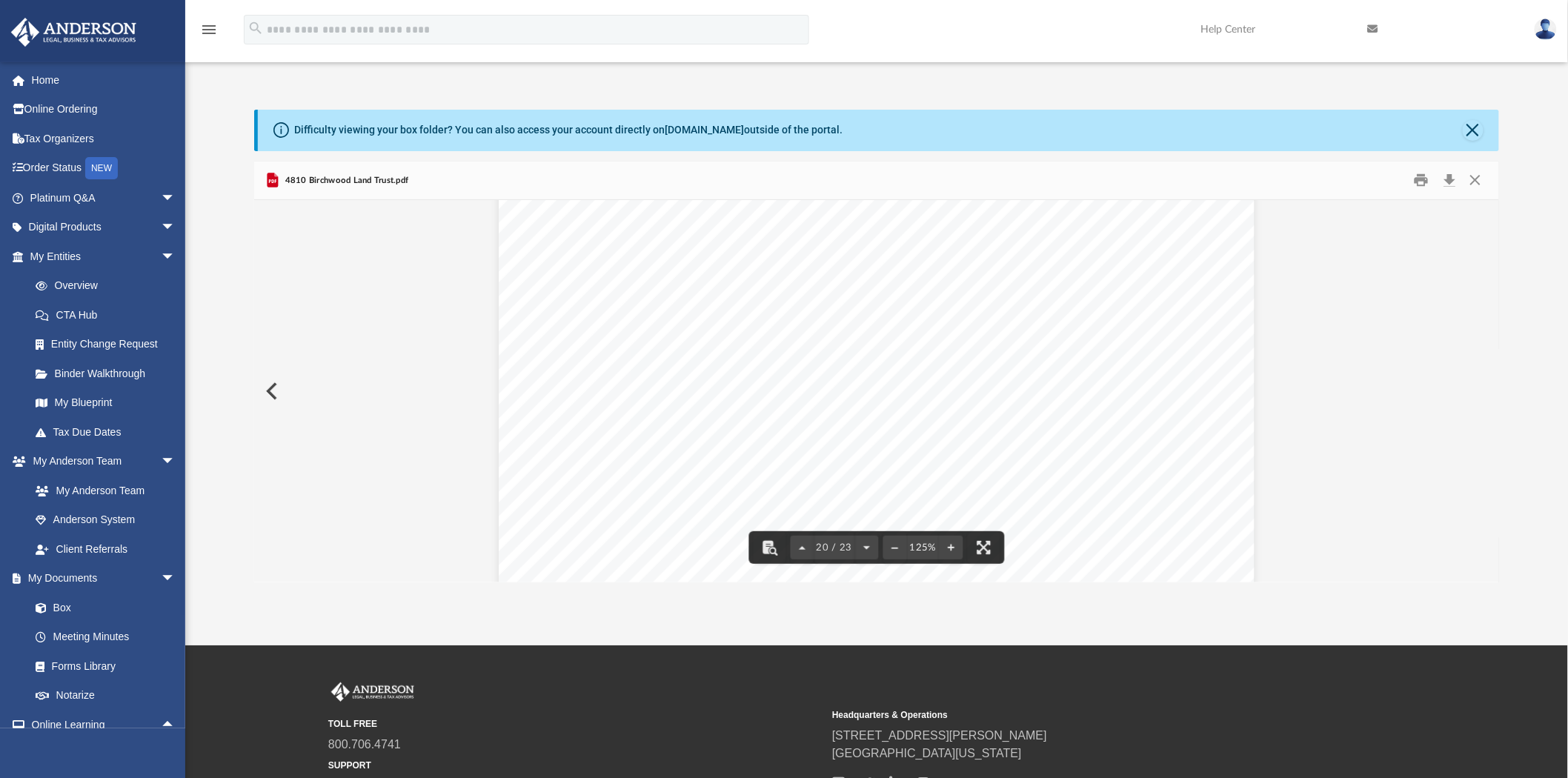
scroll to position [19009, 0]
click at [1469, 175] on button "Close" at bounding box center [1476, 180] width 27 height 23
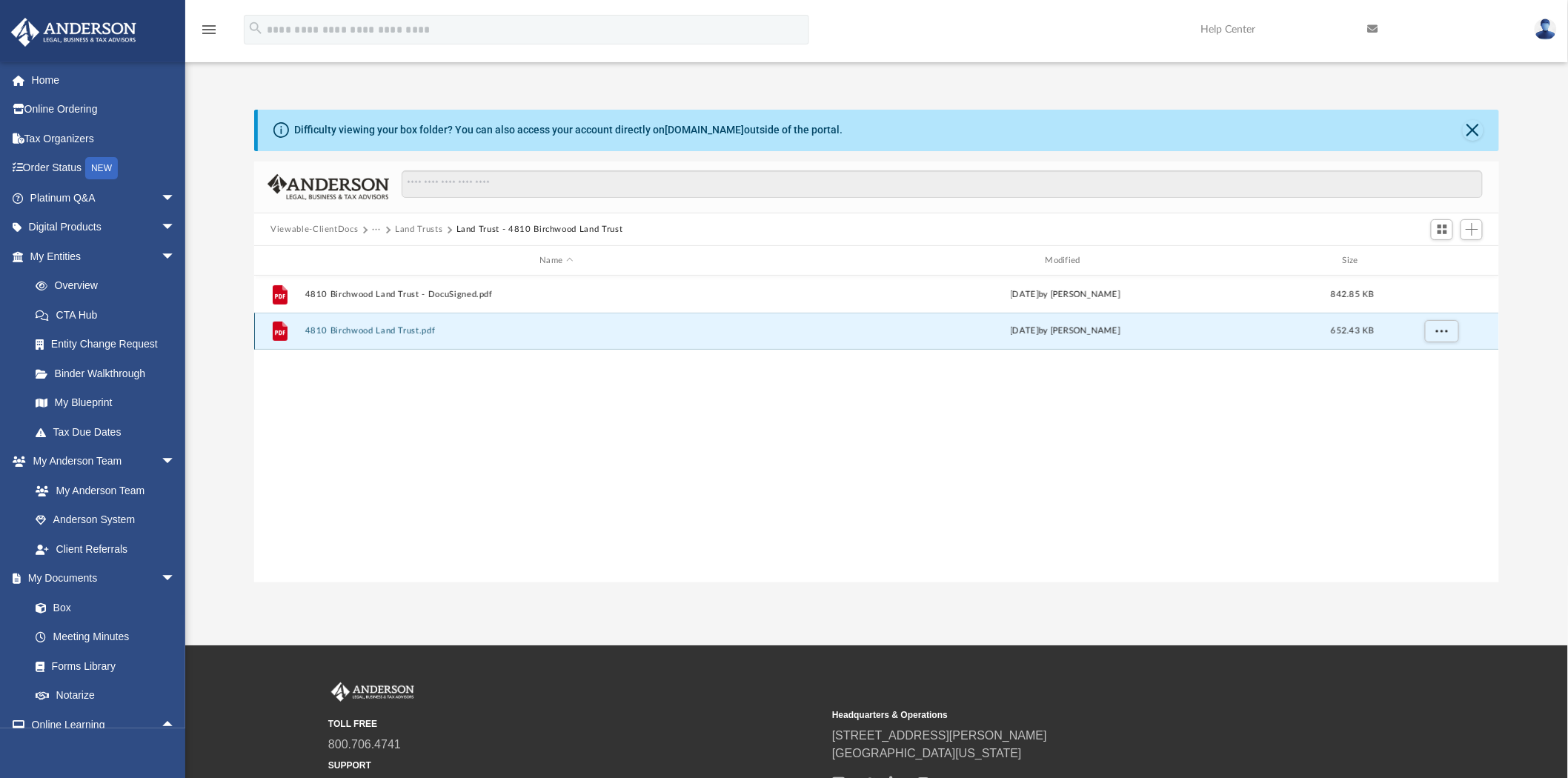
click at [350, 335] on button "4810 Birchwood Land Trust.pdf" at bounding box center [556, 331] width 502 height 10
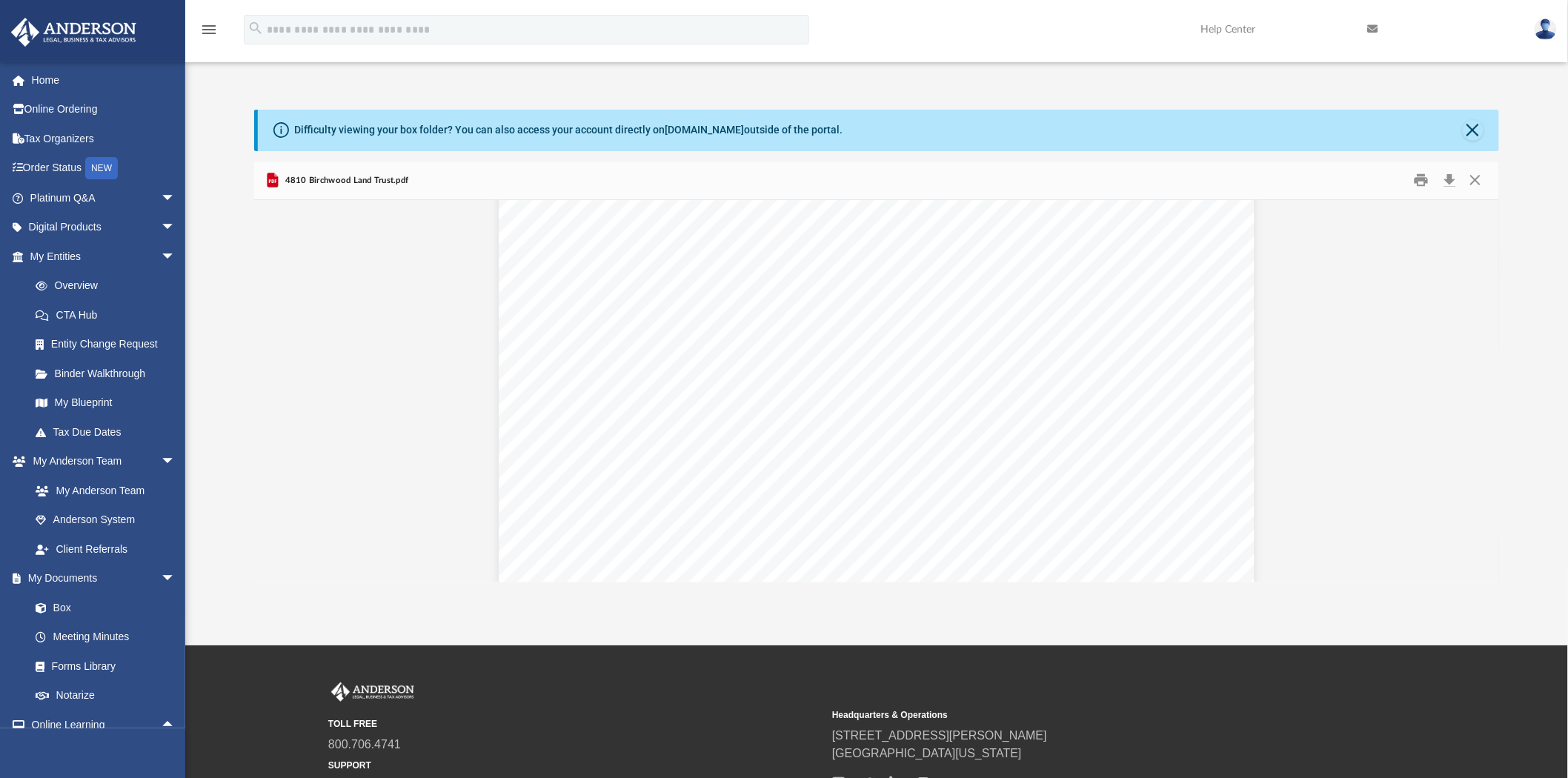
scroll to position [22629, 0]
click at [1481, 175] on button "Close" at bounding box center [1476, 180] width 27 height 23
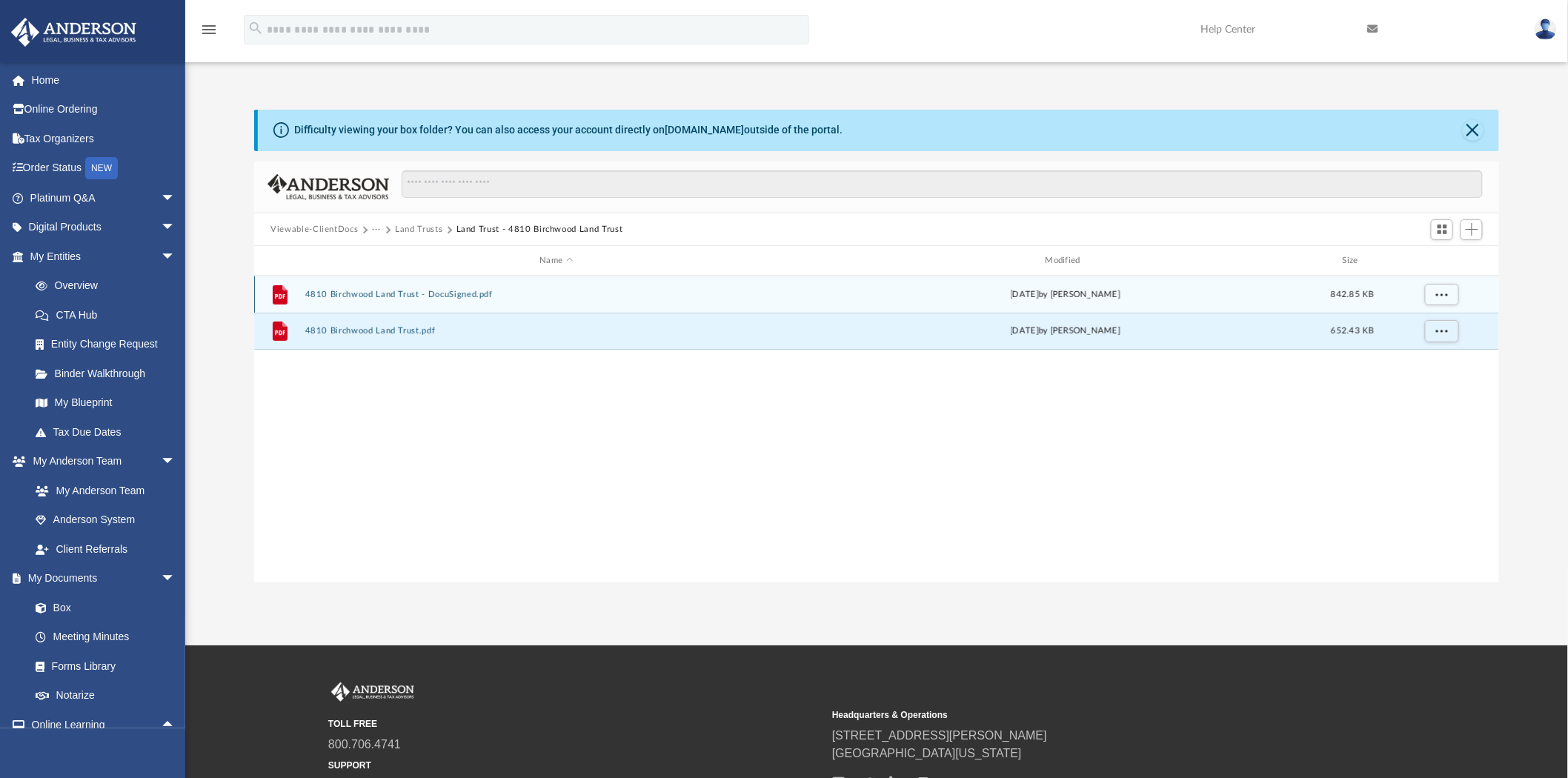
click at [368, 293] on button "4810 Birchwood Land Trust - DocuSigned.pdf" at bounding box center [556, 294] width 502 height 10
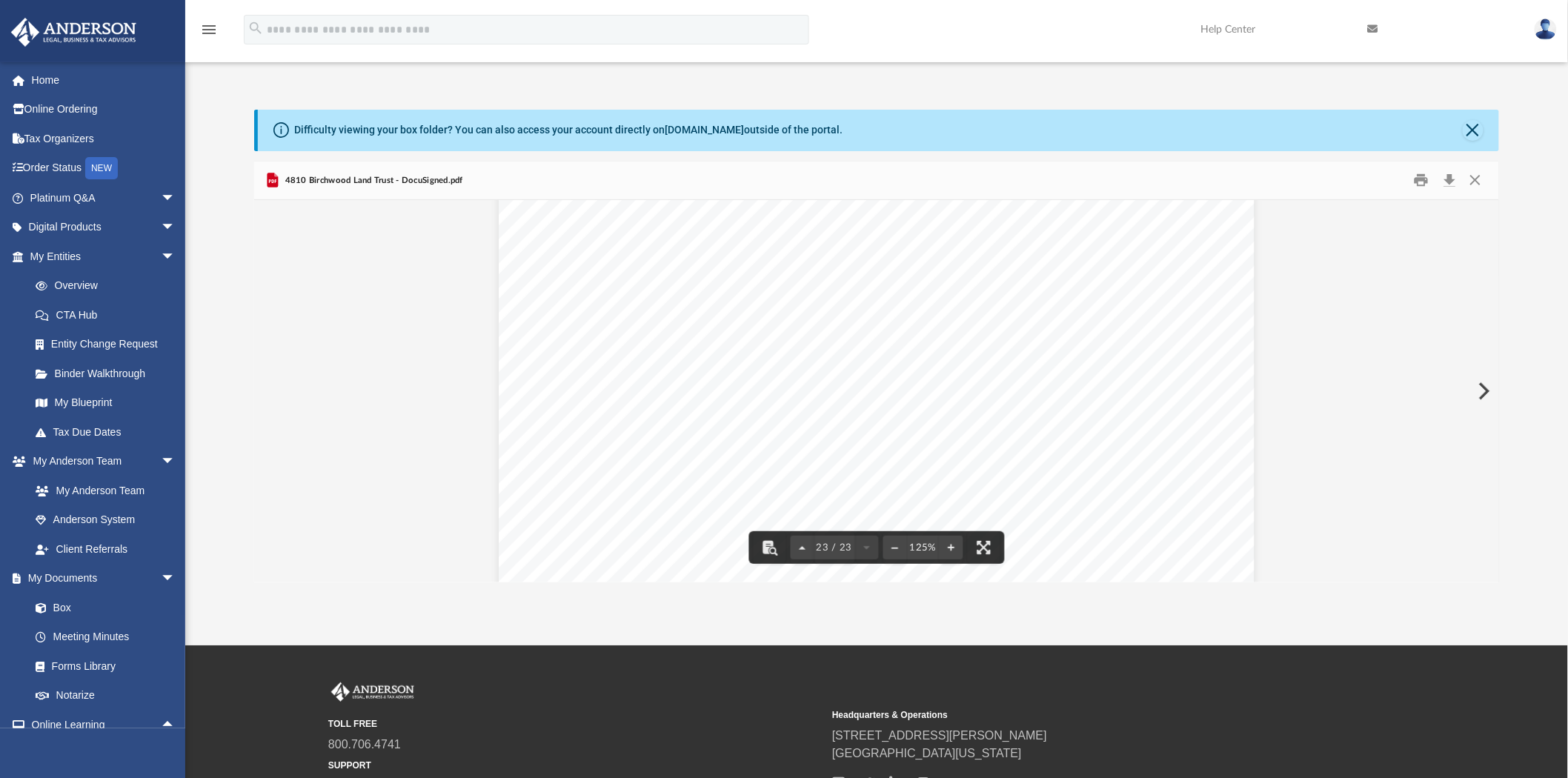
scroll to position [22135, 0]
click at [1476, 186] on button "Close" at bounding box center [1476, 180] width 27 height 23
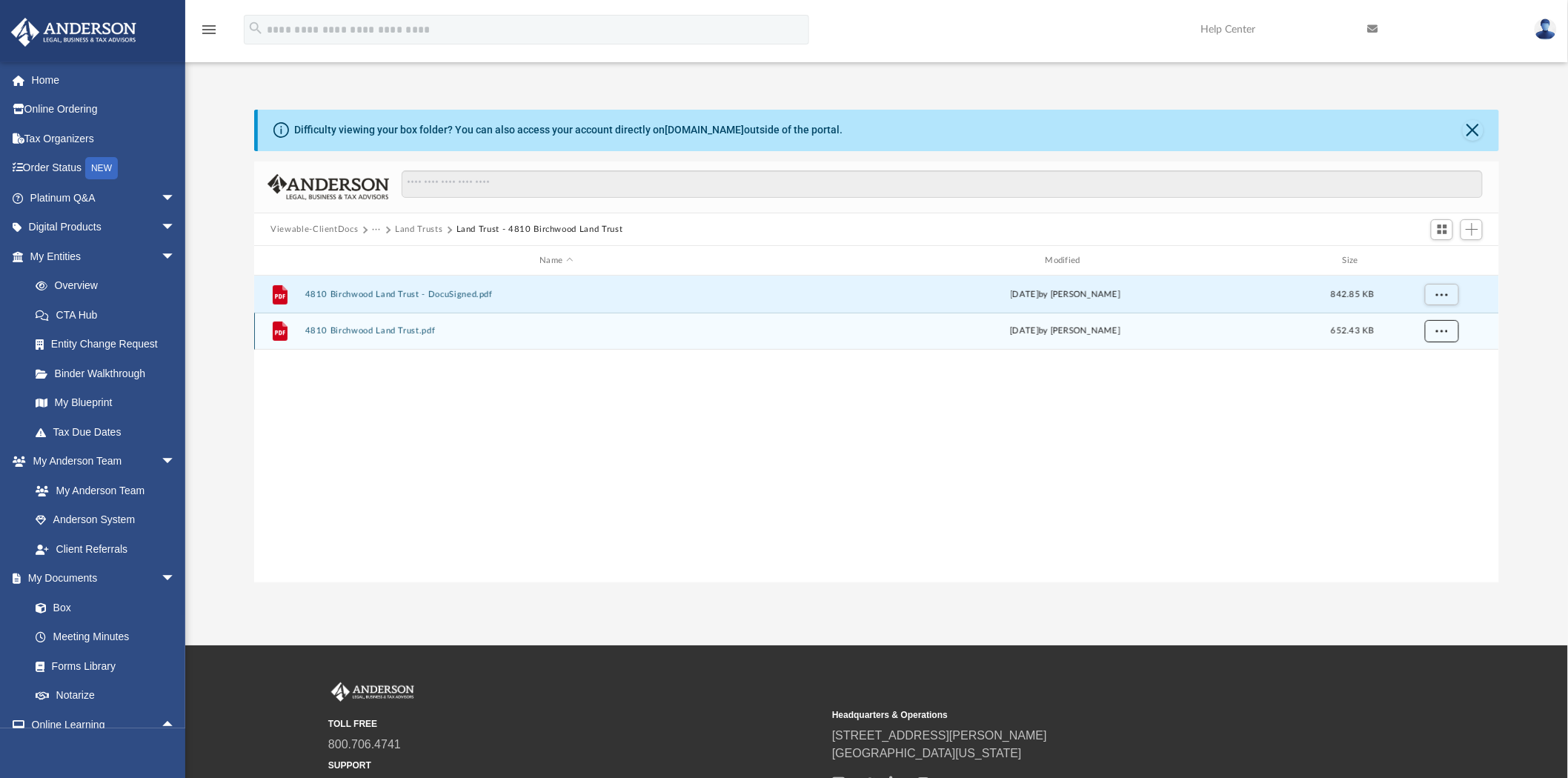
click at [1436, 331] on span "More options" at bounding box center [1442, 330] width 12 height 8
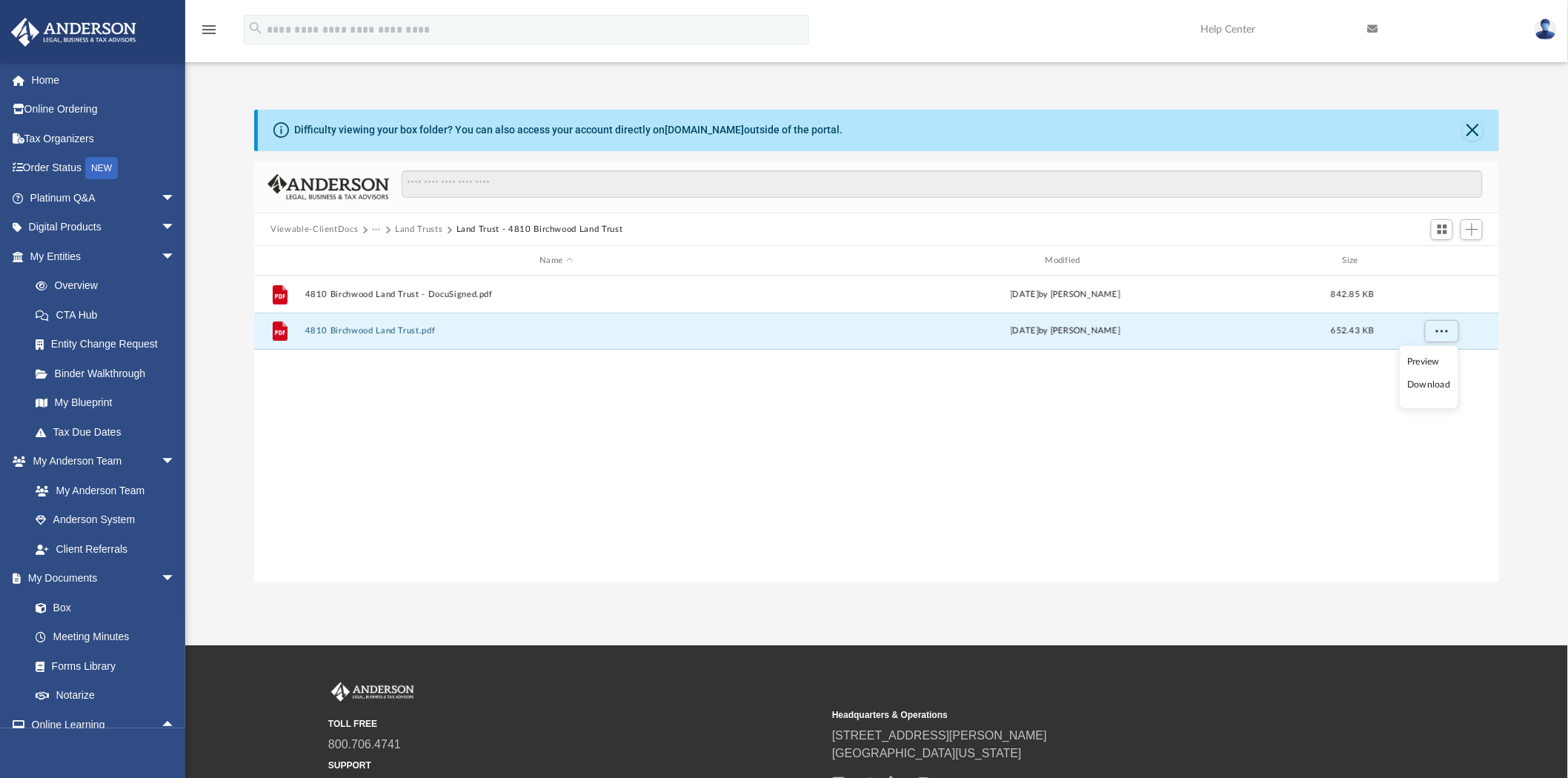
click at [900, 404] on div "File 4810 Birchwood Land Trust - DocuSigned.pdf [DATE] by [PERSON_NAME] 842.85 …" at bounding box center [876, 429] width 1245 height 307
click at [408, 231] on button "Land Trusts" at bounding box center [419, 230] width 48 height 13
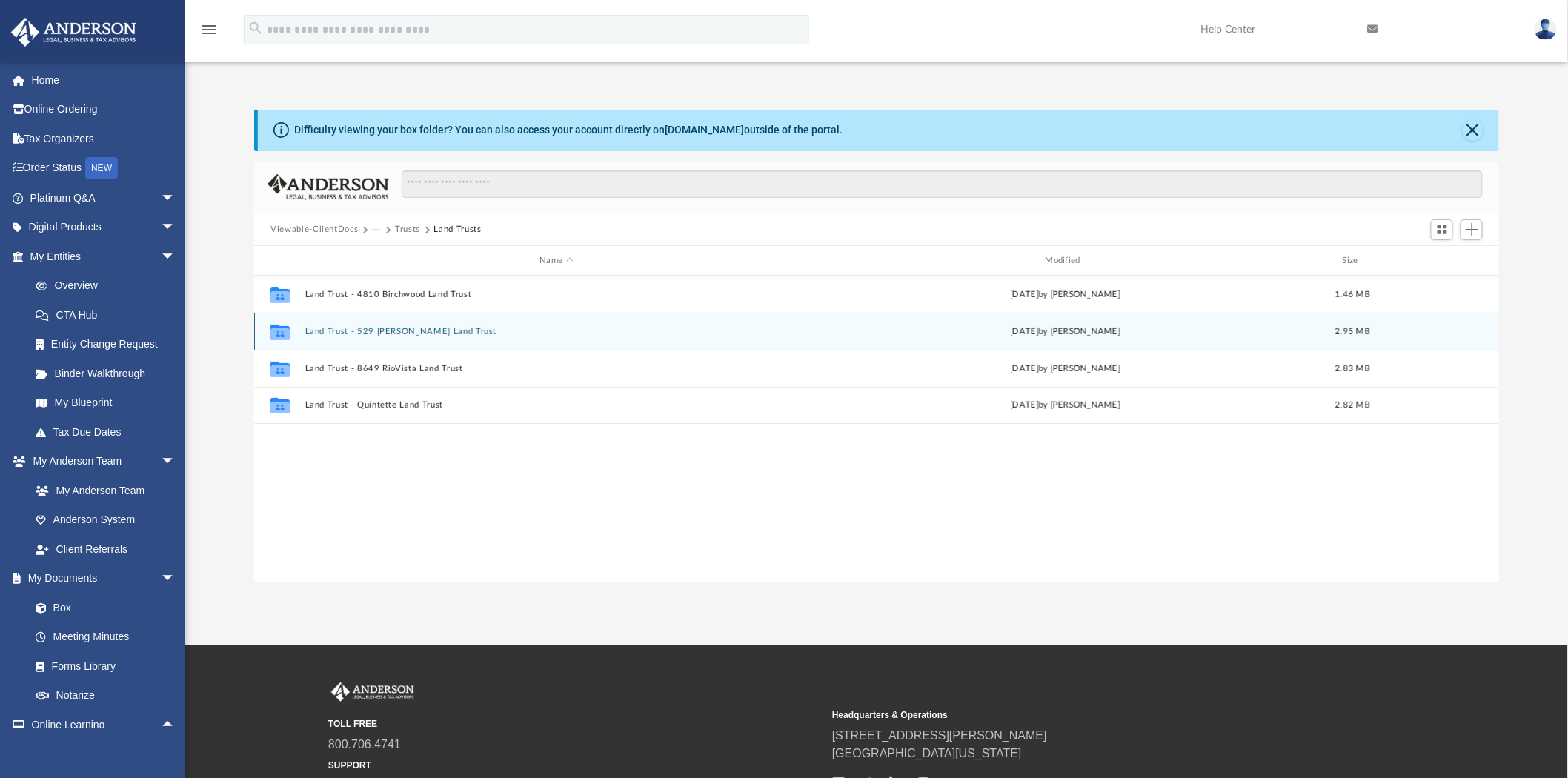
click at [416, 329] on button "Land Trust - 529 [PERSON_NAME] Land Trust" at bounding box center [556, 331] width 502 height 10
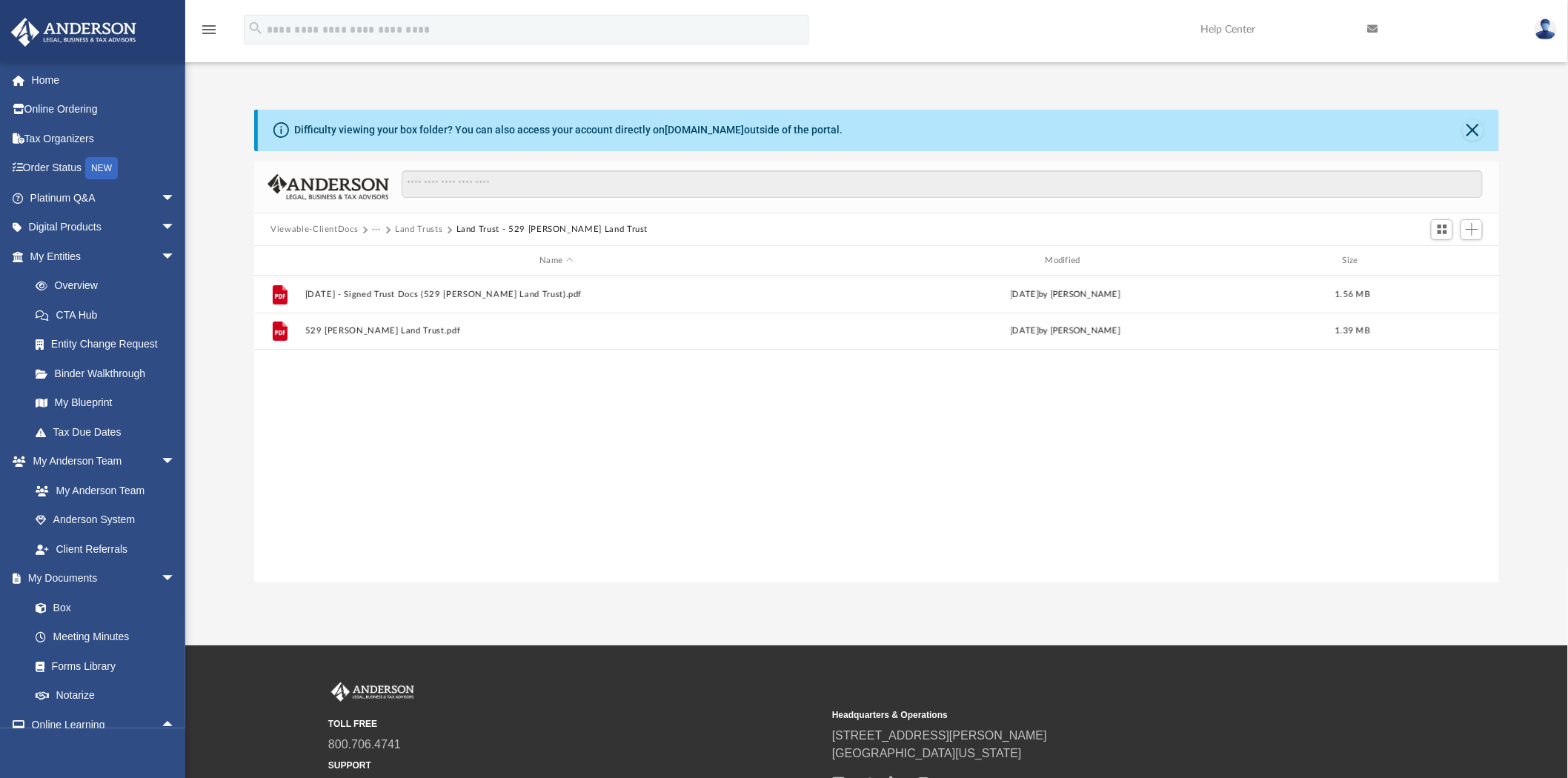
click at [413, 228] on button "Land Trusts" at bounding box center [419, 230] width 48 height 13
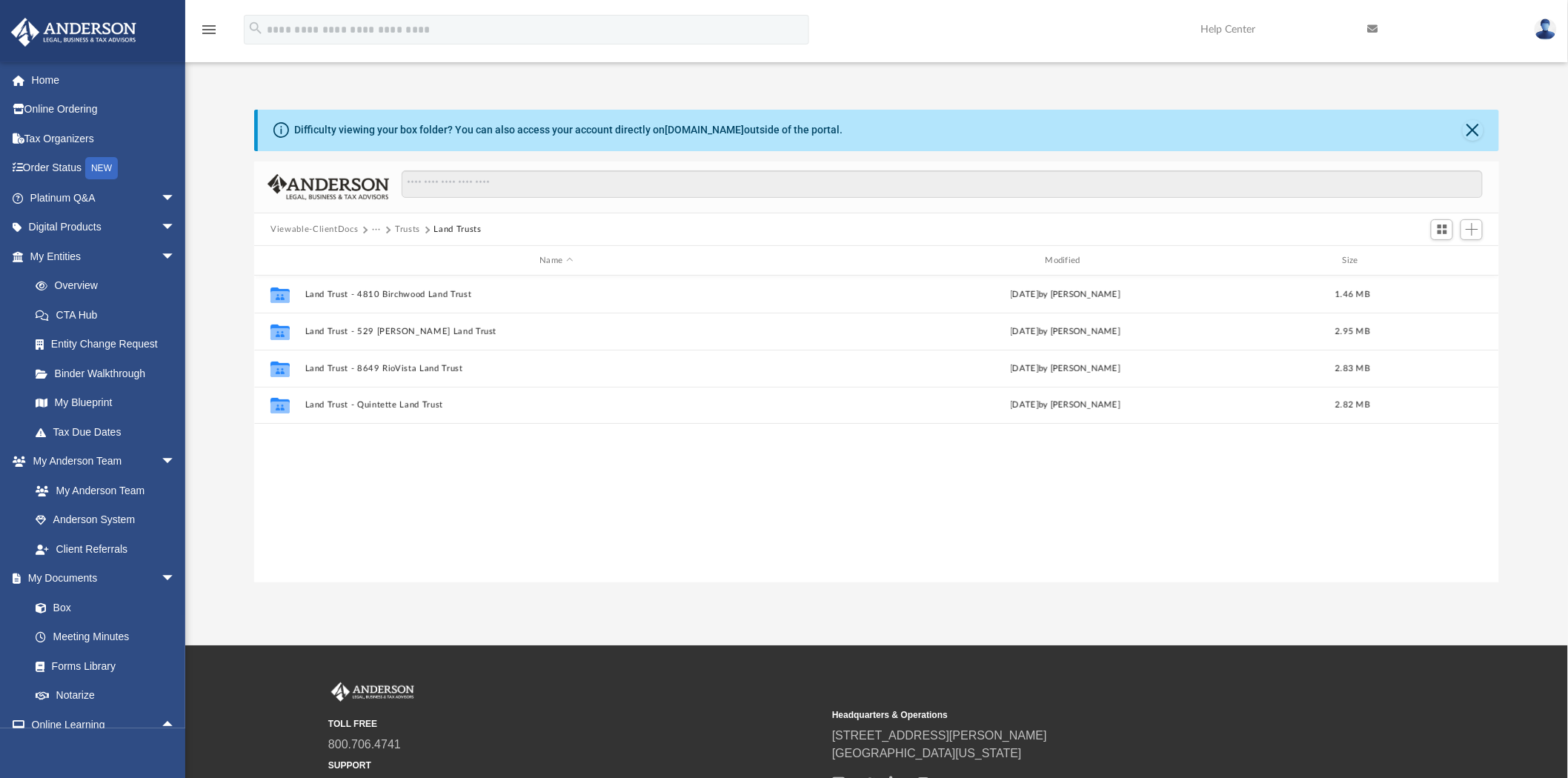
drag, startPoint x: 91, startPoint y: 487, endPoint x: 205, endPoint y: 528, distance: 121.1
click at [91, 487] on link "My Anderson Team" at bounding box center [102, 491] width 162 height 29
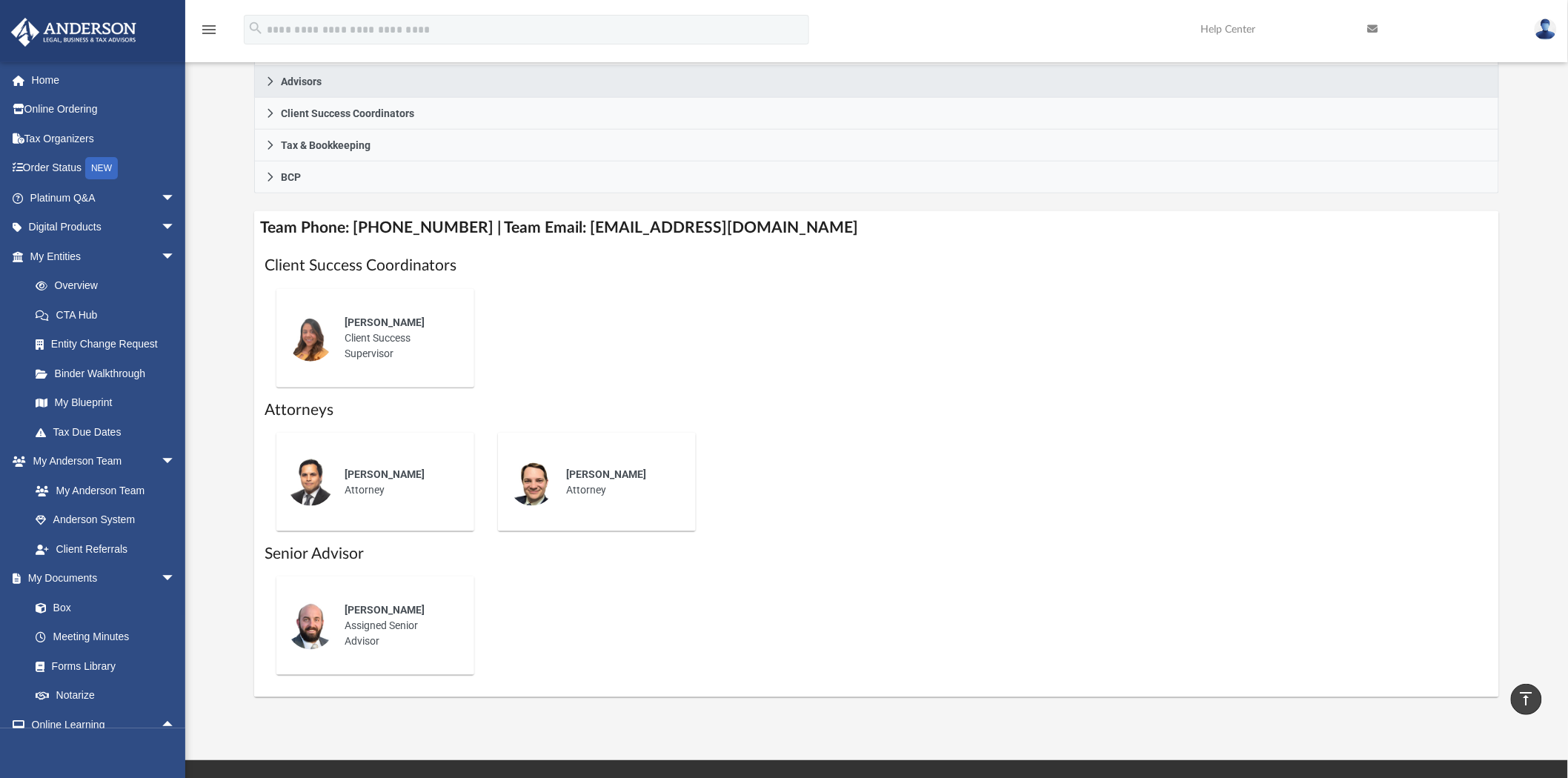
scroll to position [246, 0]
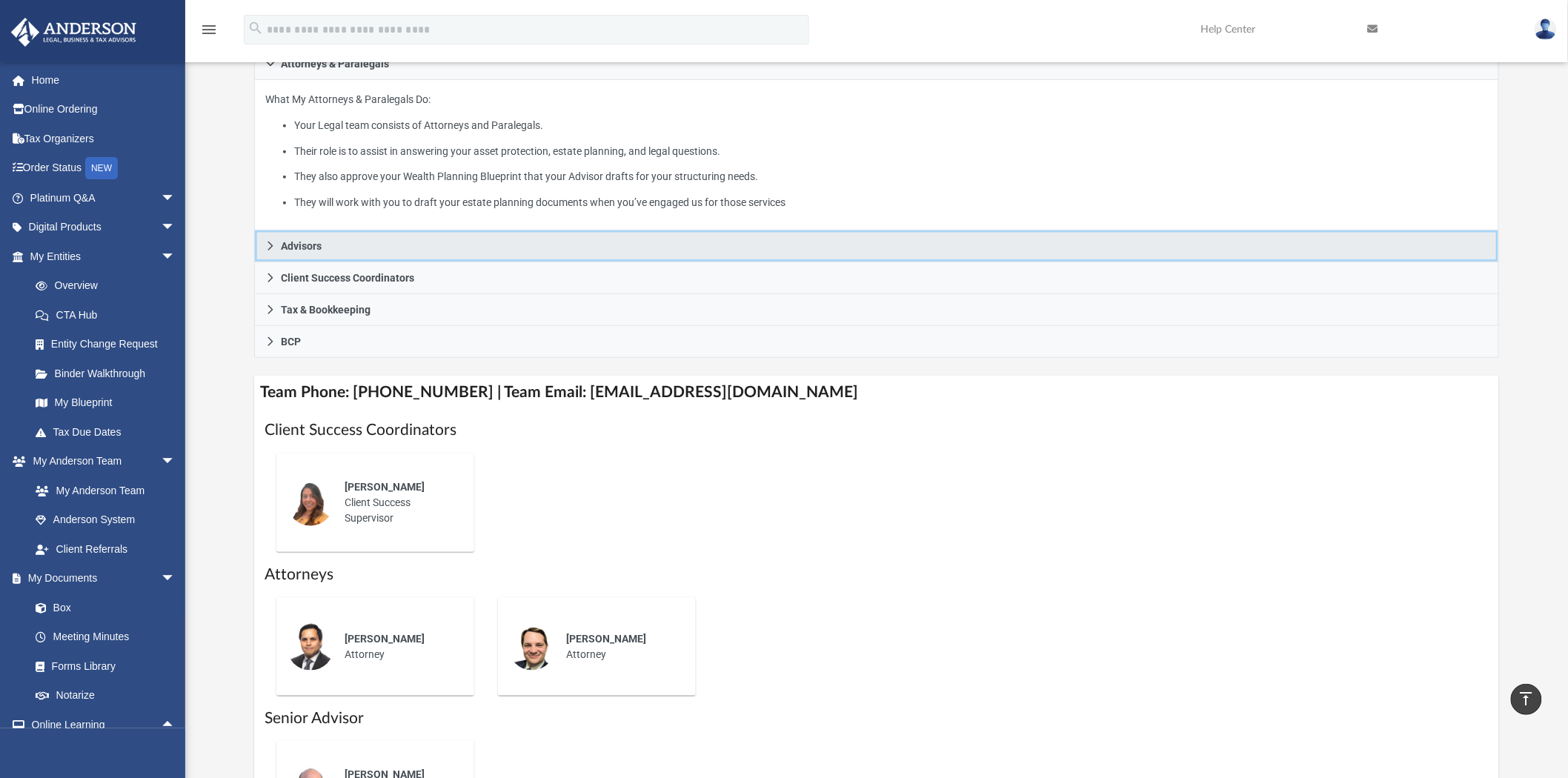
click at [545, 246] on link "Advisors" at bounding box center [876, 246] width 1245 height 32
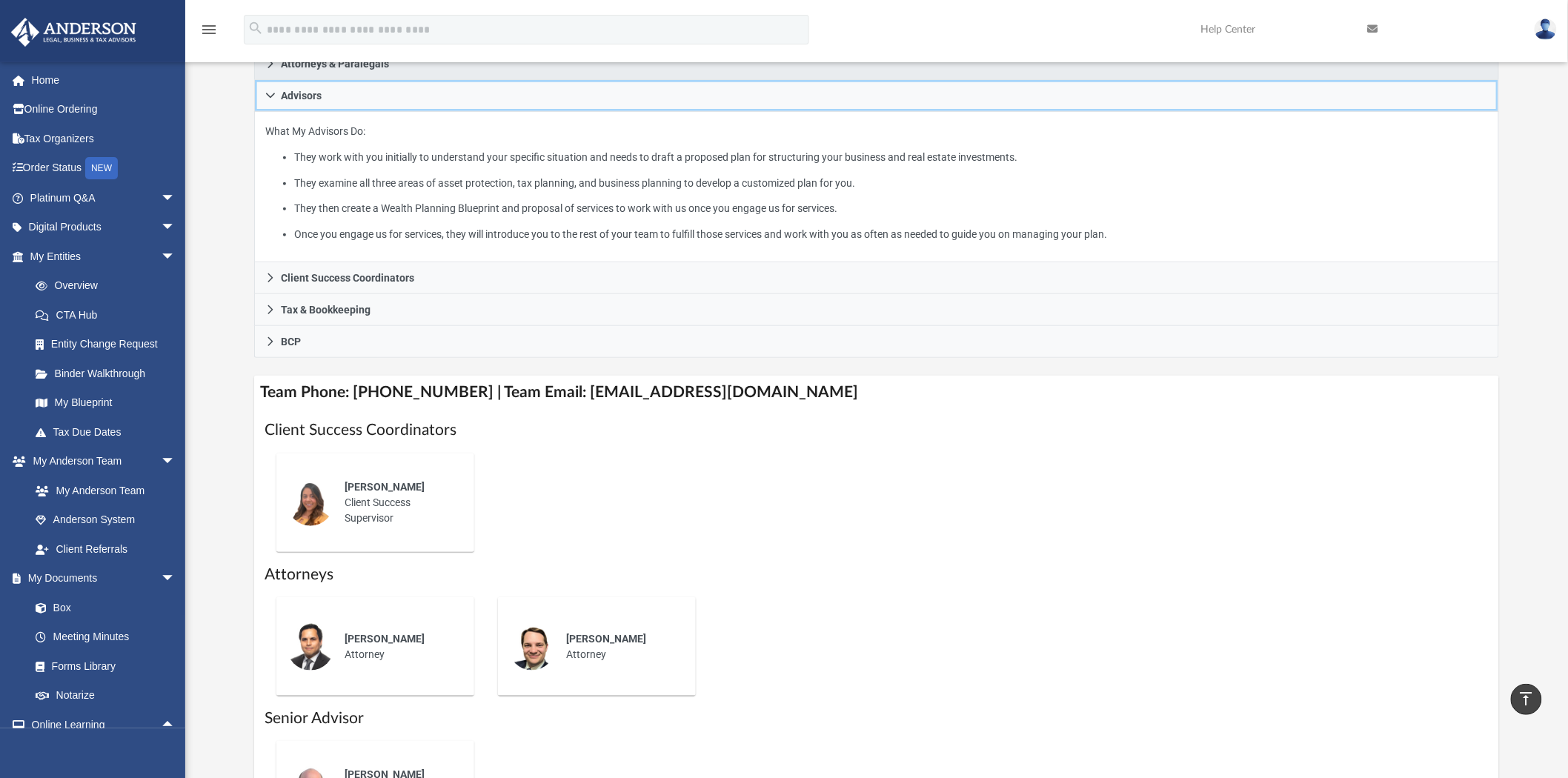
scroll to position [80, 0]
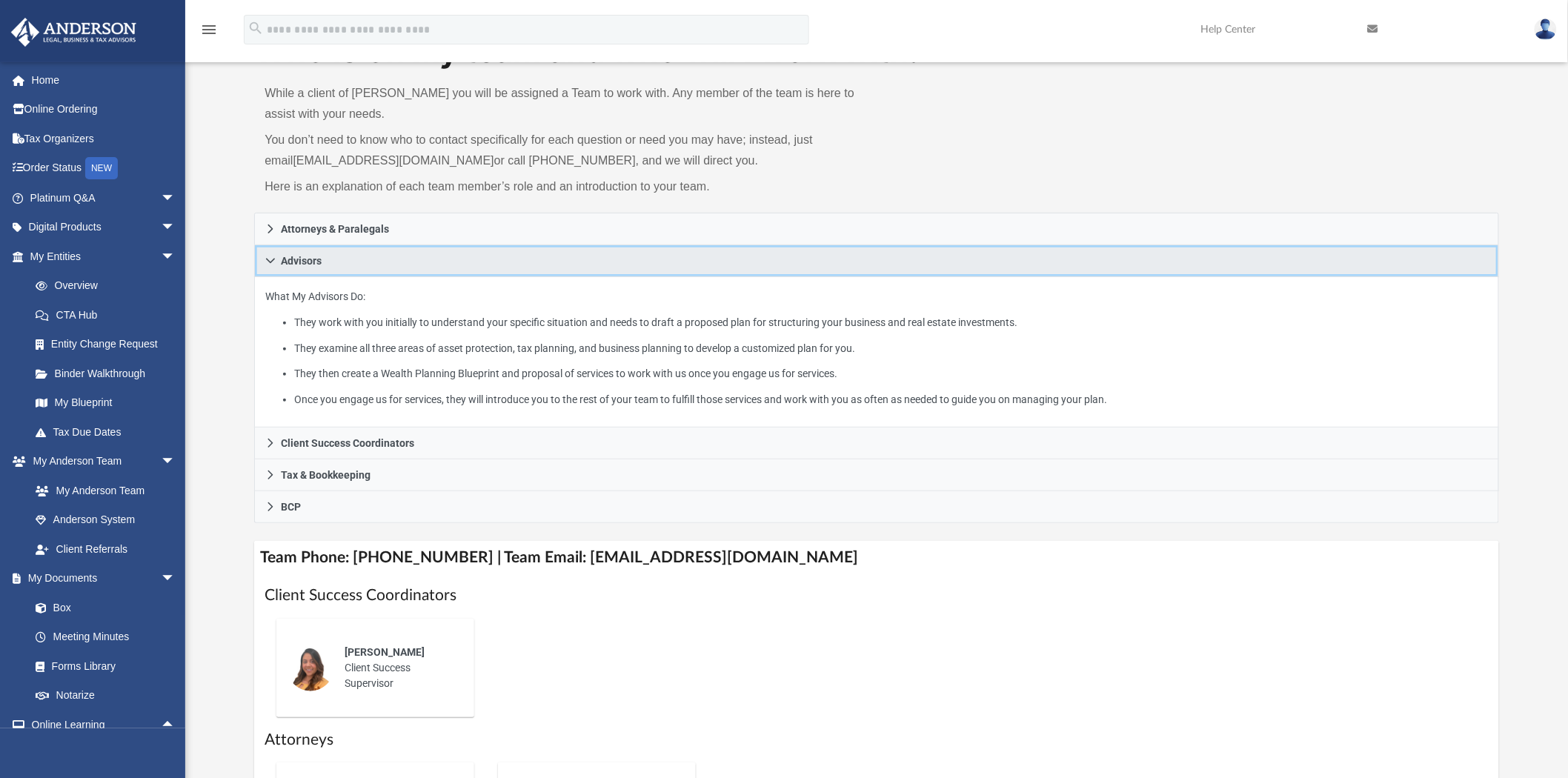
click at [353, 256] on link "Advisors" at bounding box center [876, 261] width 1245 height 32
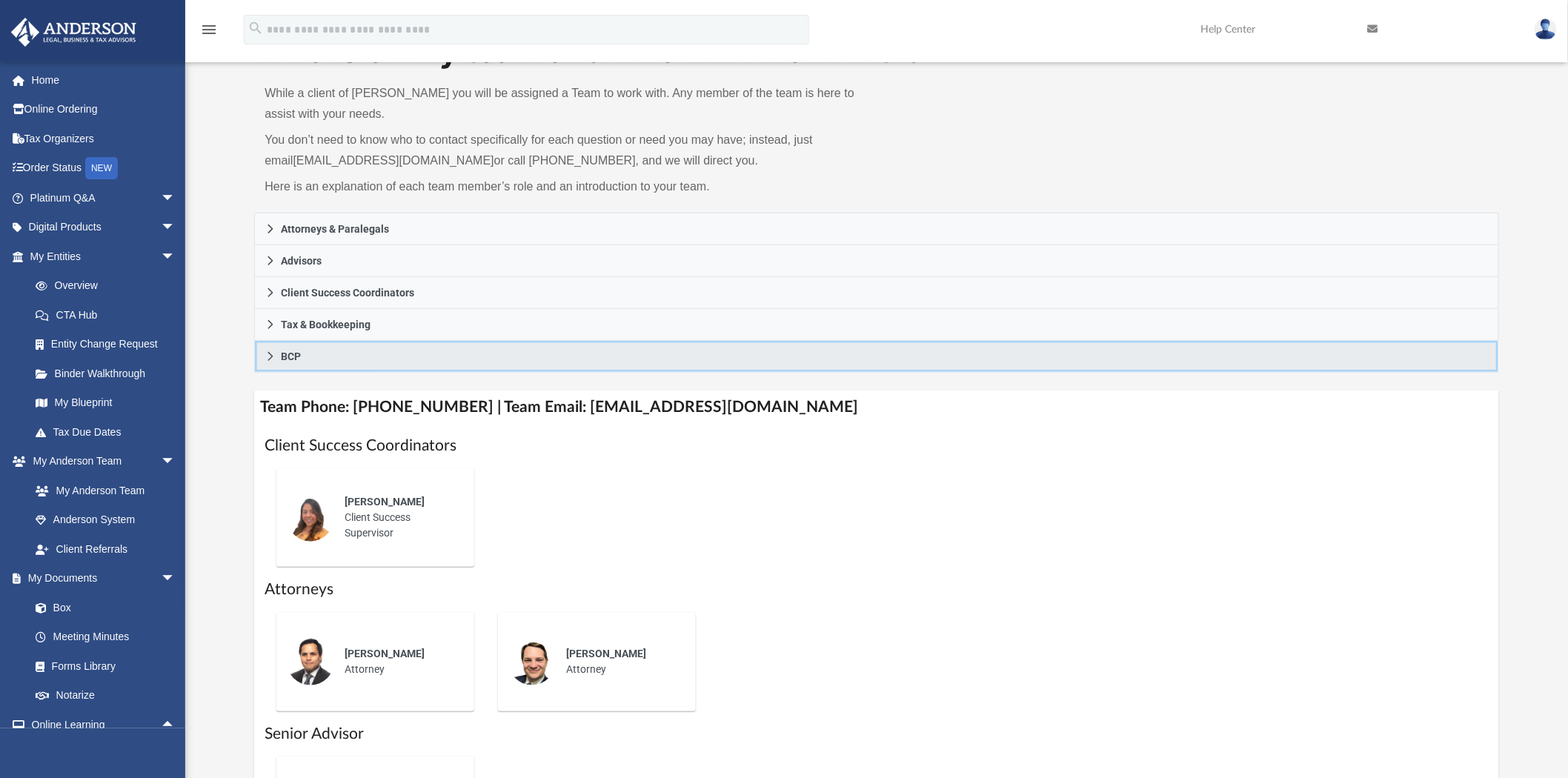
click at [290, 357] on span "BCP" at bounding box center [291, 356] width 20 height 10
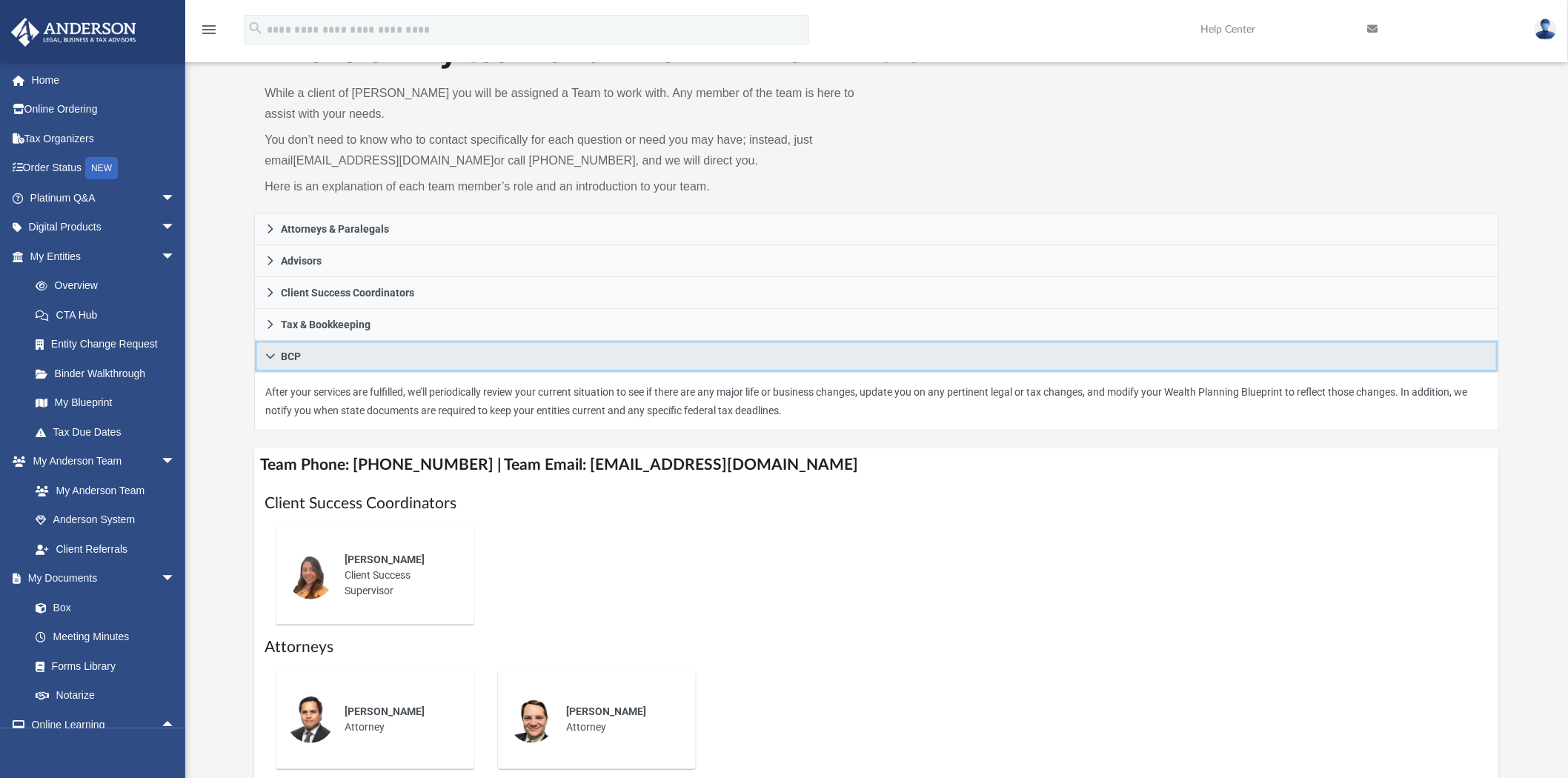
click at [290, 358] on span "BCP" at bounding box center [291, 356] width 20 height 10
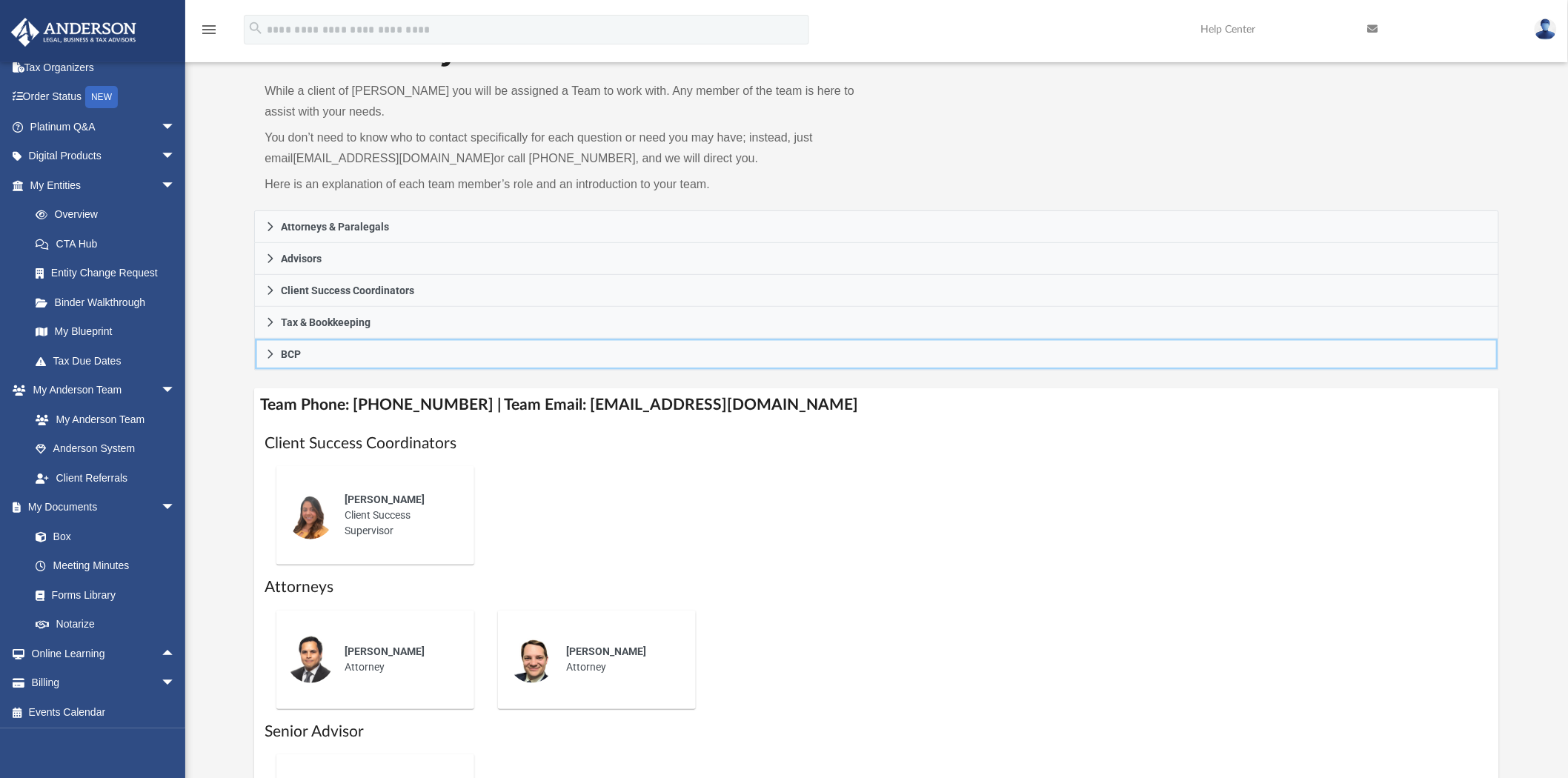
scroll to position [0, 0]
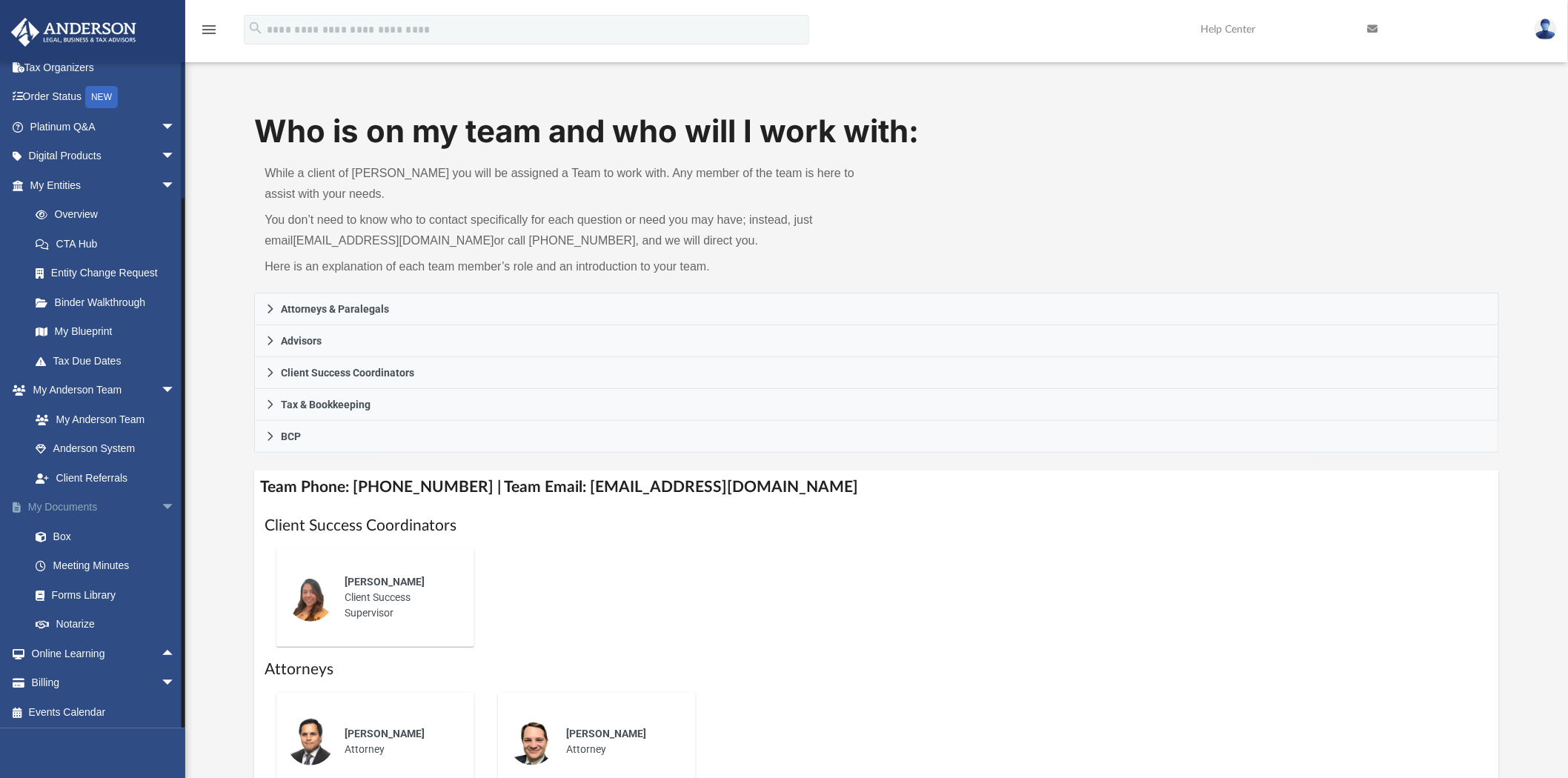
click at [89, 501] on link "My Documents arrow_drop_down" at bounding box center [103, 508] width 187 height 29
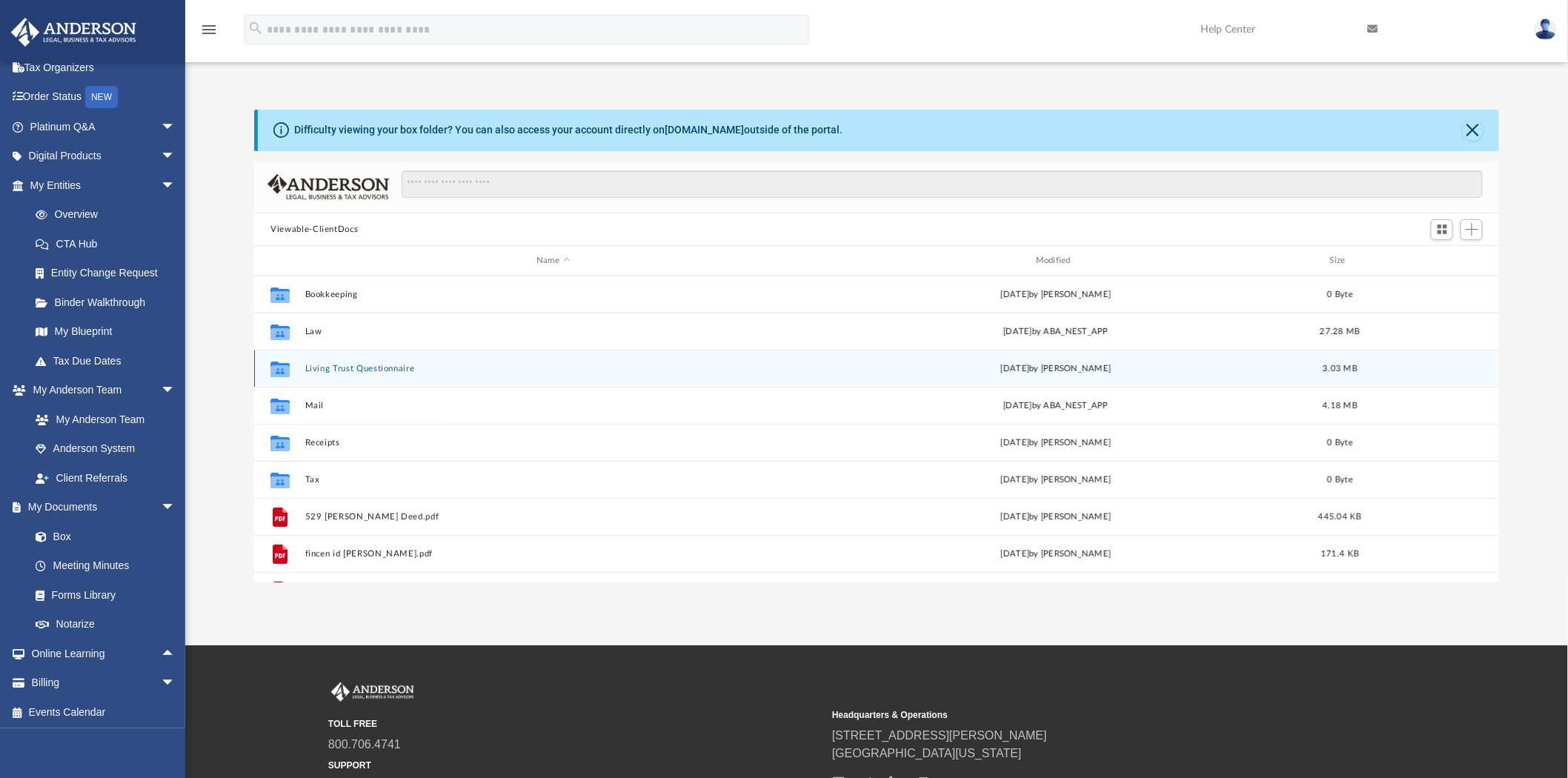
scroll to position [324, 1232]
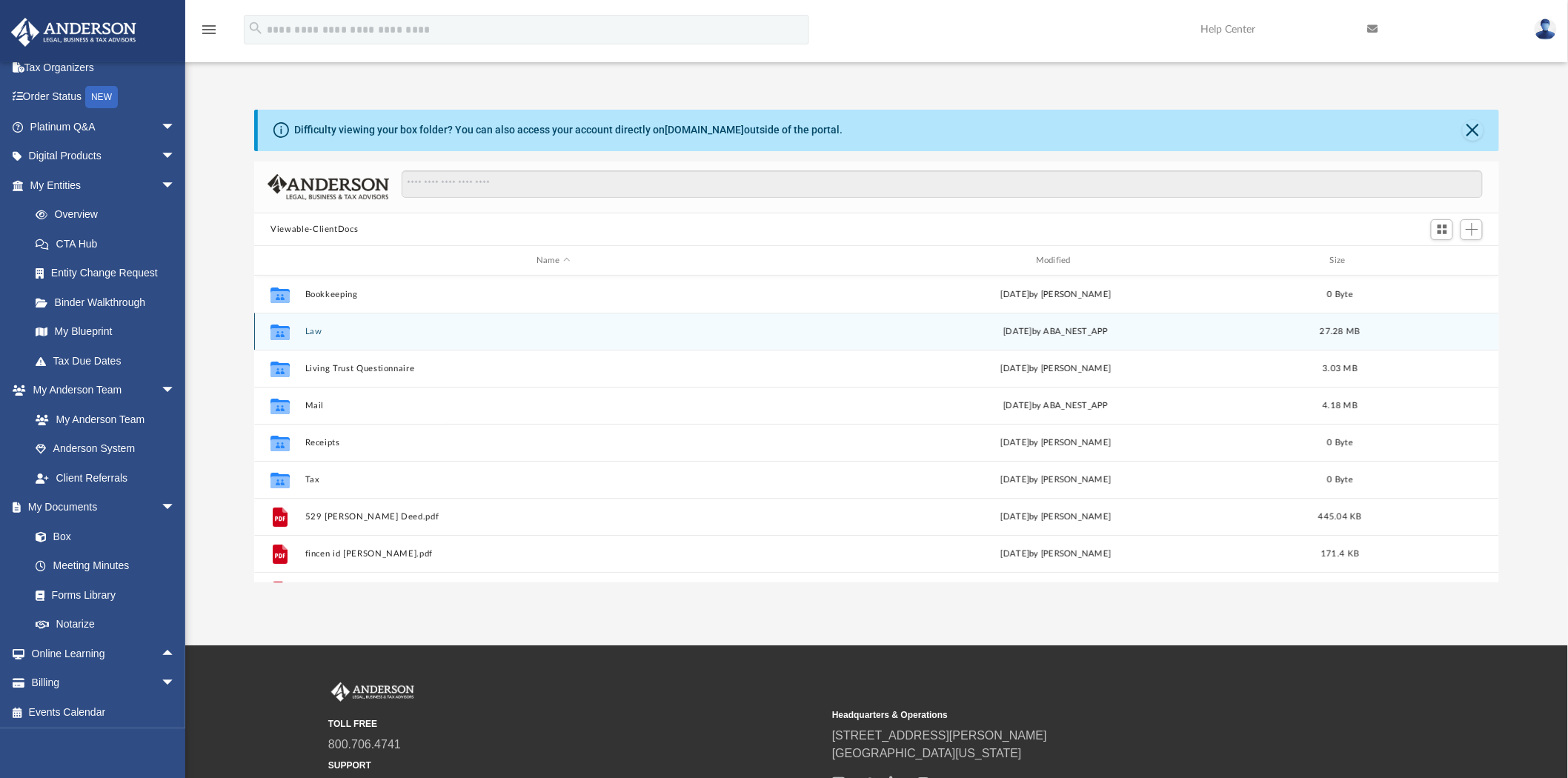
click at [314, 327] on button "Law" at bounding box center [553, 331] width 497 height 10
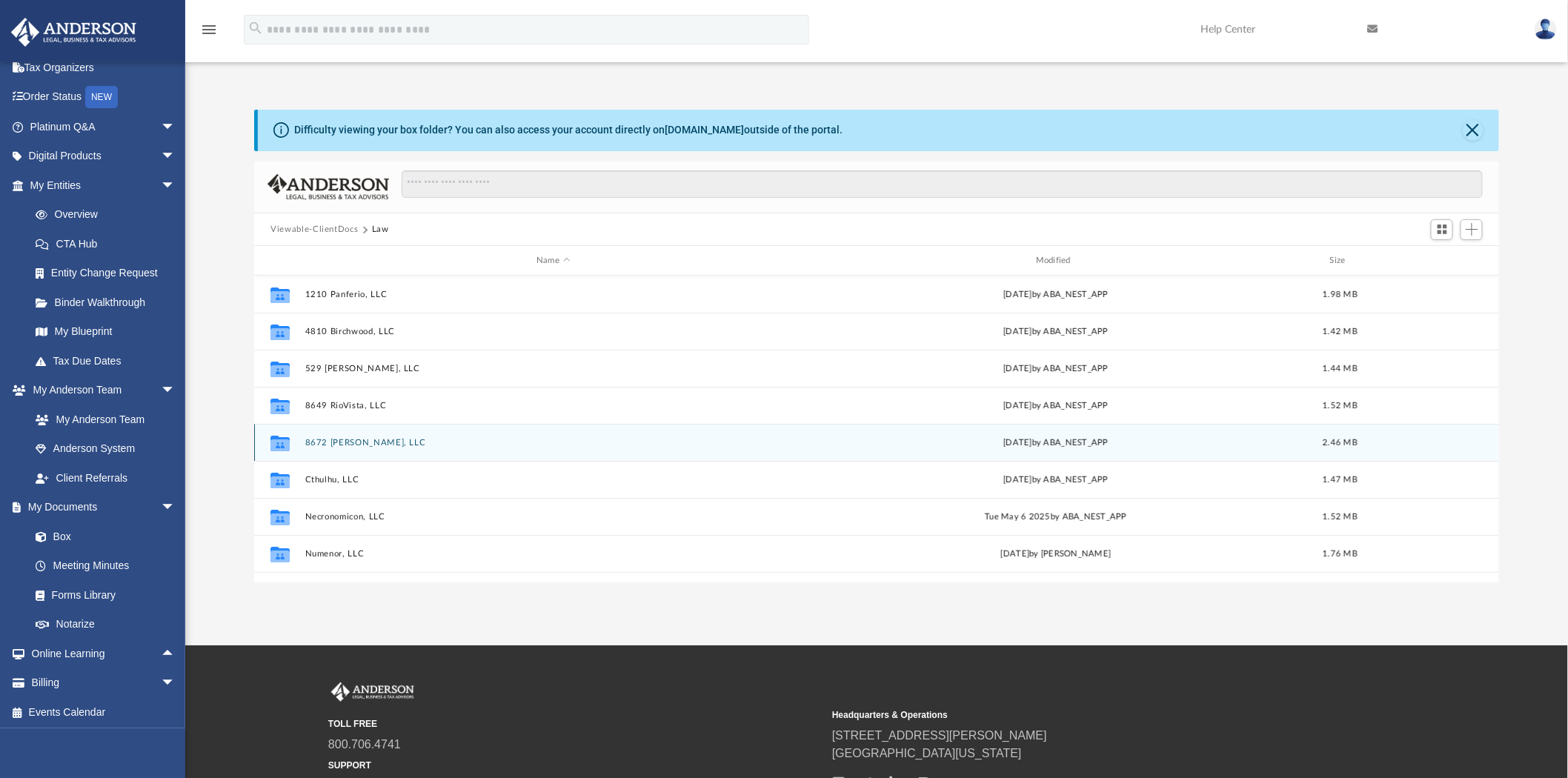
click at [340, 448] on div "Collaborated Folder 8672 [PERSON_NAME], LLC [DATE] by ABA_NEST_APP 2.46 MB" at bounding box center [876, 442] width 1245 height 37
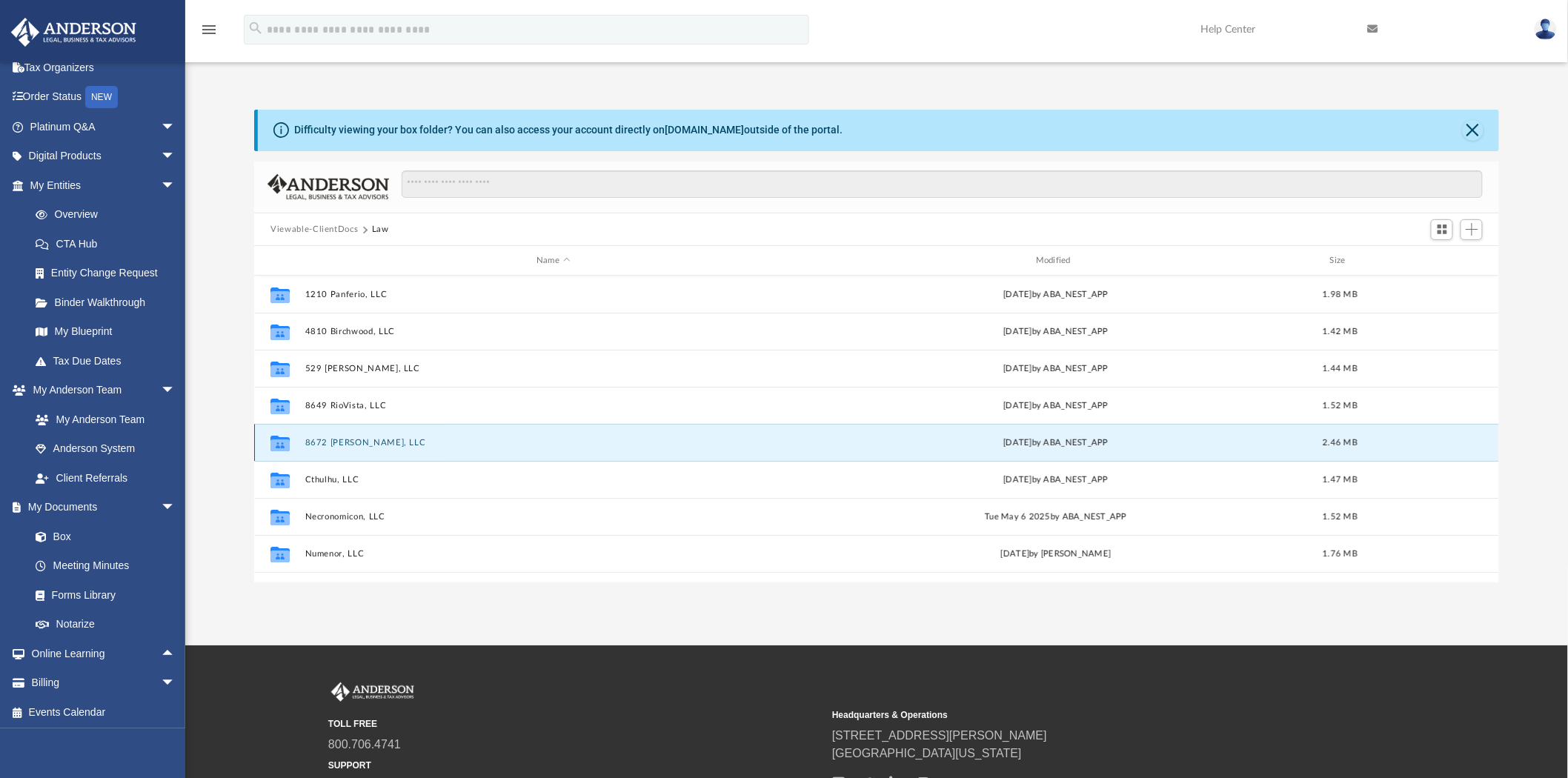
click at [341, 444] on button "8672 [PERSON_NAME], LLC" at bounding box center [553, 443] width 497 height 10
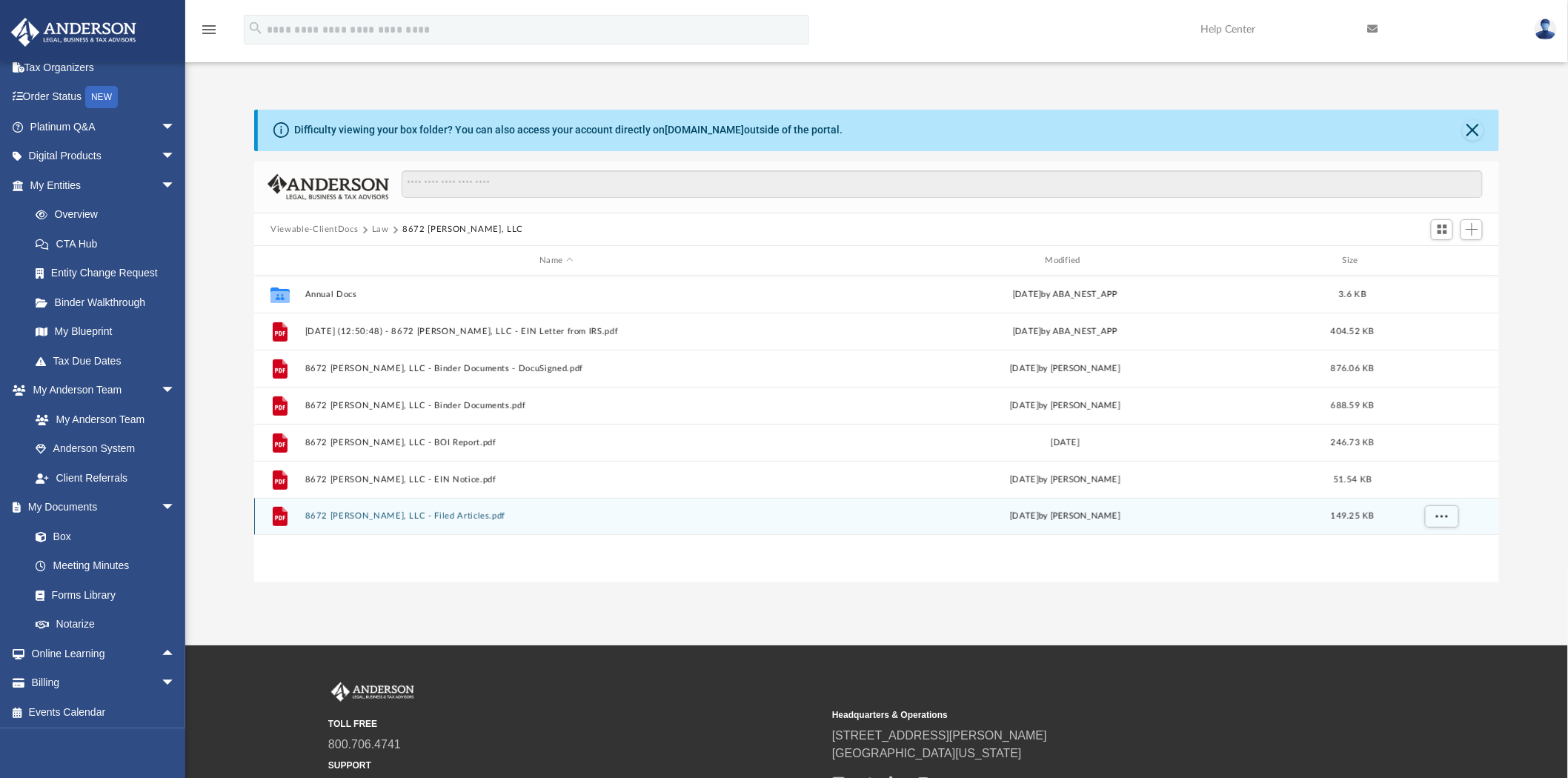
click at [326, 512] on button "8672 [PERSON_NAME], LLC - Filed Articles.pdf" at bounding box center [556, 517] width 502 height 10
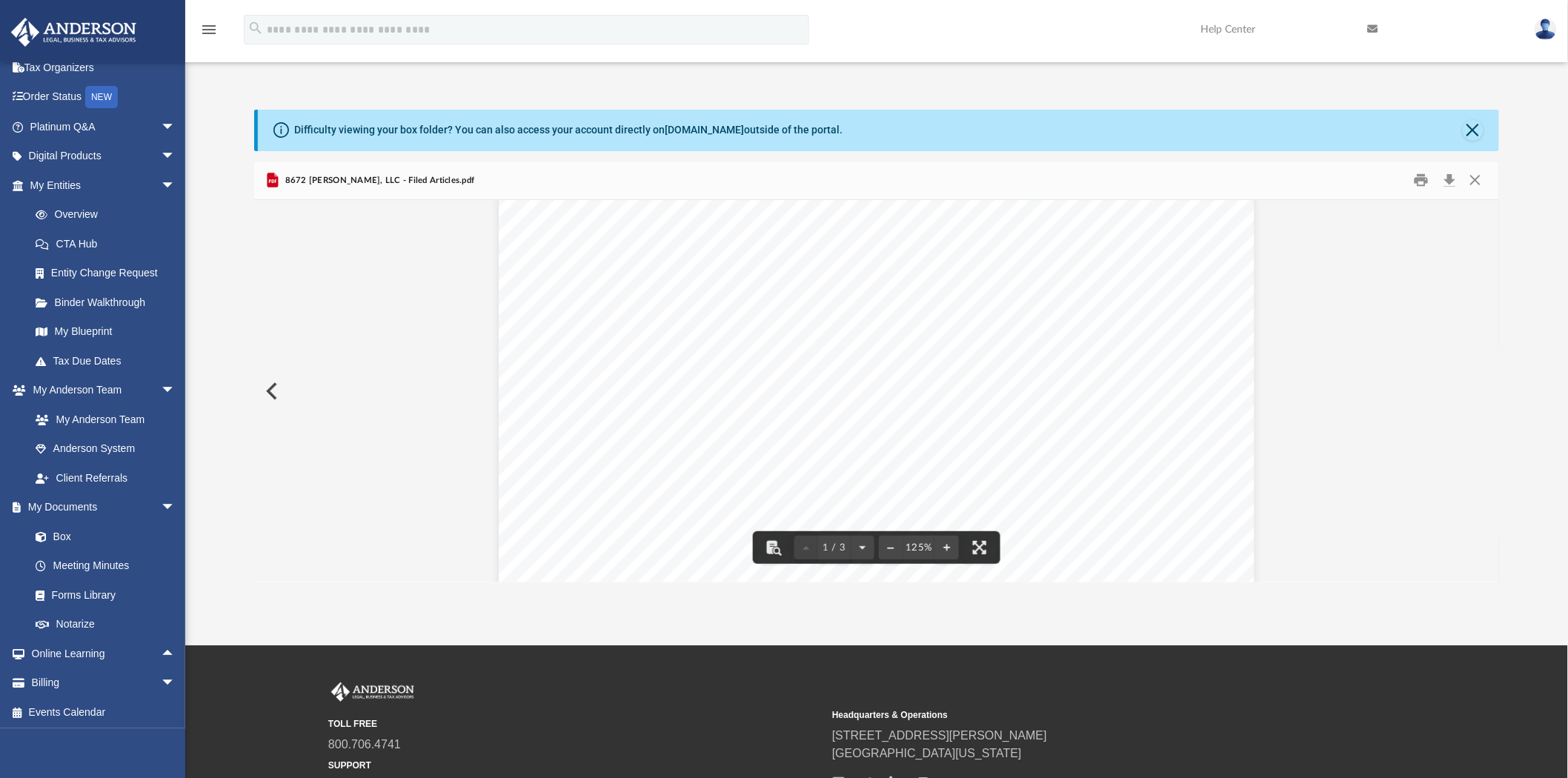
scroll to position [0, 0]
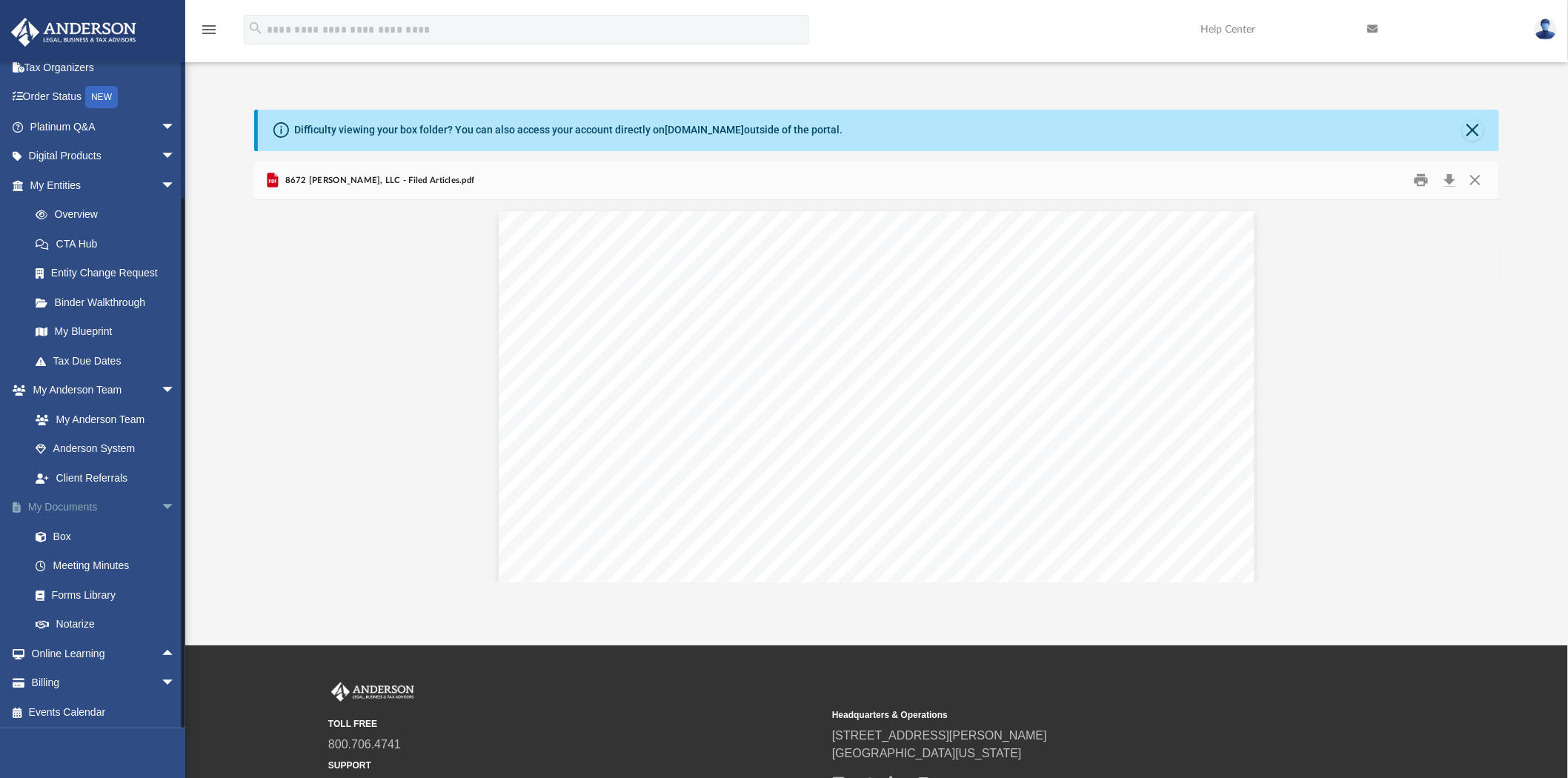
click at [57, 497] on link "My Documents arrow_drop_down" at bounding box center [103, 508] width 187 height 29
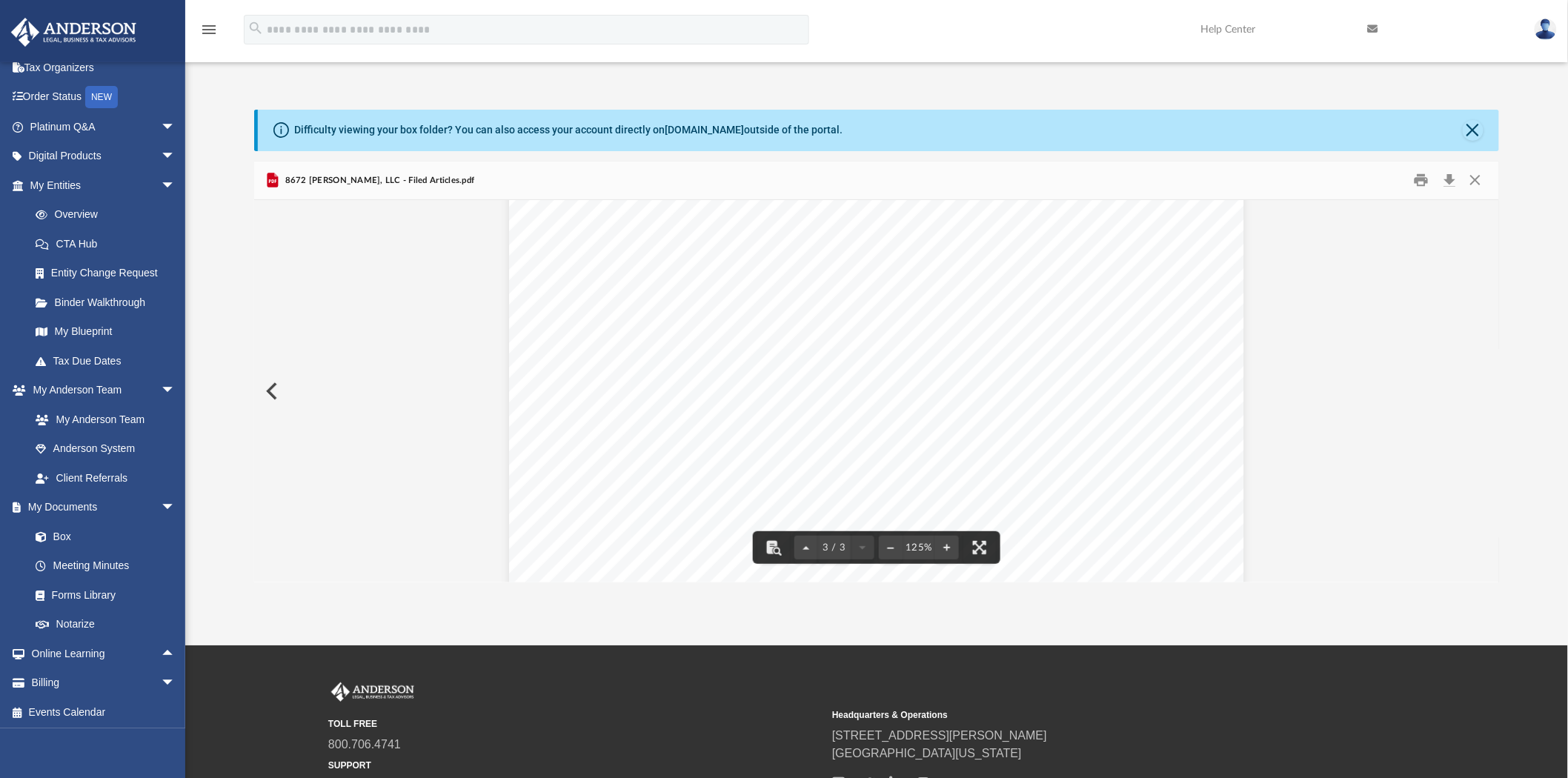
scroll to position [2224, 0]
click at [1476, 181] on button "Close" at bounding box center [1476, 180] width 27 height 23
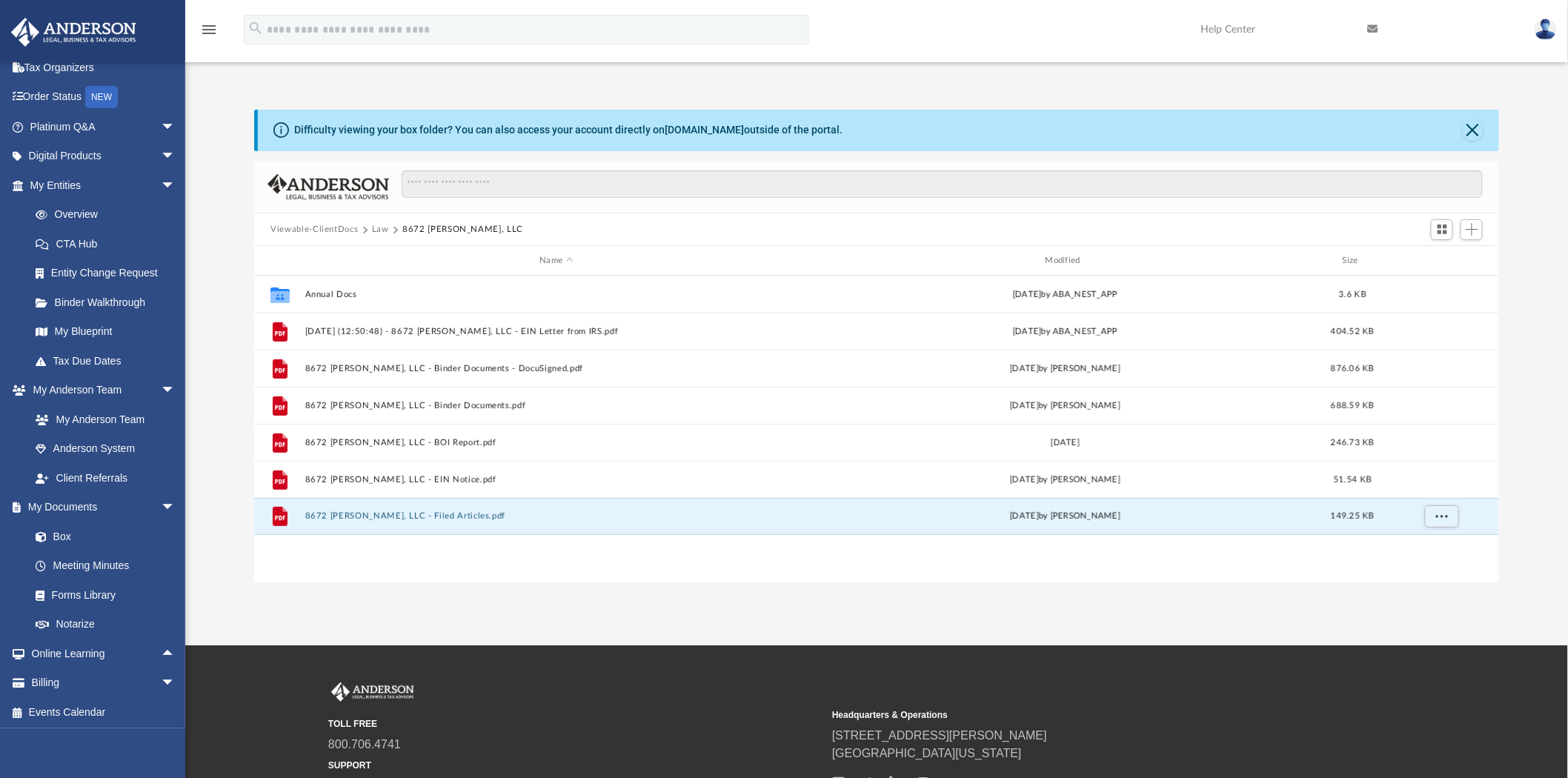
click at [1475, 117] on div "Difficulty viewing your box folder? You can also access your account directly o…" at bounding box center [878, 130] width 1241 height 42
click at [381, 230] on button "Law" at bounding box center [380, 230] width 17 height 13
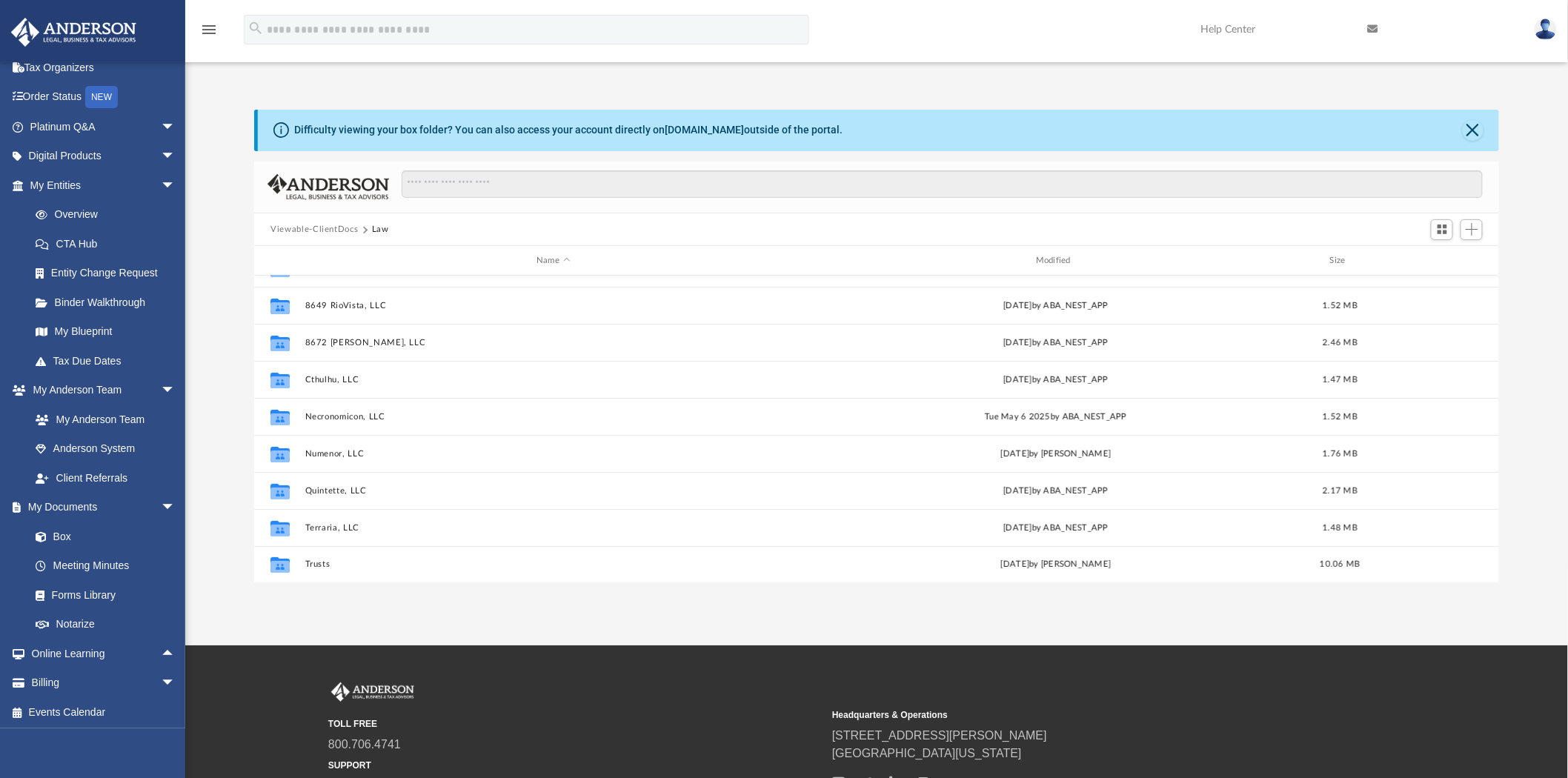
scroll to position [132, 0]
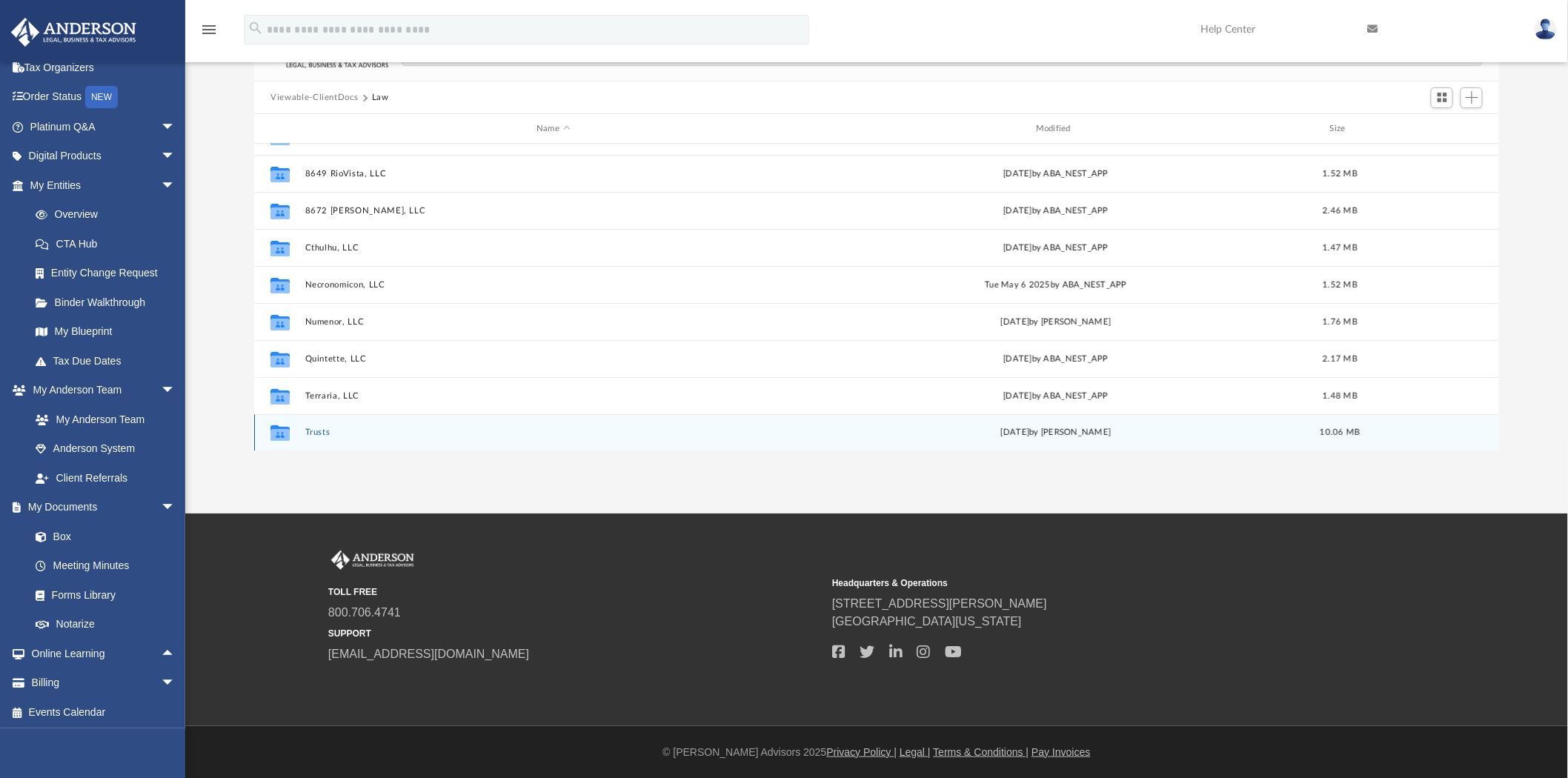
click at [311, 434] on button "Trusts" at bounding box center [553, 433] width 497 height 10
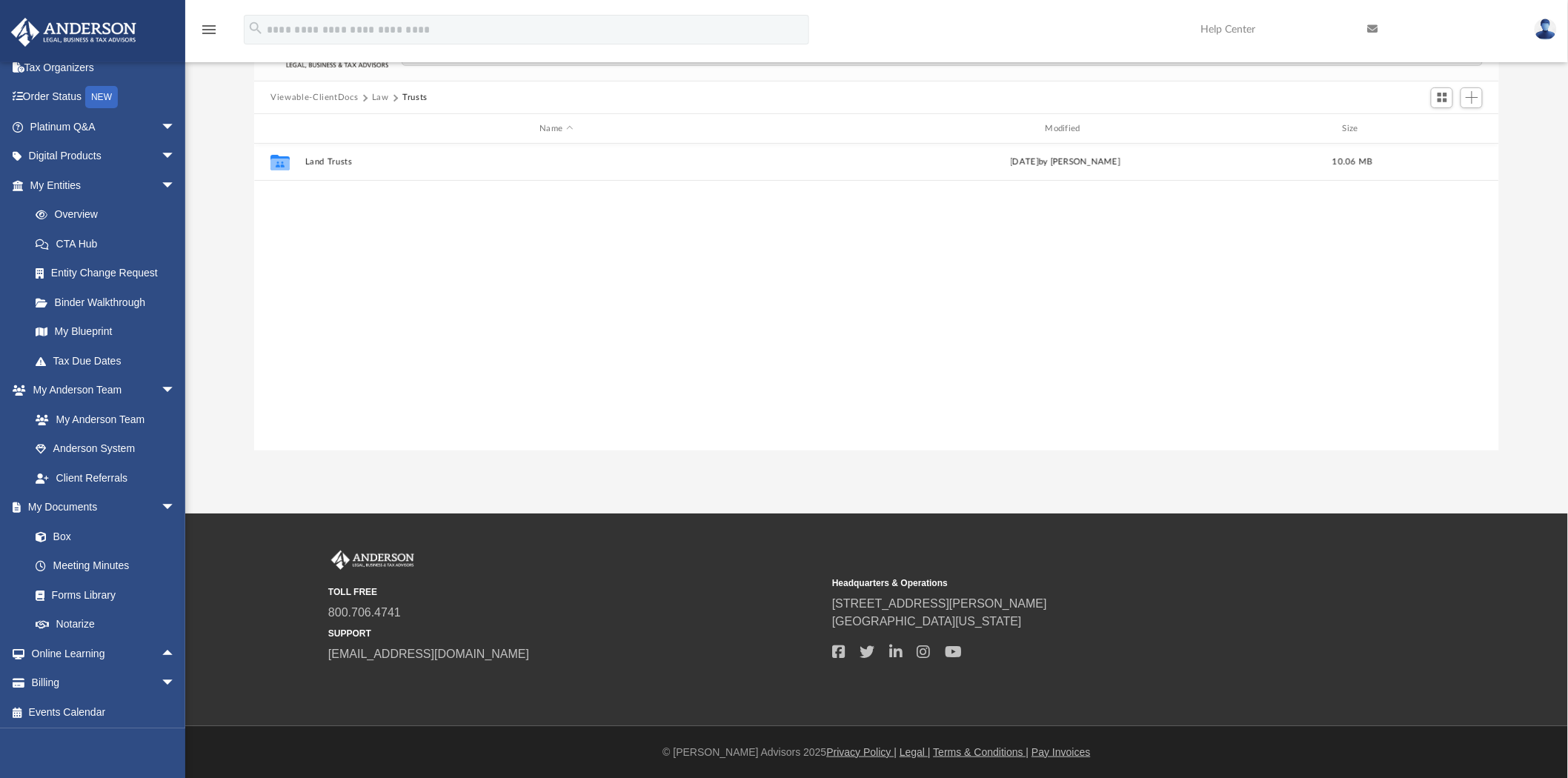
scroll to position [0, 0]
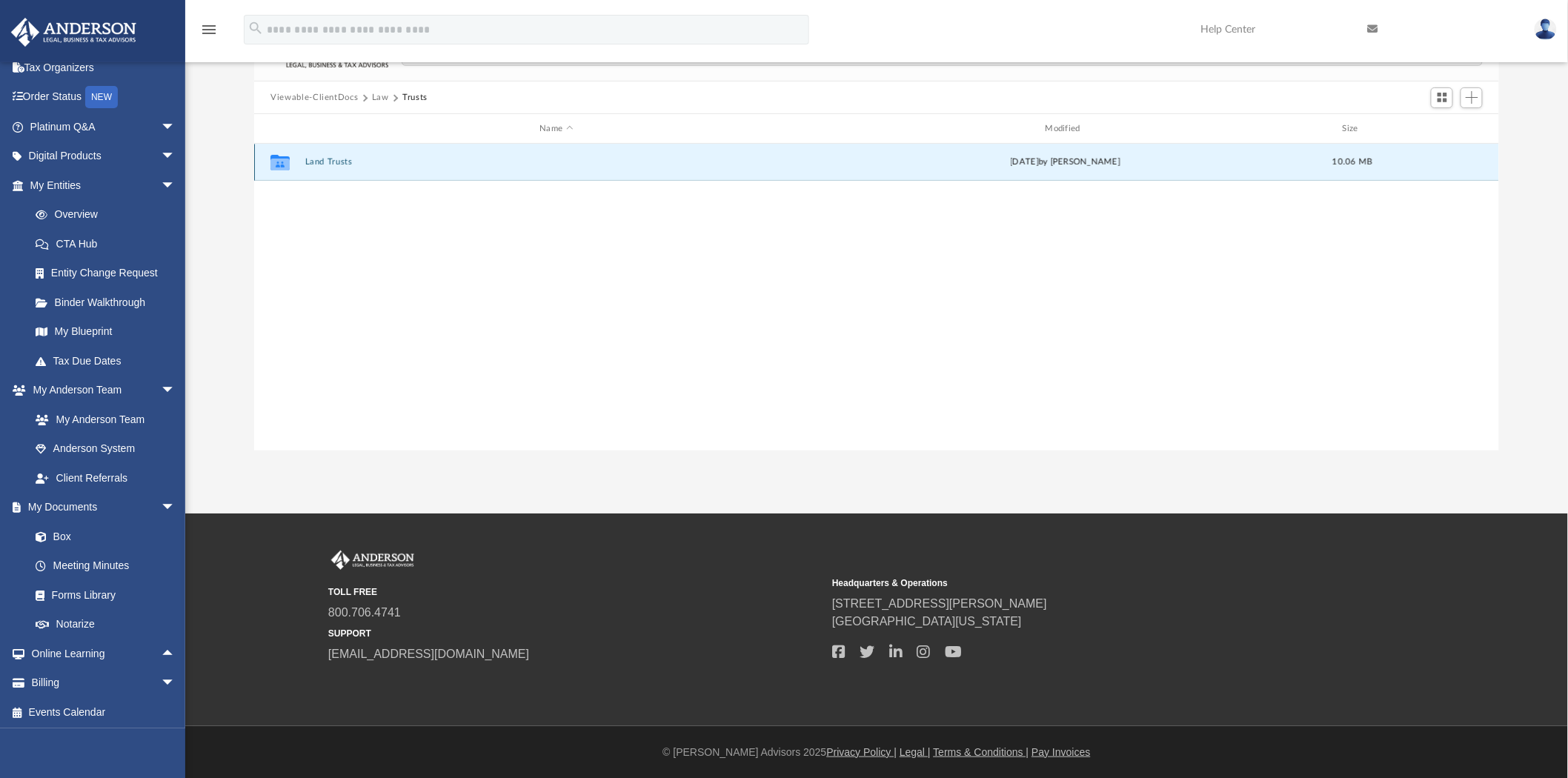
click at [332, 160] on button "Land Trusts" at bounding box center [556, 163] width 502 height 10
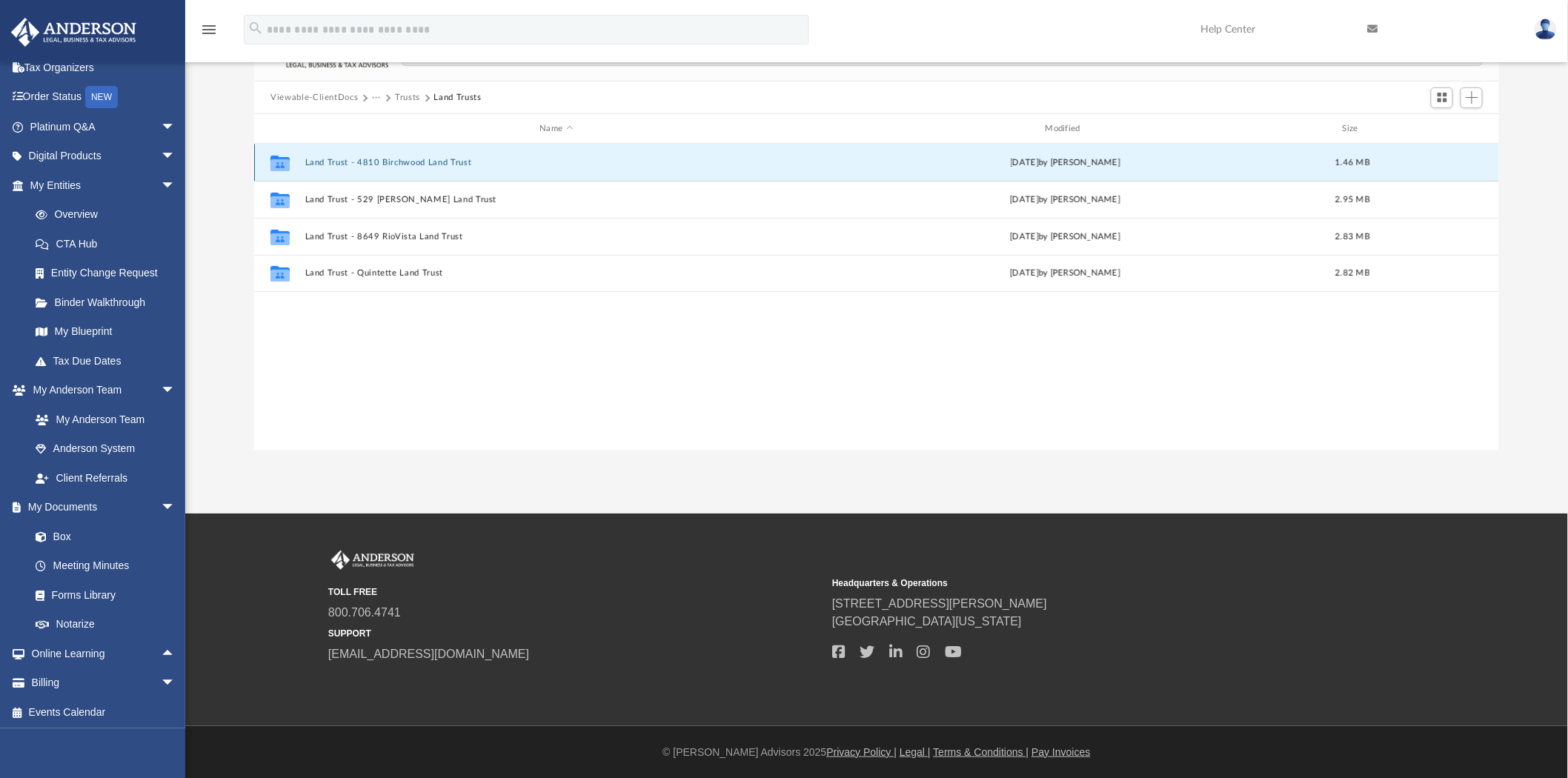
click at [438, 164] on button "Land Trust - 4810 Birchwood Land Trust" at bounding box center [556, 163] width 502 height 10
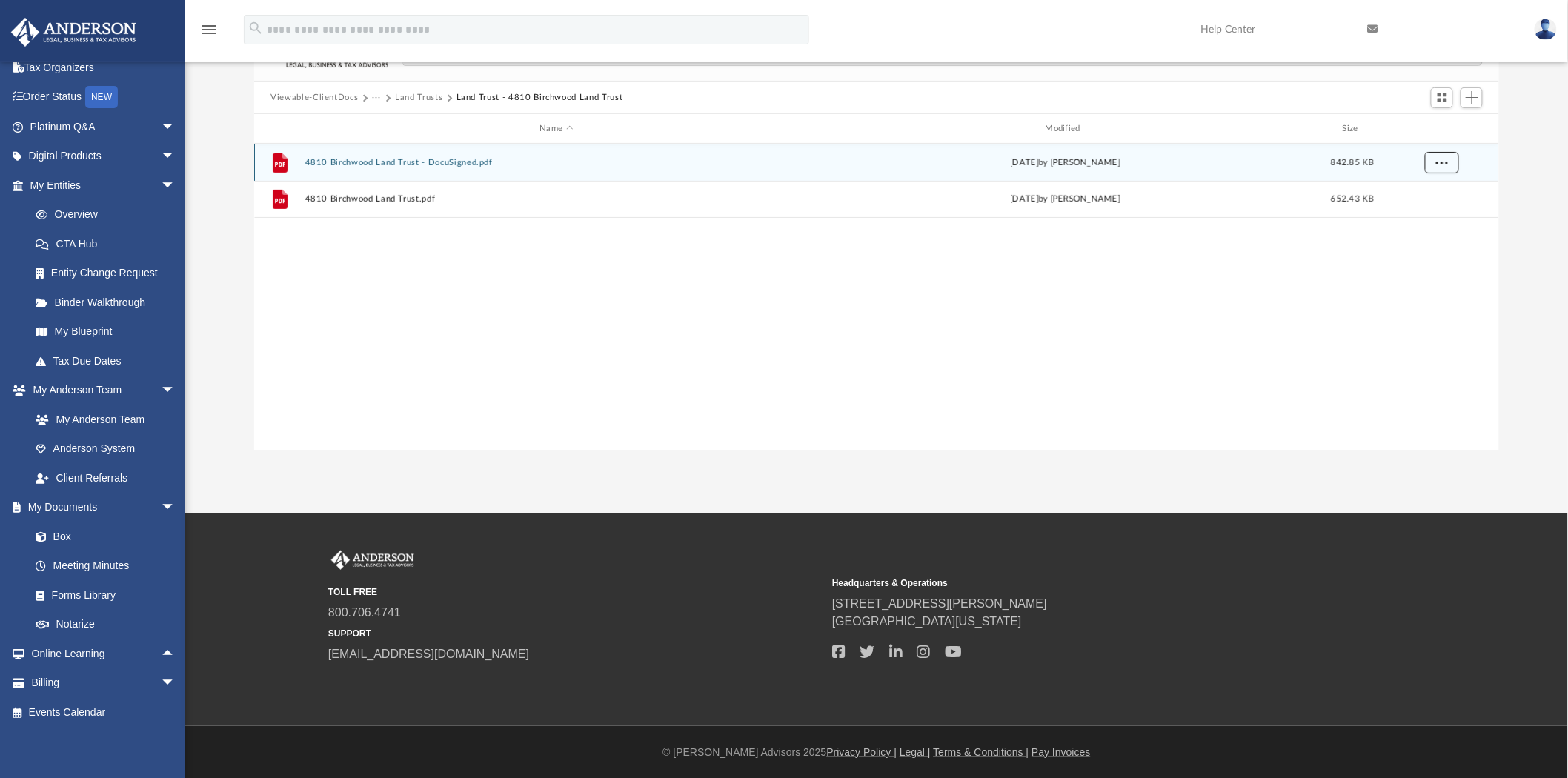
click at [1447, 163] on span "More options" at bounding box center [1442, 163] width 12 height 8
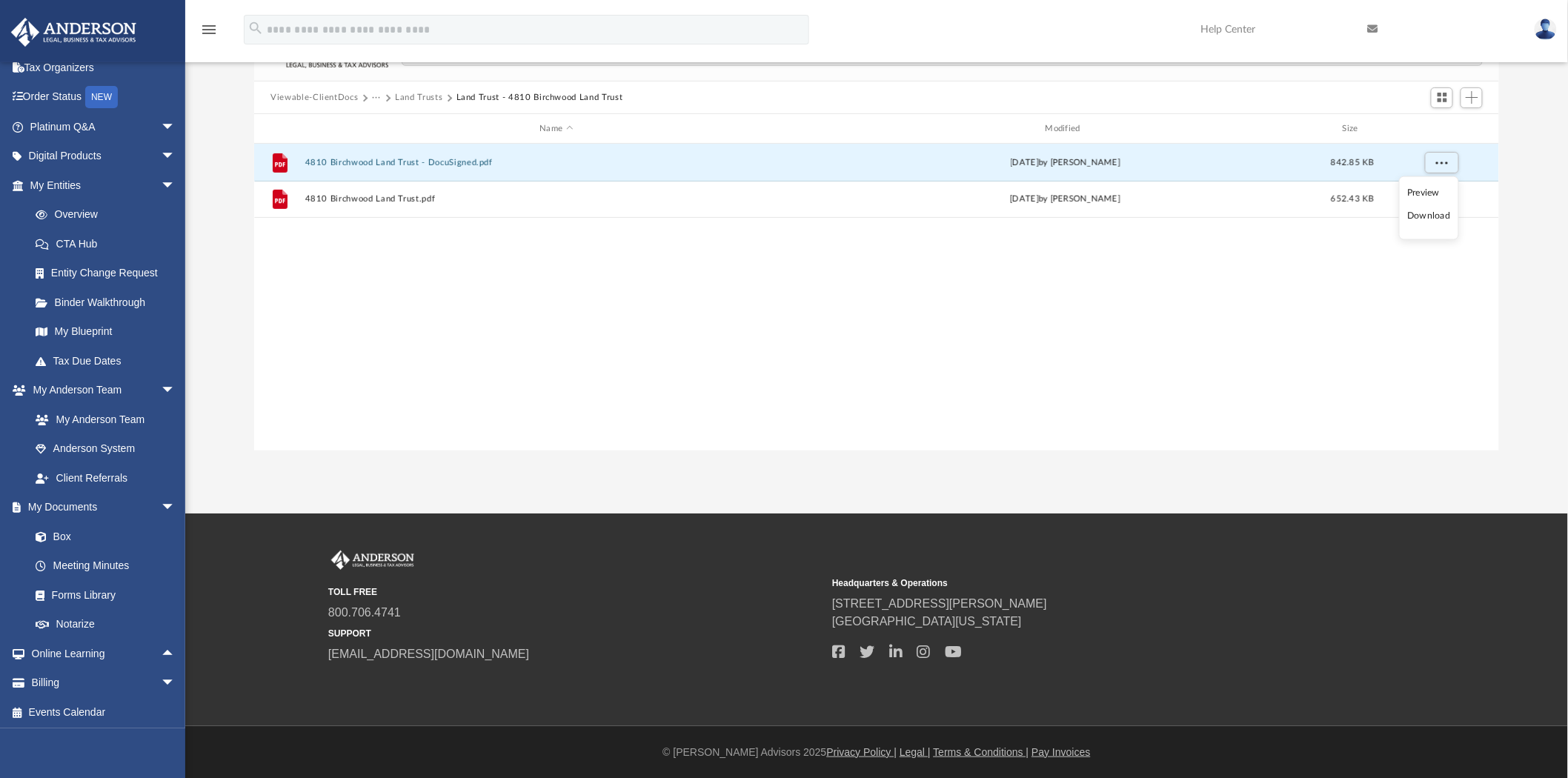
click at [1419, 216] on li "Download" at bounding box center [1429, 216] width 43 height 15
click at [432, 95] on button "Land Trusts" at bounding box center [419, 97] width 48 height 13
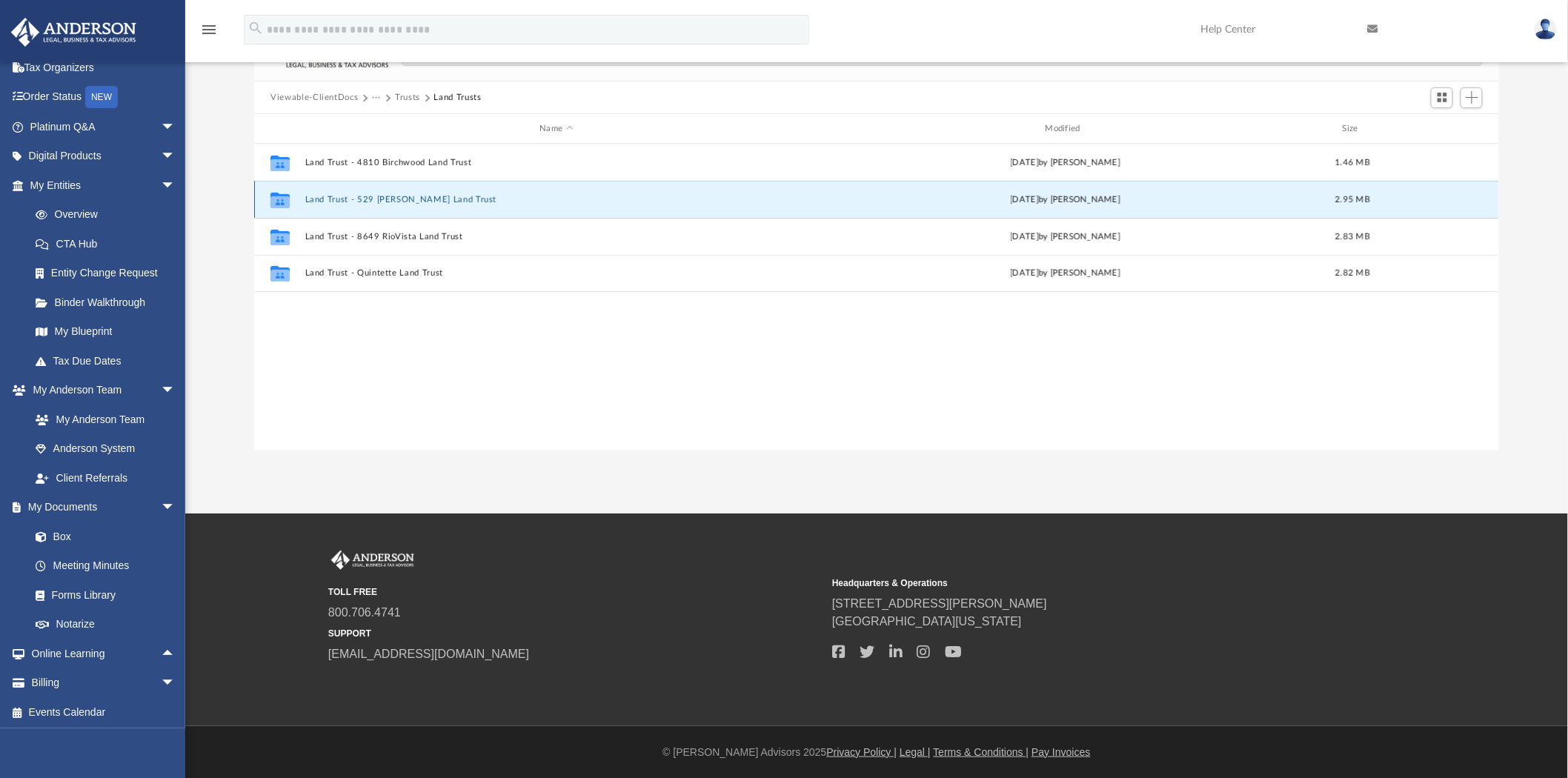
click at [398, 201] on button "Land Trust - 529 [PERSON_NAME] Land Trust" at bounding box center [556, 200] width 502 height 10
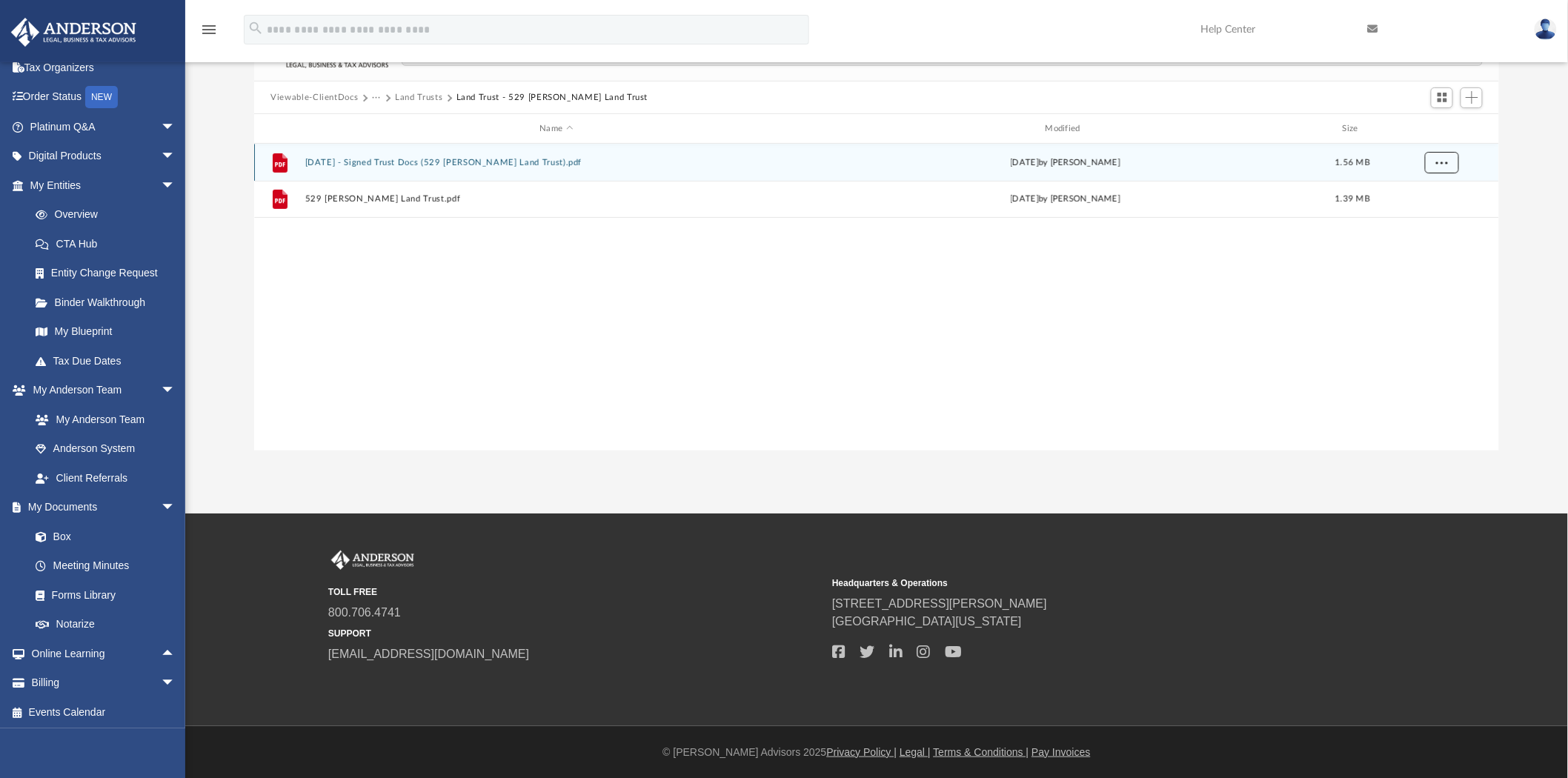
click at [1446, 154] on button "More options" at bounding box center [1442, 163] width 34 height 22
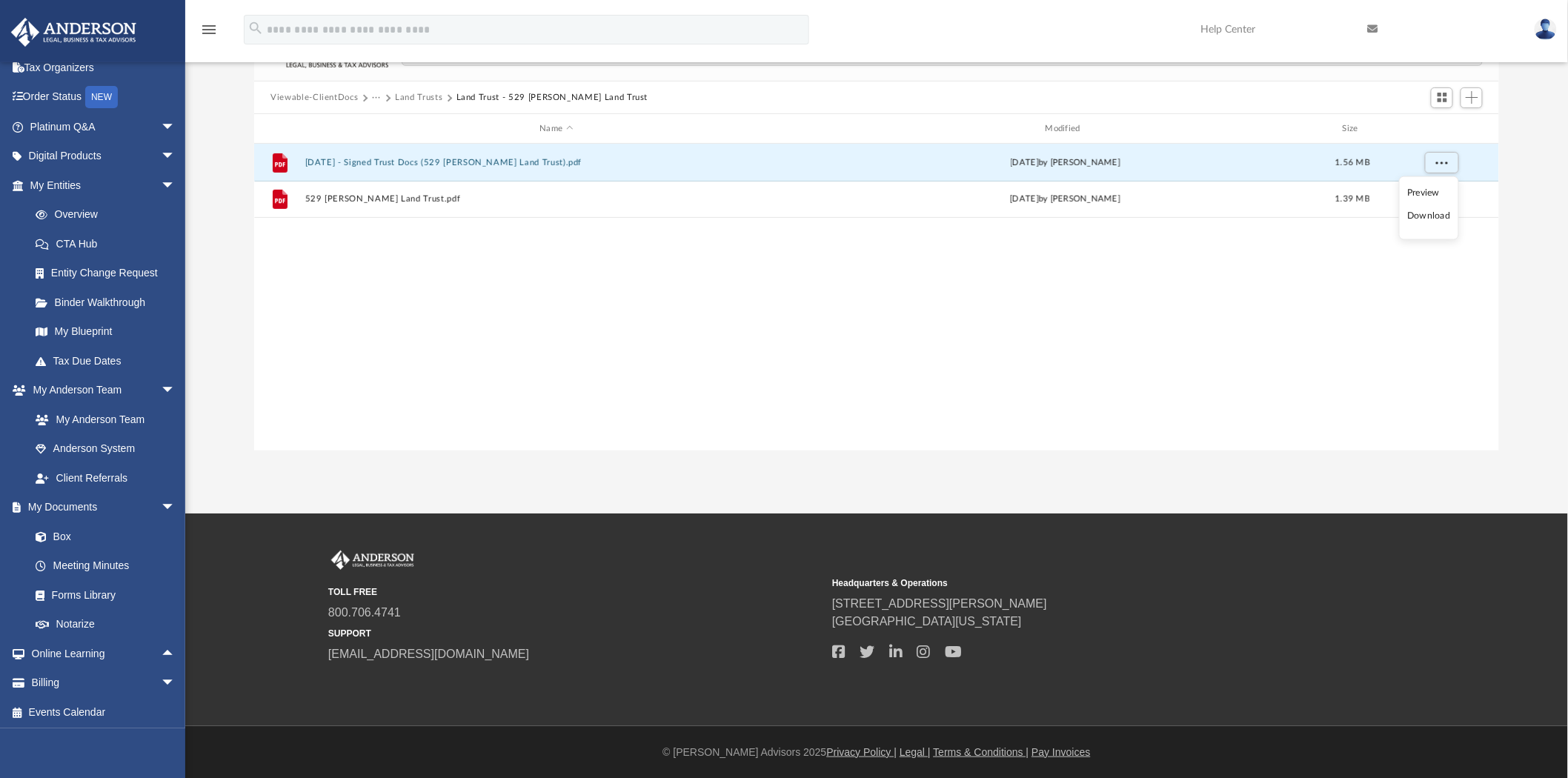
click at [1419, 213] on li "Download" at bounding box center [1429, 216] width 43 height 15
